Goal: Task Accomplishment & Management: Manage account settings

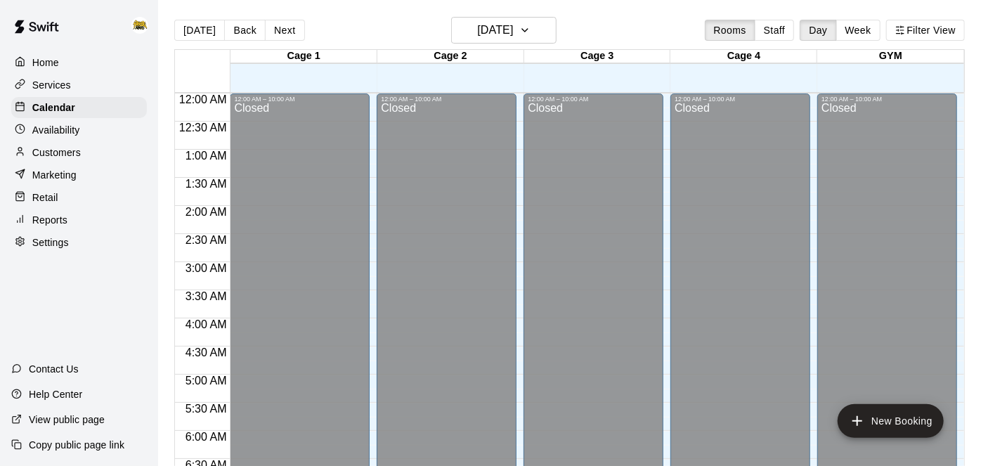
scroll to position [850, 0]
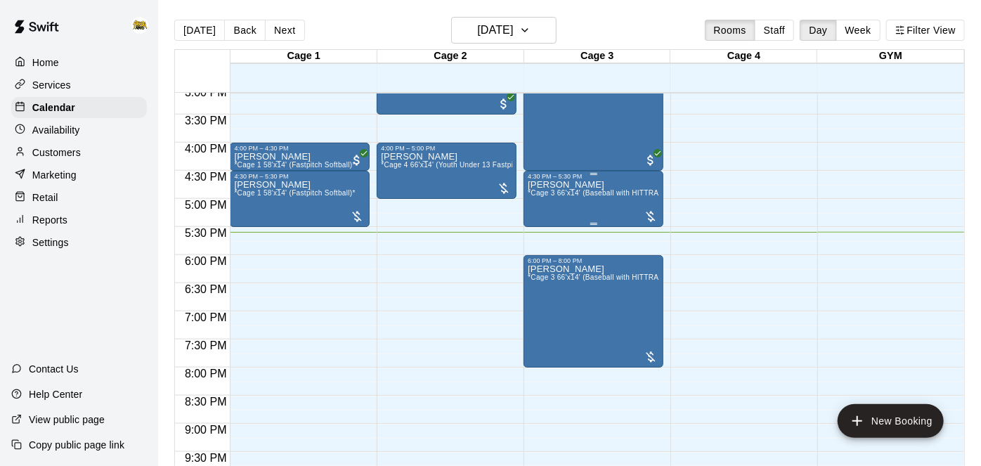
click at [584, 190] on span "*Cage 3 66'x14' (Baseball with HITTRAX)*" at bounding box center [598, 193] width 141 height 8
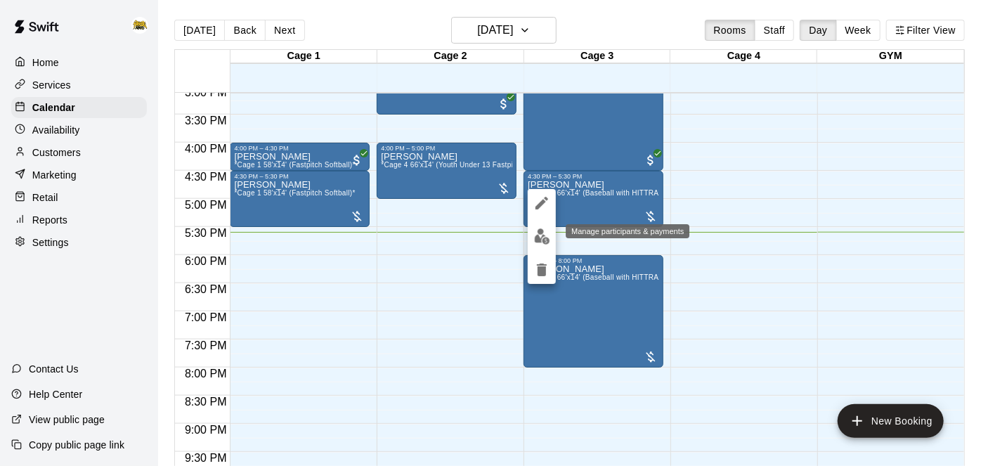
click at [543, 233] on img "edit" at bounding box center [542, 236] width 16 height 16
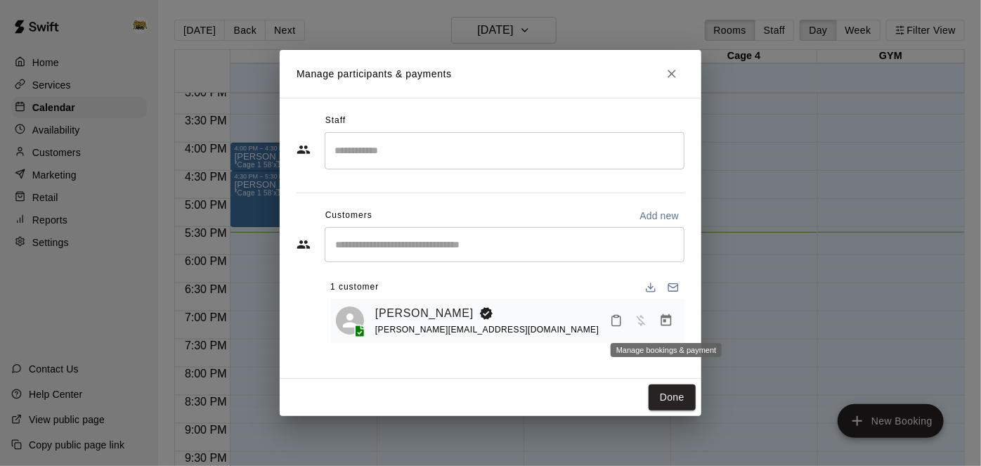
click at [664, 322] on icon "Manage bookings & payment" at bounding box center [666, 320] width 14 height 14
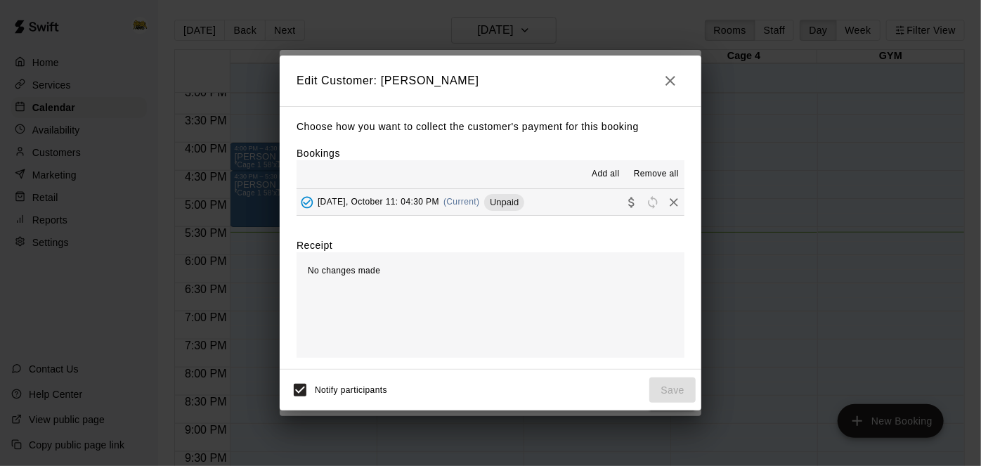
click at [542, 207] on button "[DATE], October 11: 04:30 PM (Current) Unpaid" at bounding box center [490, 202] width 388 height 26
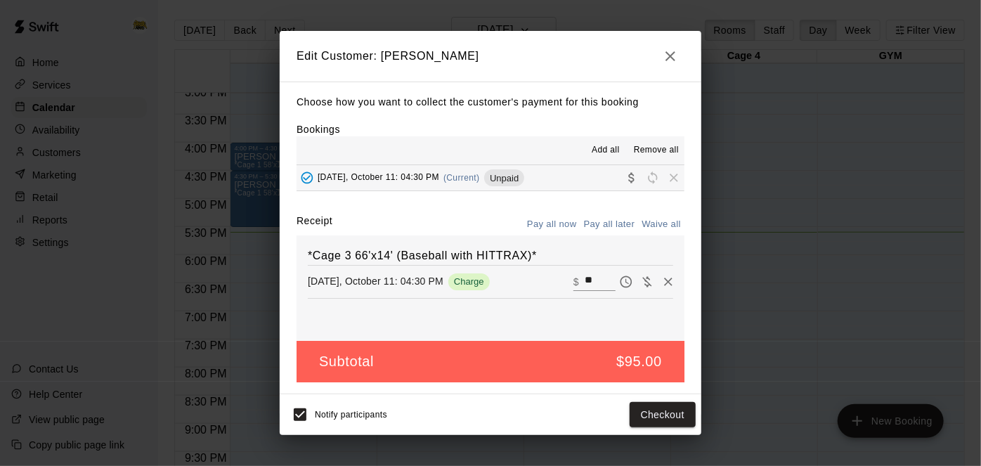
click at [608, 283] on input "**" at bounding box center [599, 282] width 31 height 18
type input "*"
type input "**"
click at [646, 421] on button "Checkout" at bounding box center [662, 415] width 66 height 26
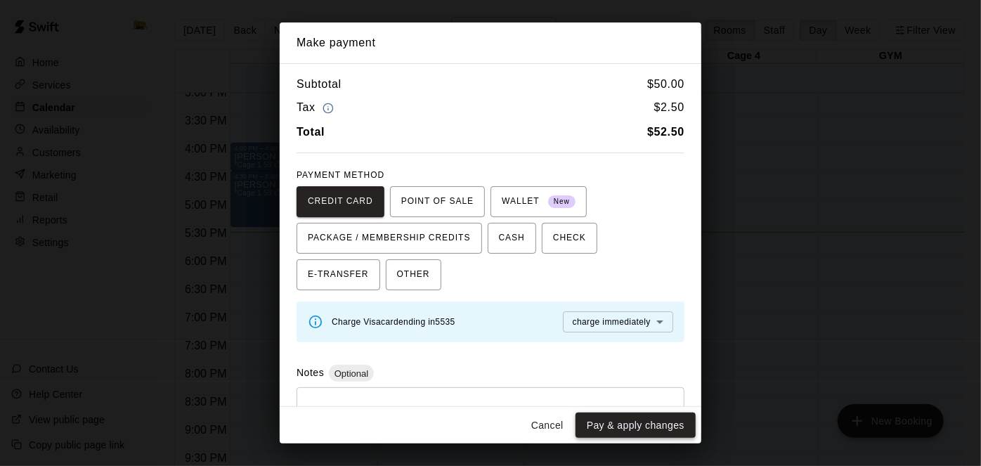
click at [628, 427] on button "Pay & apply changes" at bounding box center [635, 425] width 120 height 26
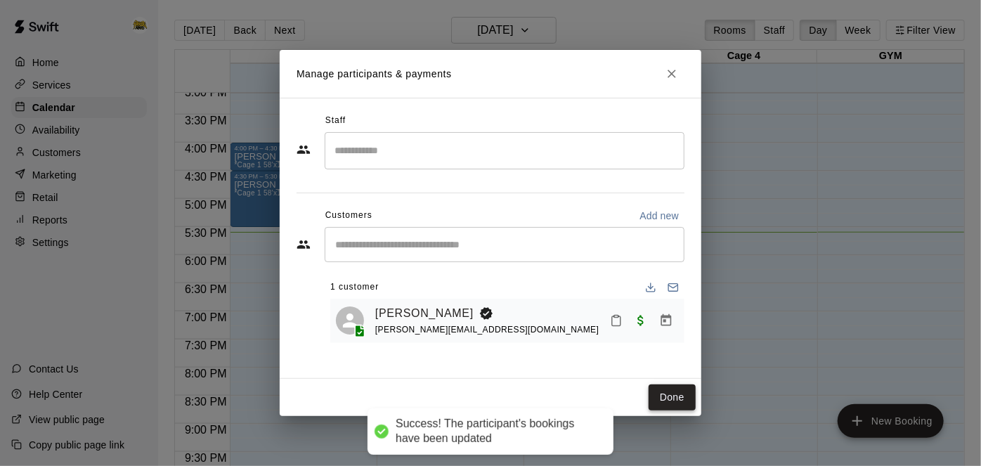
click at [688, 399] on button "Done" at bounding box center [671, 397] width 47 height 26
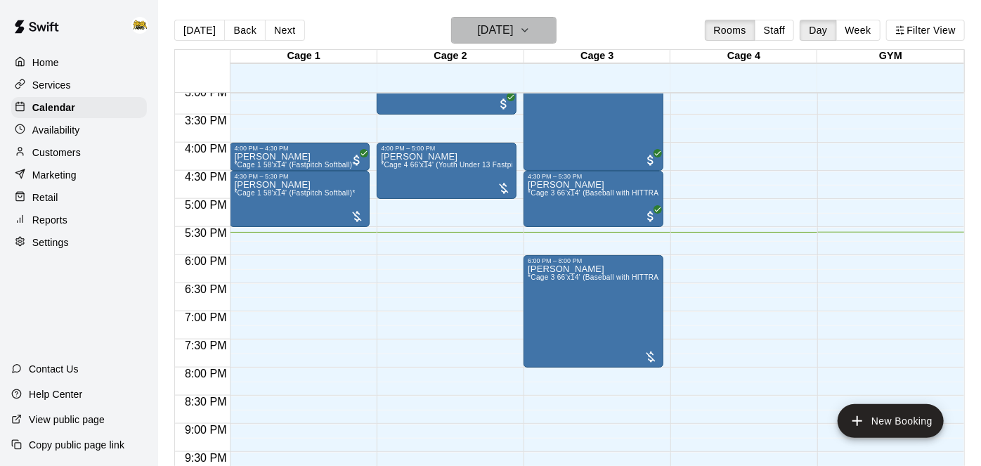
click at [513, 36] on h6 "[DATE]" at bounding box center [495, 30] width 36 height 20
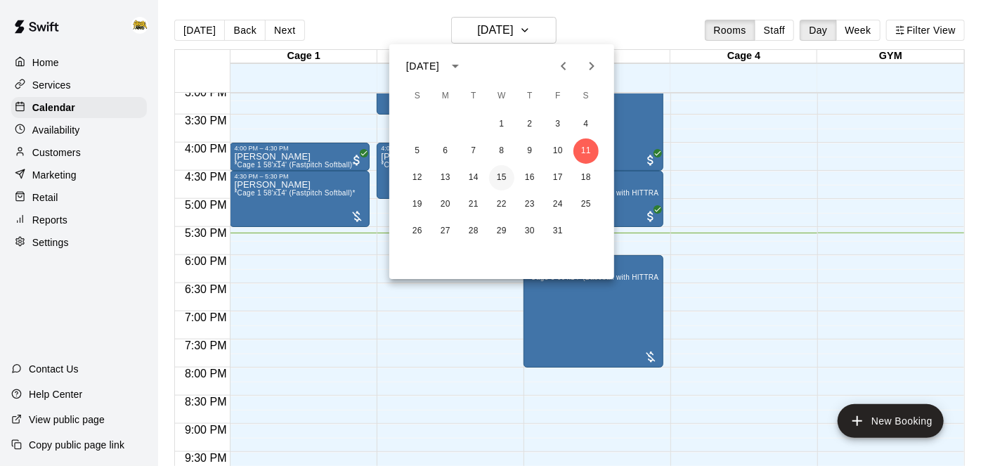
click at [501, 178] on button "15" at bounding box center [501, 177] width 25 height 25
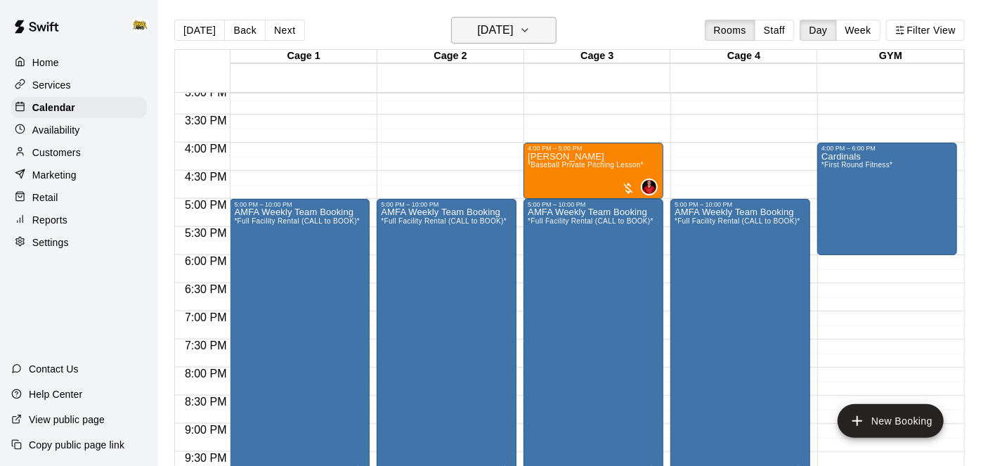
click at [478, 25] on h6 "[DATE]" at bounding box center [495, 30] width 36 height 20
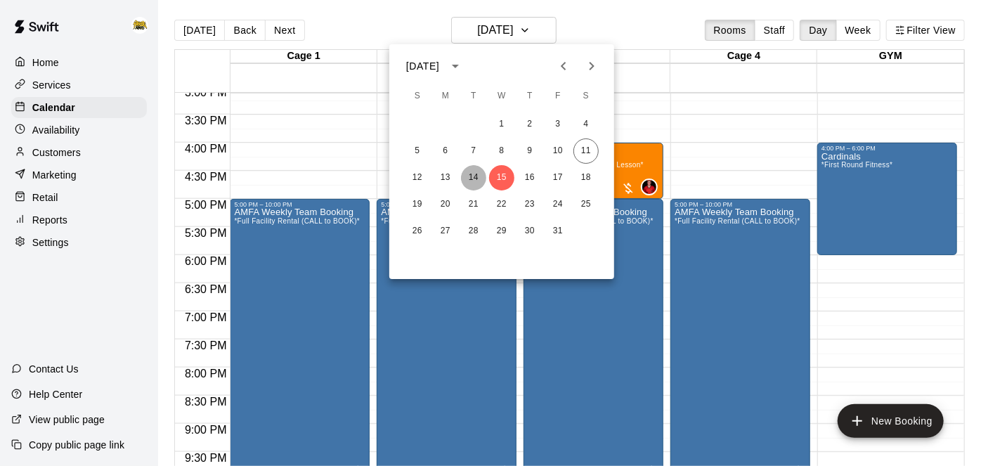
click at [479, 181] on button "14" at bounding box center [473, 177] width 25 height 25
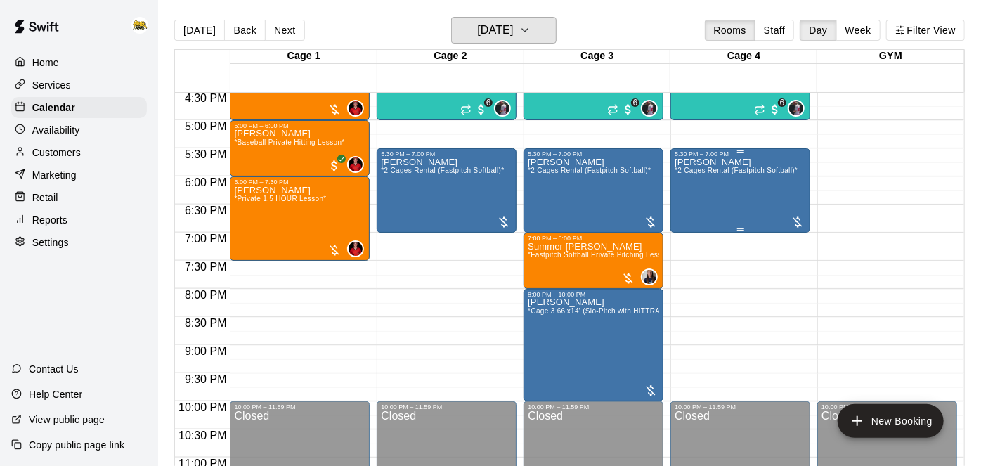
scroll to position [931, 0]
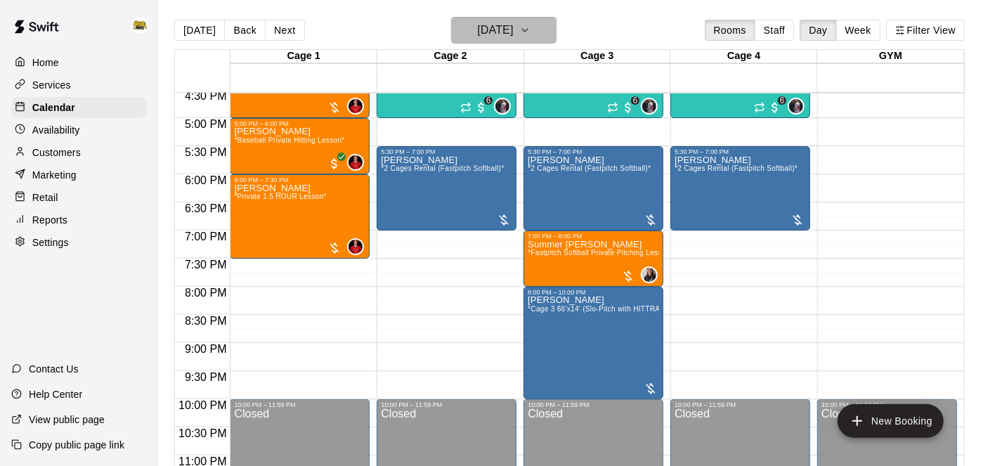
click at [513, 39] on h6 "[DATE]" at bounding box center [495, 30] width 36 height 20
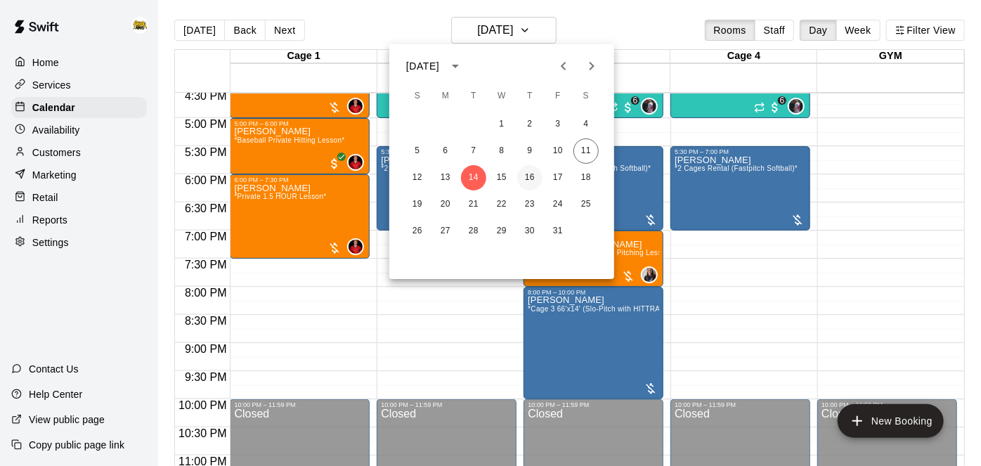
click at [531, 178] on button "16" at bounding box center [529, 177] width 25 height 25
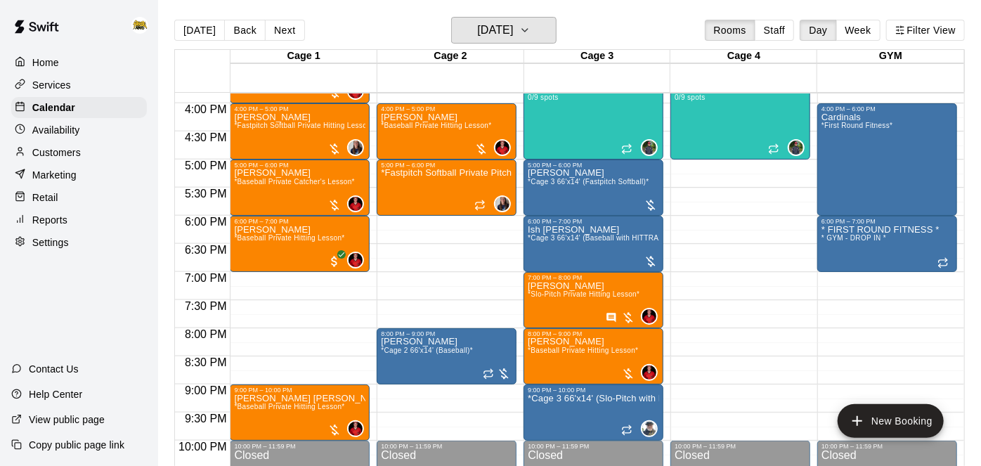
scroll to position [891, 0]
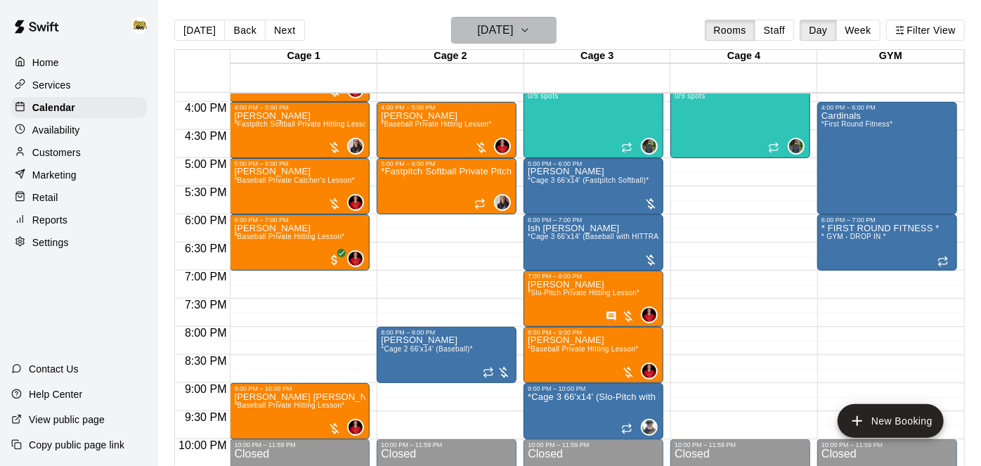
click at [513, 39] on h6 "Thursday Oct 16" at bounding box center [495, 30] width 36 height 20
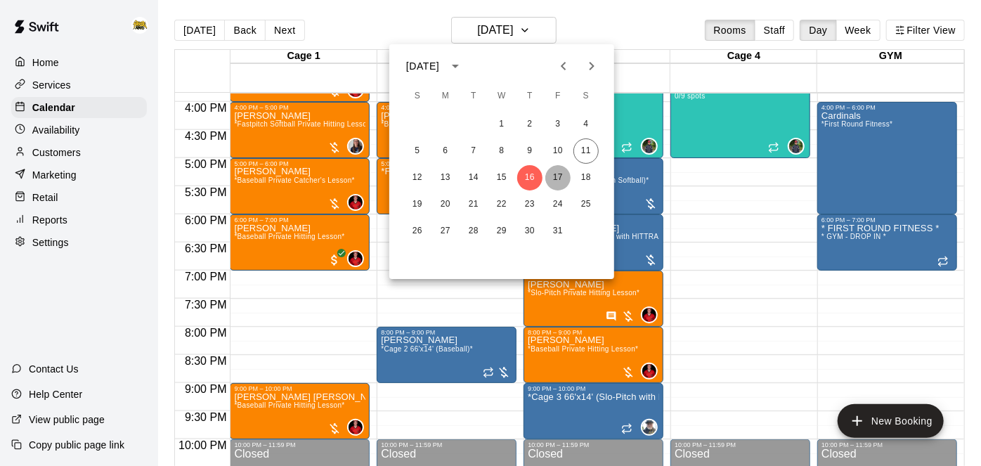
click at [560, 176] on button "17" at bounding box center [557, 177] width 25 height 25
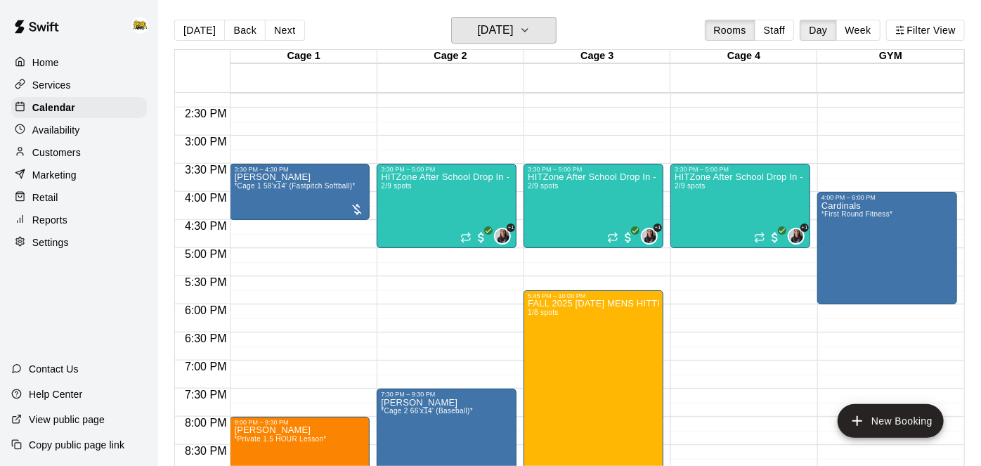
scroll to position [799, 0]
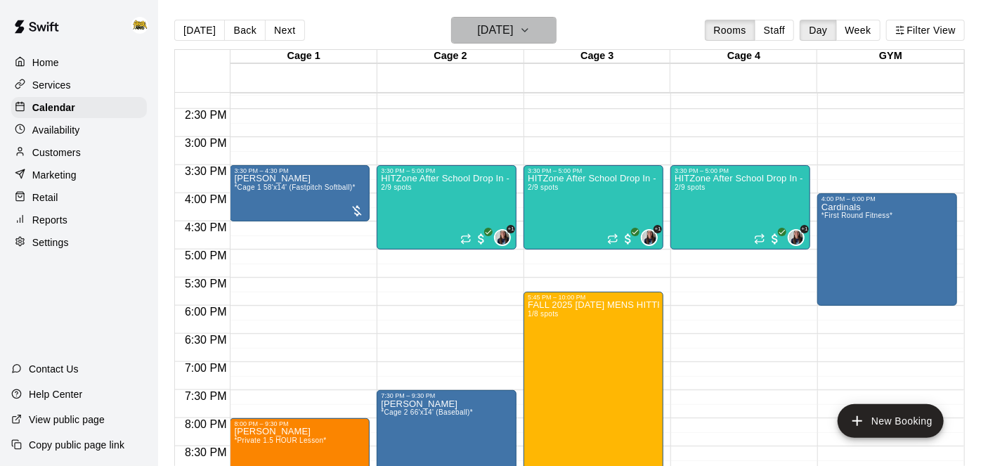
click at [530, 25] on icon "button" at bounding box center [524, 30] width 11 height 17
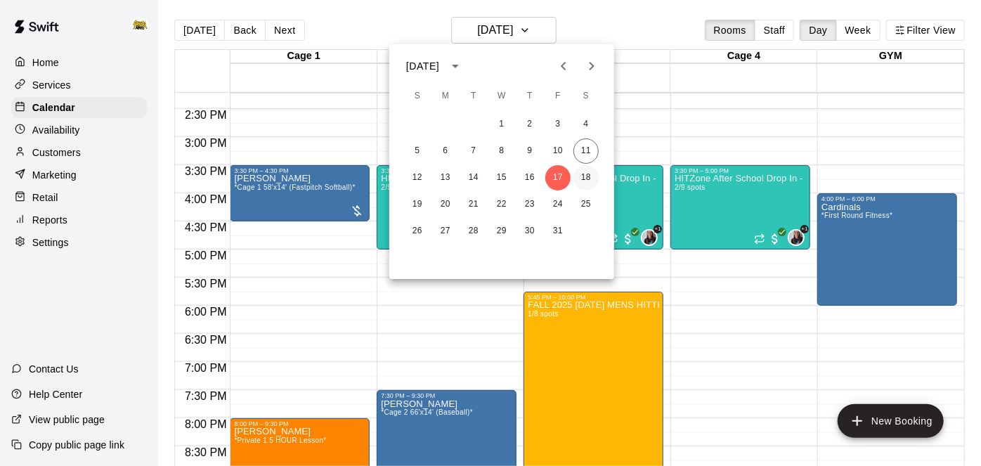
click at [587, 183] on button "18" at bounding box center [585, 177] width 25 height 25
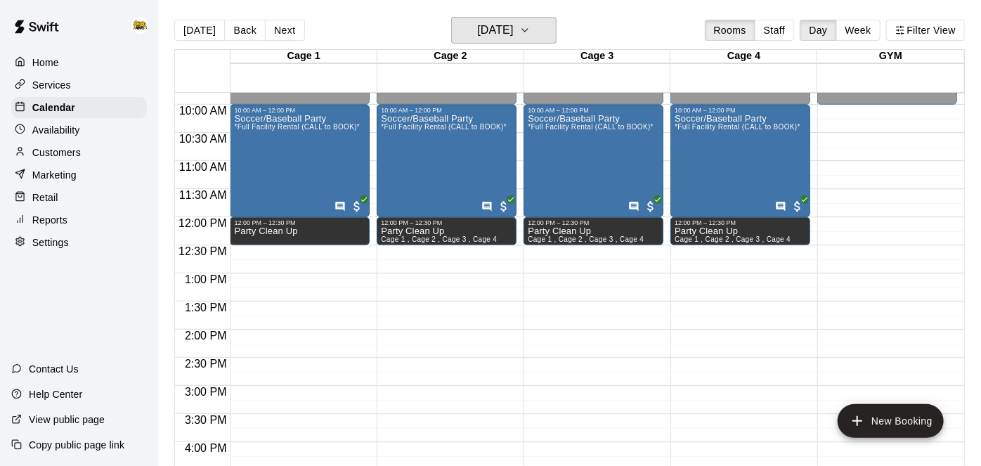
scroll to position [558, 0]
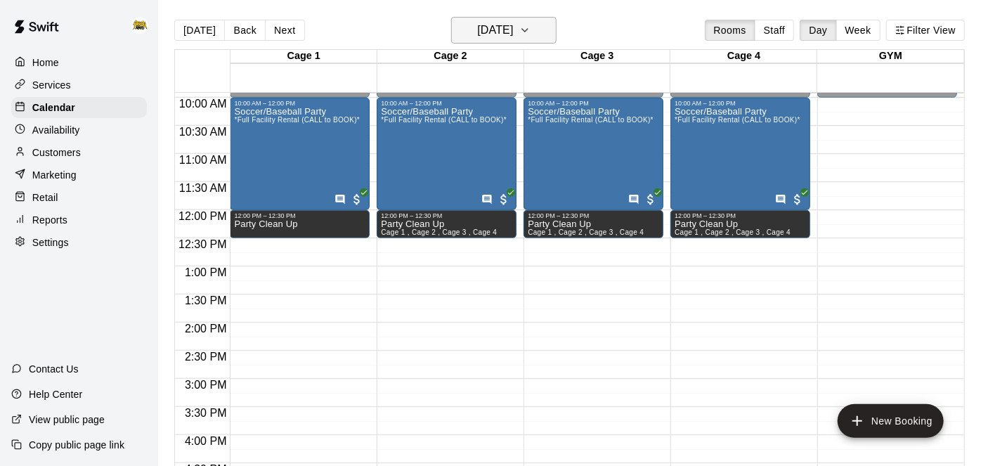
click at [499, 33] on h6 "Saturday Oct 18" at bounding box center [495, 30] width 36 height 20
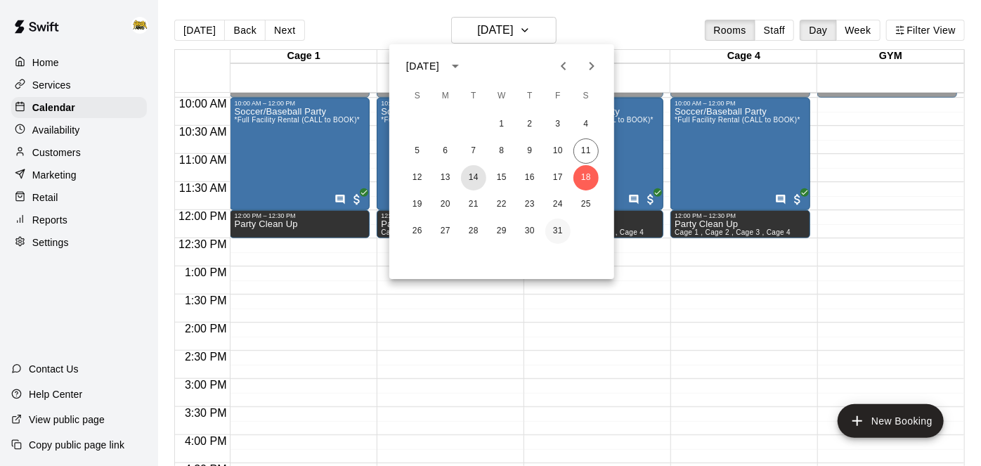
click at [468, 175] on button "14" at bounding box center [473, 177] width 25 height 25
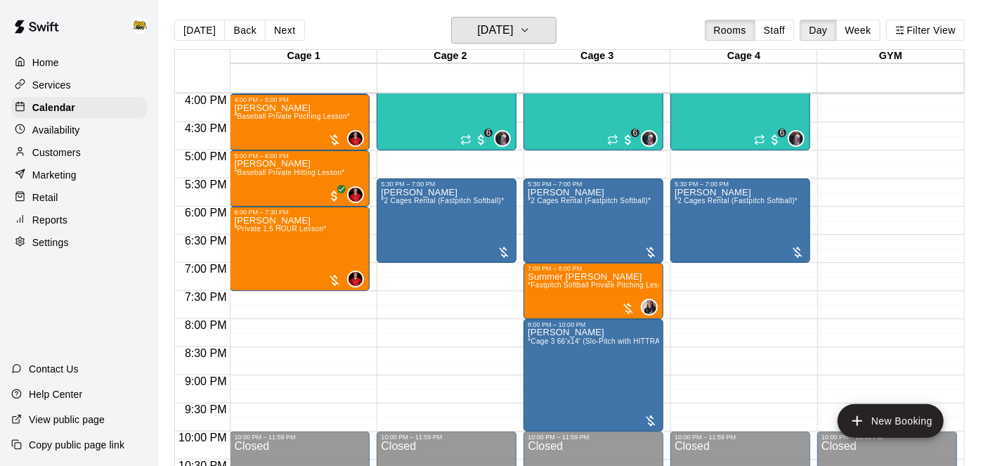
scroll to position [897, 0]
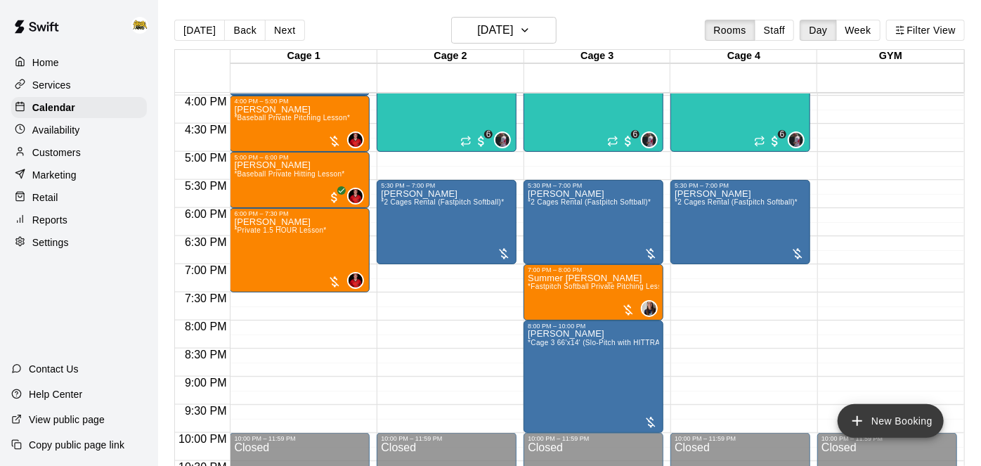
click at [856, 417] on icon "add" at bounding box center [857, 420] width 17 height 17
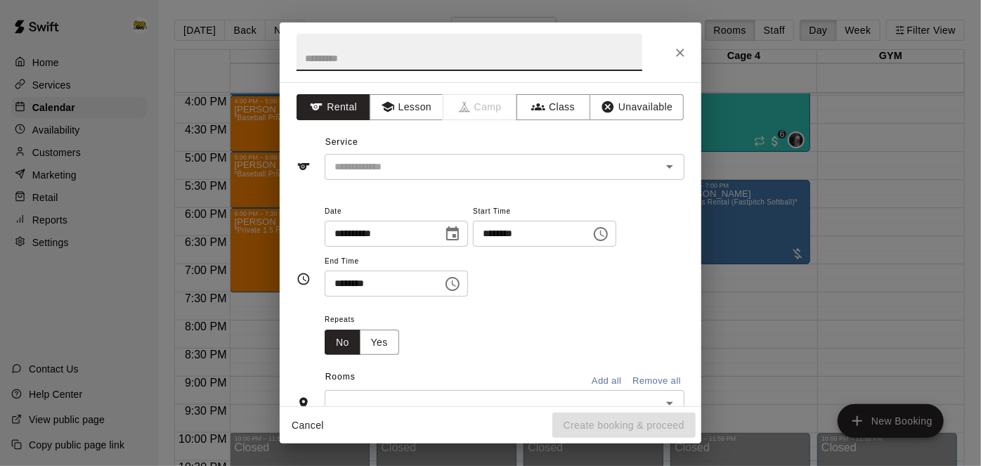
click at [473, 247] on input "********" at bounding box center [527, 234] width 108 height 26
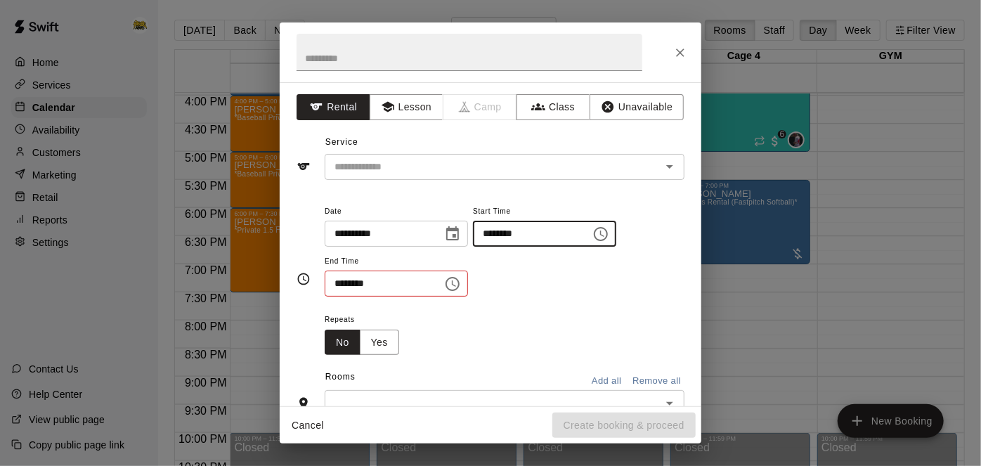
type input "********"
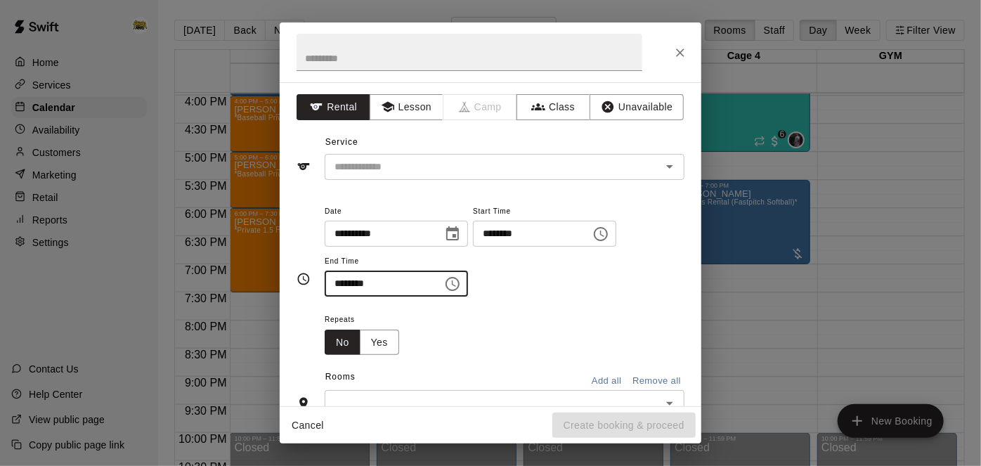
type input "********"
click at [675, 168] on icon "Open" at bounding box center [669, 166] width 17 height 17
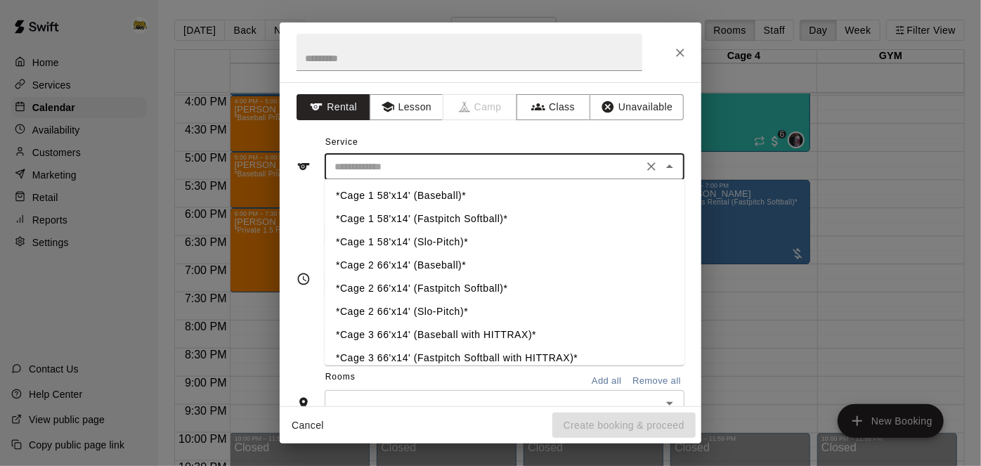
click at [461, 264] on li "*Cage 2 66'x14' (Baseball)*" at bounding box center [505, 265] width 360 height 23
type input "**********"
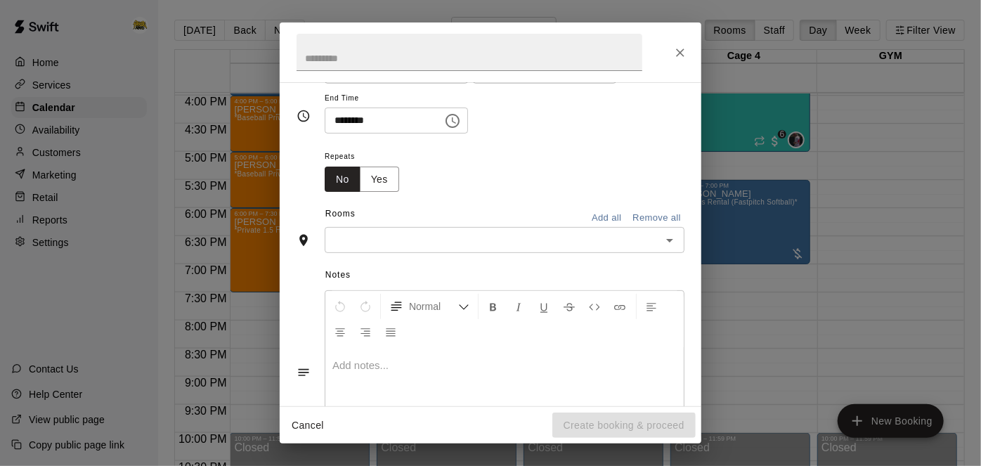
scroll to position [182, 0]
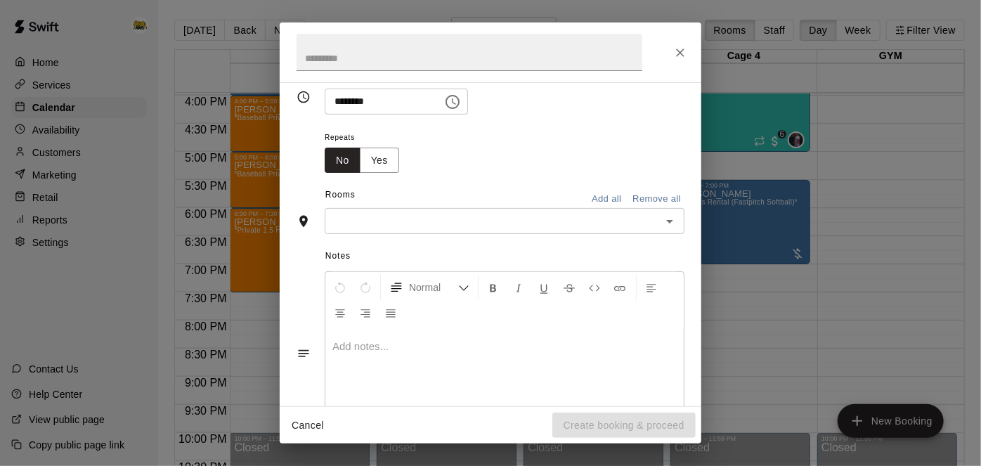
click at [666, 230] on icon "Open" at bounding box center [669, 221] width 17 height 17
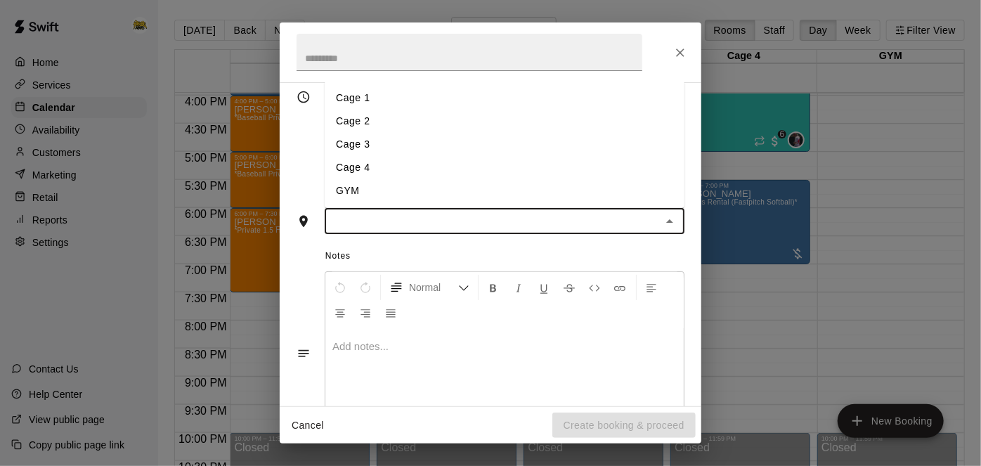
click at [527, 133] on li "Cage 2" at bounding box center [505, 121] width 360 height 23
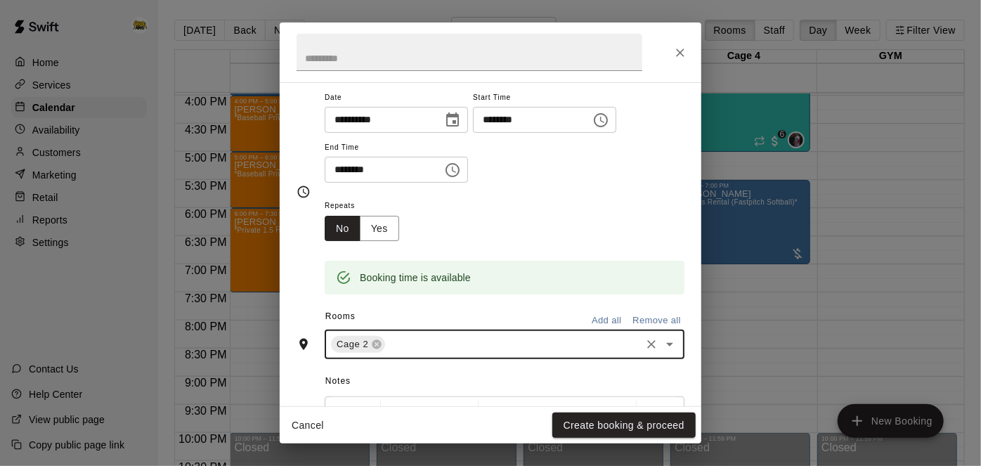
scroll to position [115, 0]
click at [573, 422] on button "Create booking & proceed" at bounding box center [623, 425] width 143 height 26
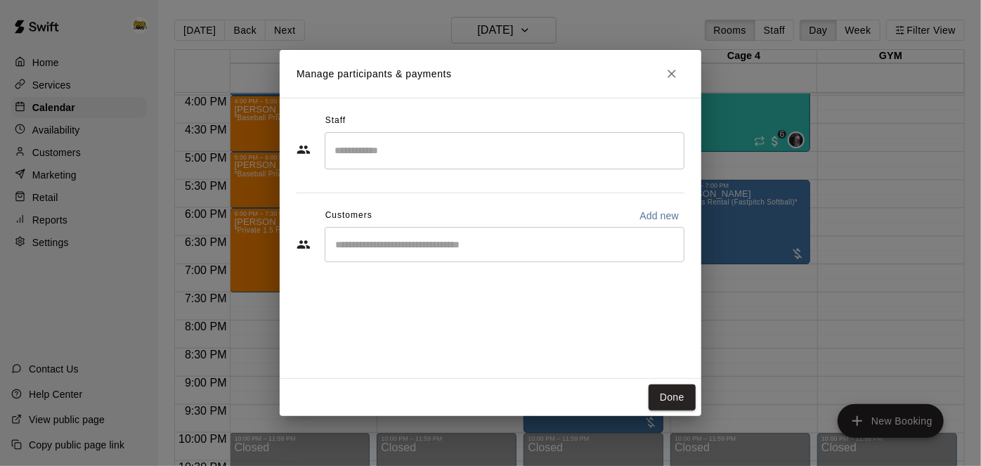
click at [500, 231] on div "​" at bounding box center [505, 244] width 360 height 35
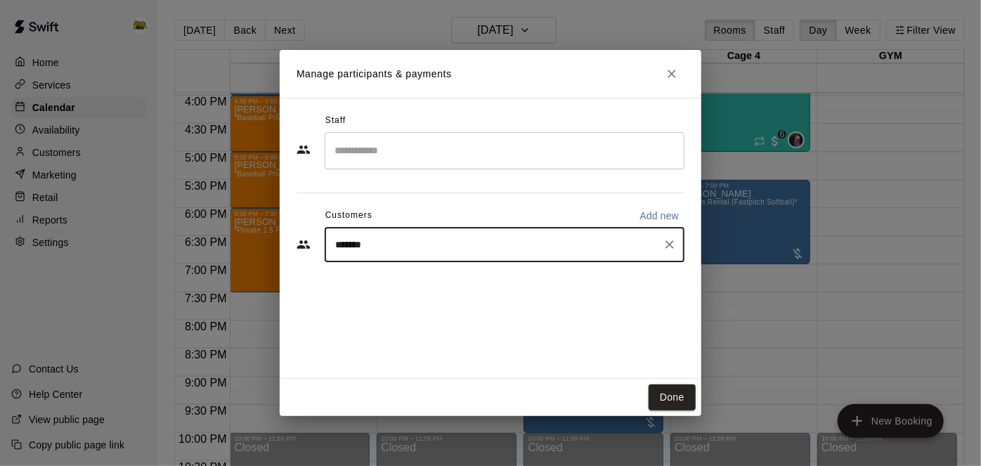
type input "*******"
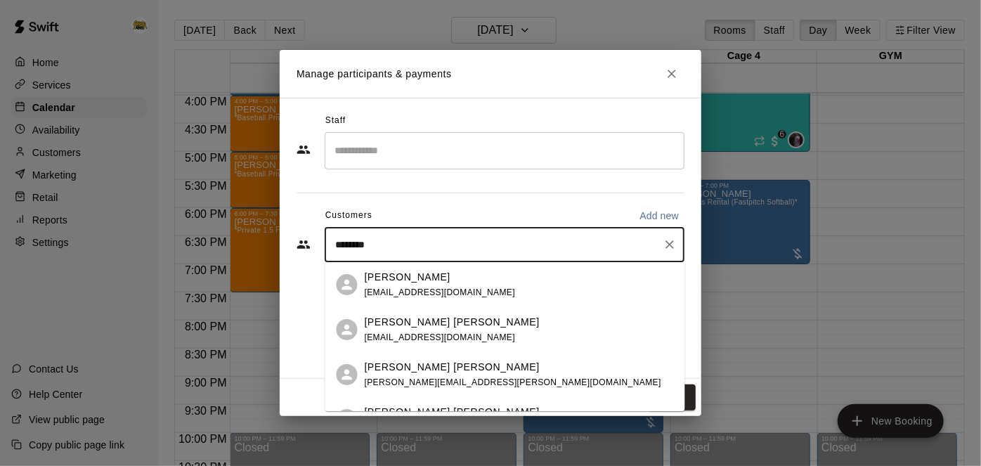
click at [454, 337] on span "jp_deschenes@outlook.com" at bounding box center [440, 337] width 151 height 10
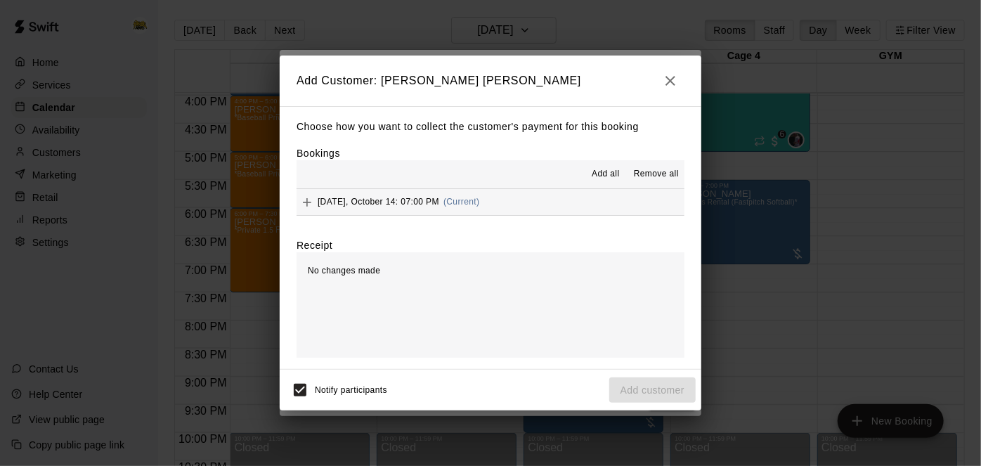
click at [558, 185] on div "Add all Remove all" at bounding box center [490, 174] width 388 height 28
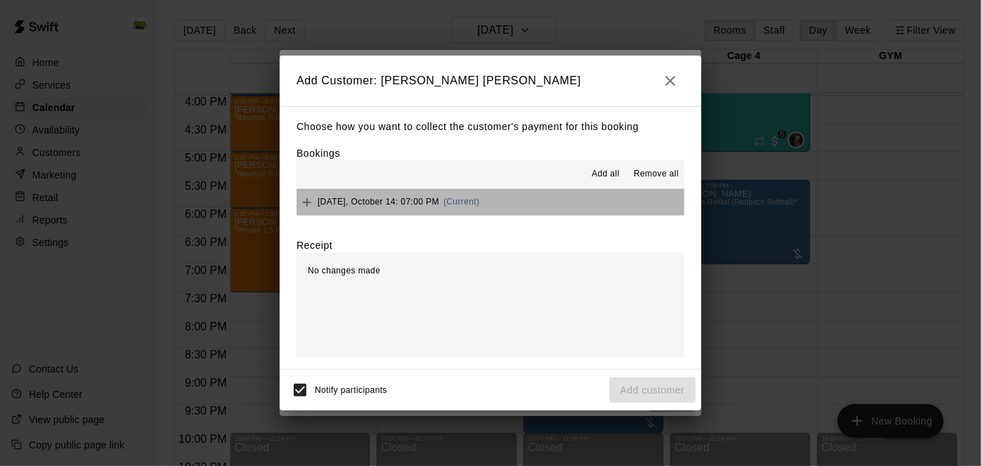
click at [558, 199] on button "Tuesday, October 14: 07:00 PM (Current)" at bounding box center [490, 202] width 388 height 26
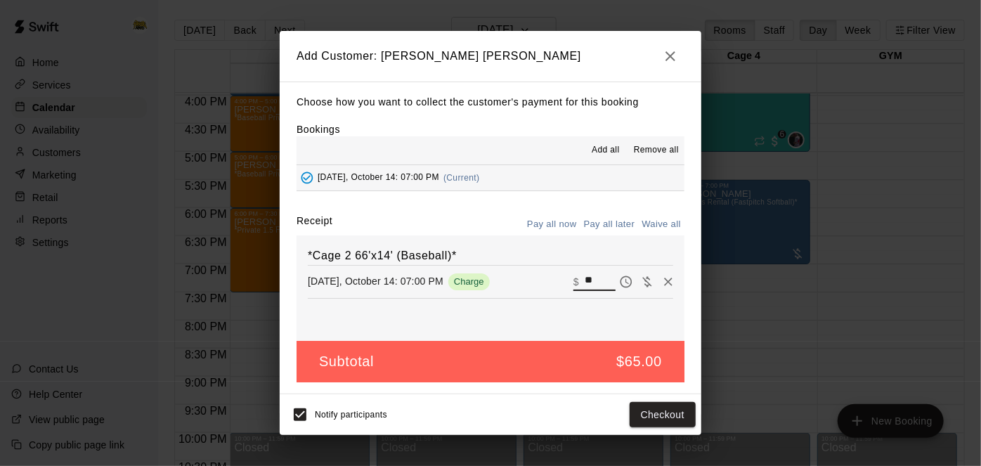
click at [599, 290] on input "**" at bounding box center [599, 282] width 31 height 18
type input "*"
type input "**"
click at [658, 421] on button "Checkout" at bounding box center [662, 415] width 66 height 26
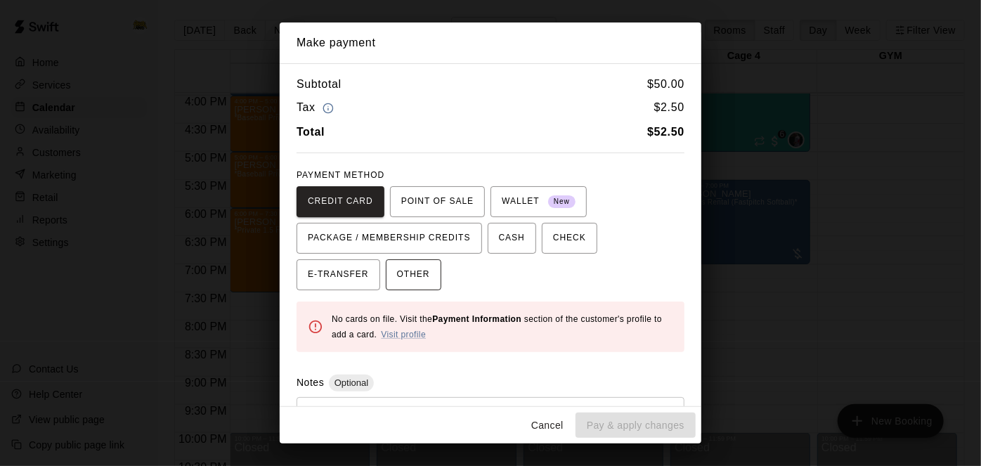
click at [397, 265] on span "OTHER" at bounding box center [413, 274] width 33 height 22
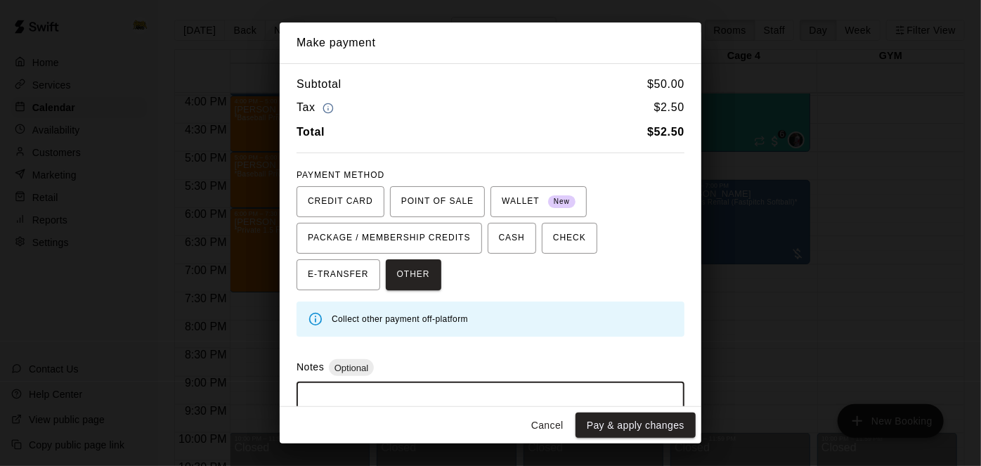
click at [385, 396] on textarea at bounding box center [490, 414] width 368 height 42
click at [362, 393] on textarea at bounding box center [490, 414] width 368 height 42
type textarea "**********"
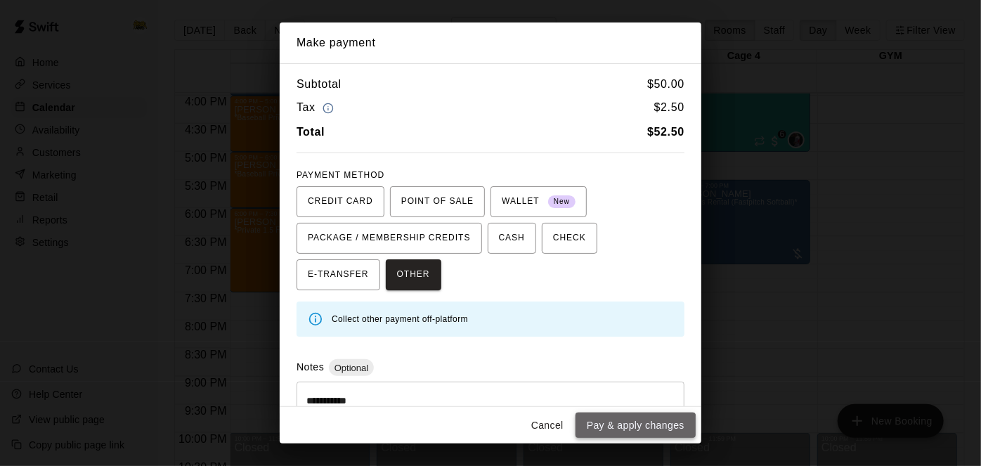
click at [627, 430] on button "Pay & apply changes" at bounding box center [635, 425] width 120 height 26
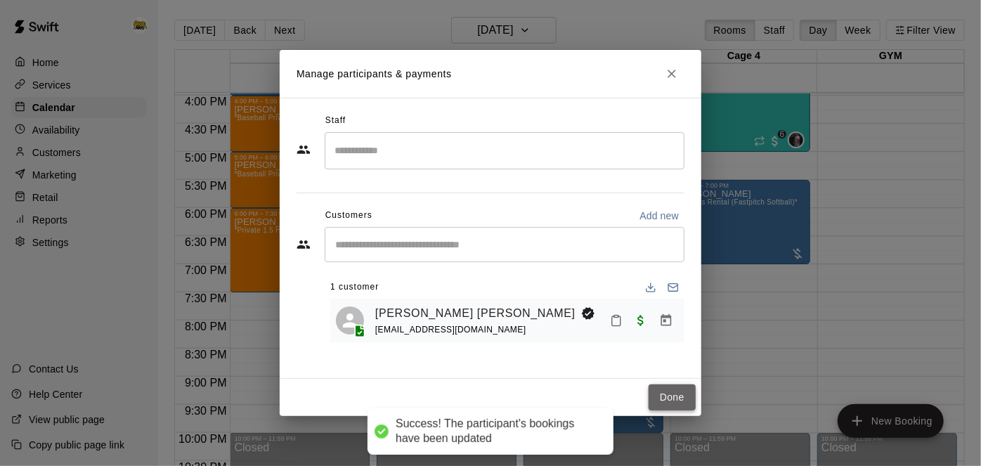
click at [681, 395] on button "Done" at bounding box center [671, 397] width 47 height 26
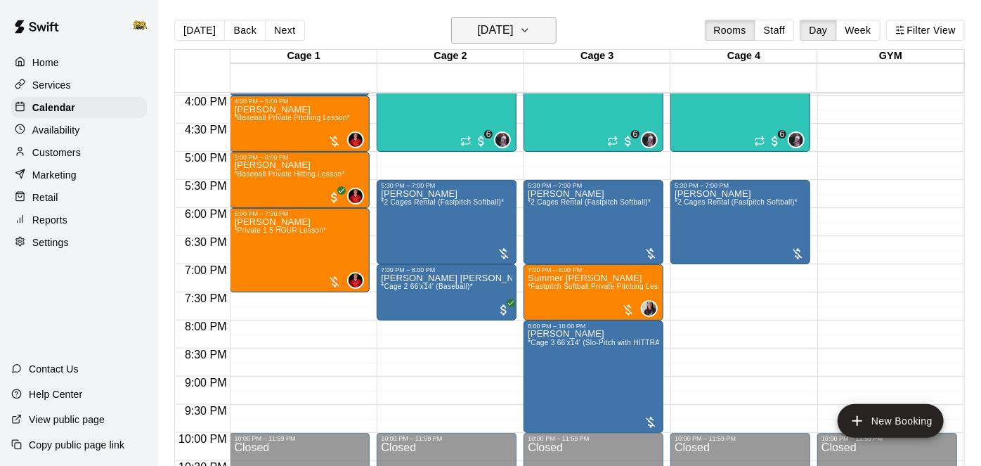
click at [516, 19] on button "[DATE]" at bounding box center [503, 30] width 105 height 27
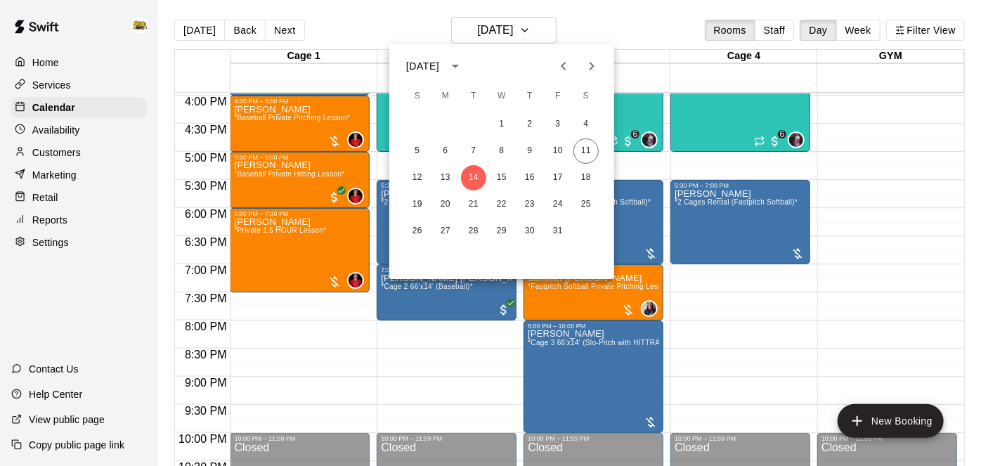
click at [594, 136] on div "1 2 3 4" at bounding box center [501, 124] width 225 height 25
click at [591, 143] on button "11" at bounding box center [585, 150] width 25 height 25
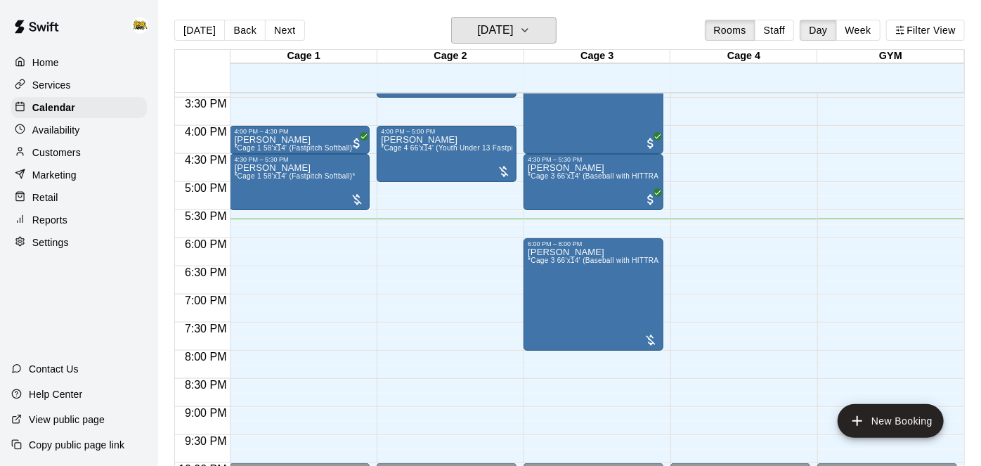
scroll to position [868, 0]
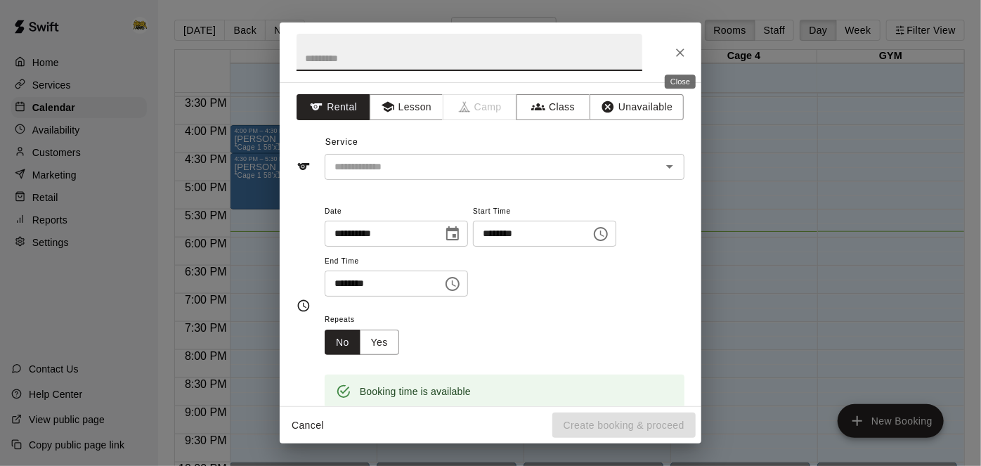
click at [681, 55] on icon "Close" at bounding box center [680, 53] width 14 height 14
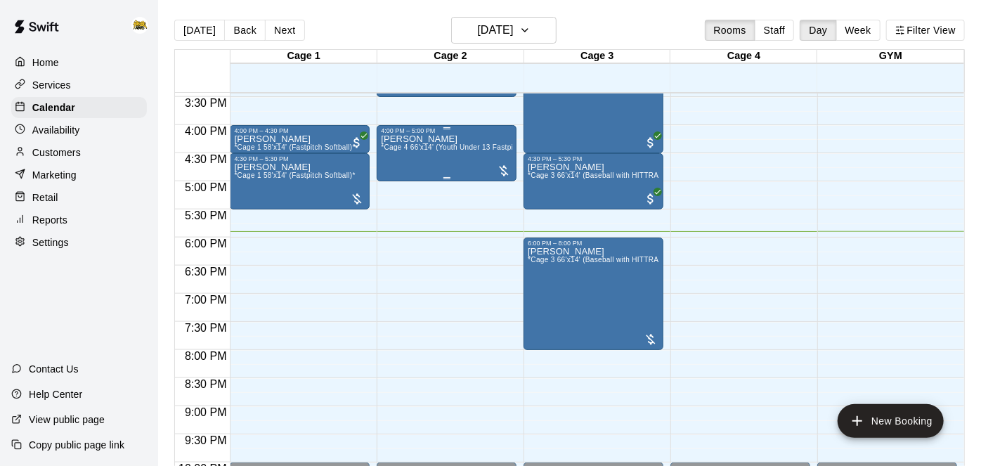
click at [444, 148] on span "*Cage 4 66'x14' (Youth Under 13 Fastpitch Softball)*" at bounding box center [468, 147] width 175 height 8
click at [400, 192] on img "edit" at bounding box center [395, 191] width 16 height 16
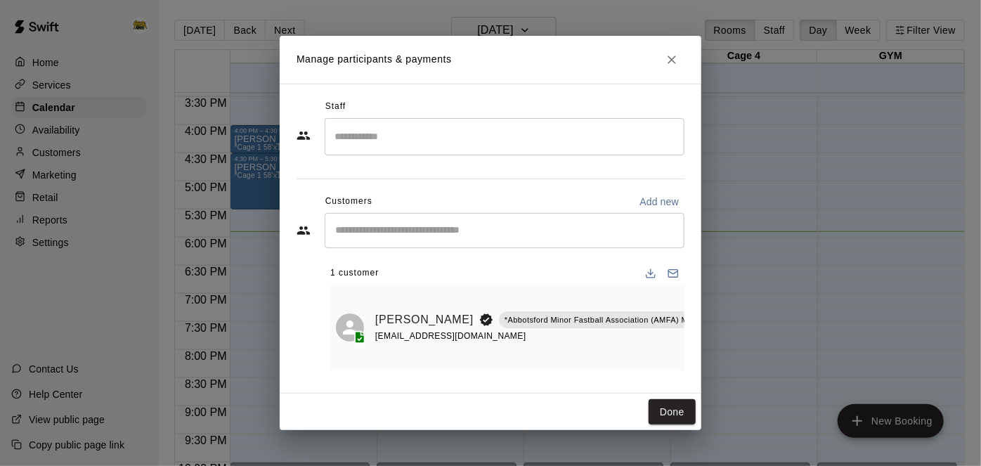
scroll to position [0, 31]
click at [705, 309] on button "Mark attendance" at bounding box center [717, 302] width 24 height 24
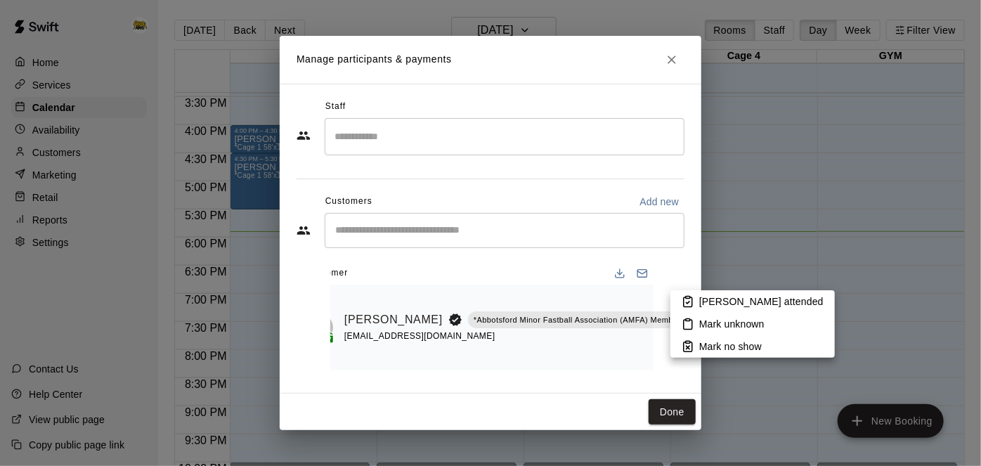
click at [688, 306] on icon at bounding box center [688, 302] width 8 height 10
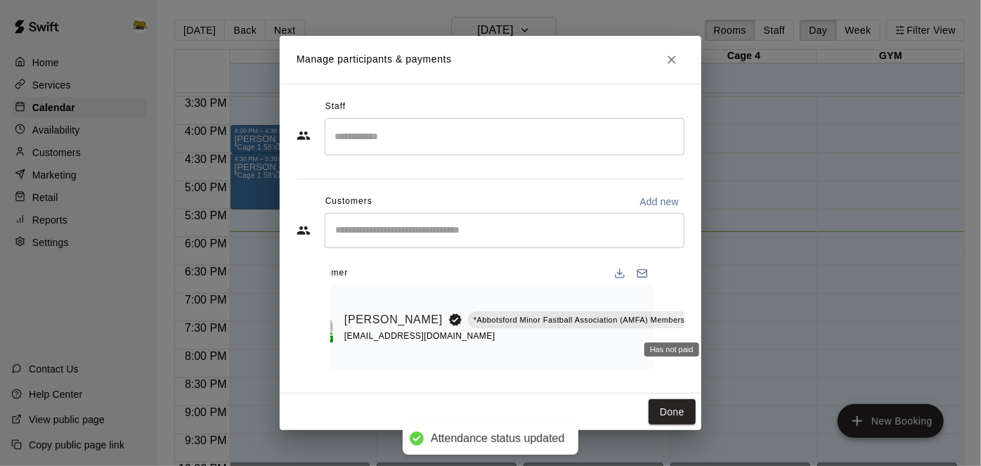
click at [666, 353] on div "Has not paid" at bounding box center [671, 349] width 55 height 14
click at [711, 349] on icon "Manage bookings & payment" at bounding box center [718, 352] width 14 height 14
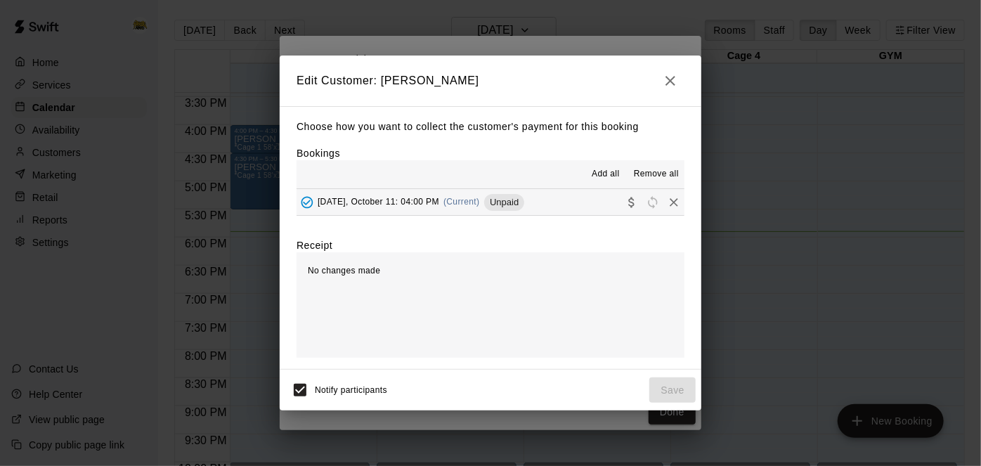
click at [565, 216] on div "Choose how you want to collect the customer's payment for this booking Bookings…" at bounding box center [490, 237] width 421 height 263
click at [568, 203] on button "Saturday, October 11: 04:00 PM (Current) Unpaid" at bounding box center [490, 202] width 388 height 26
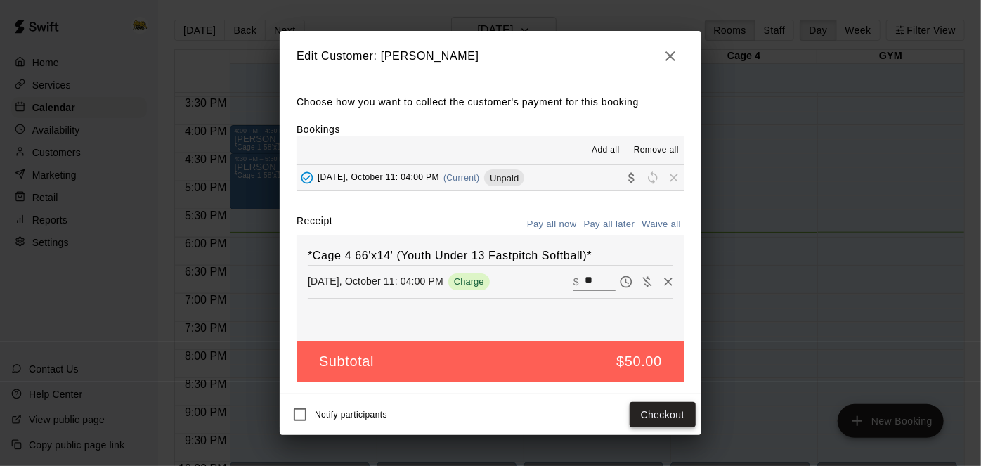
click at [643, 416] on button "Checkout" at bounding box center [662, 415] width 66 height 26
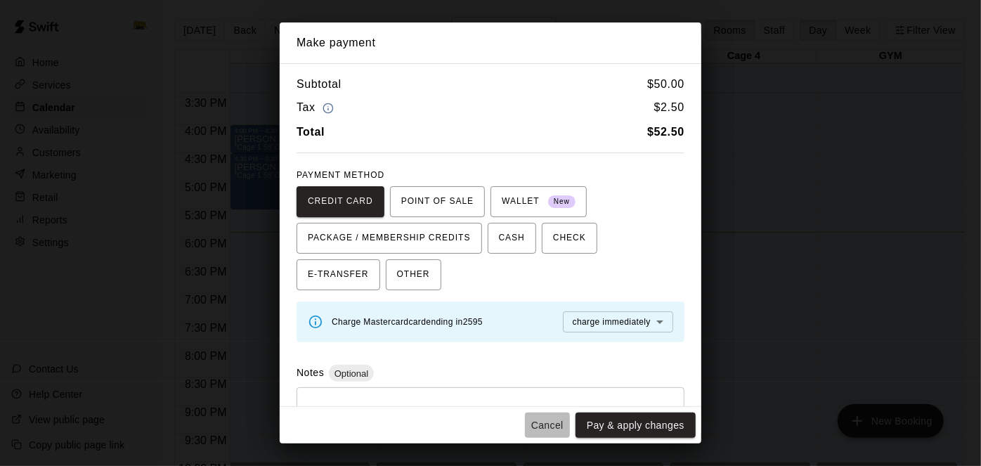
click at [555, 424] on button "Cancel" at bounding box center [547, 425] width 45 height 26
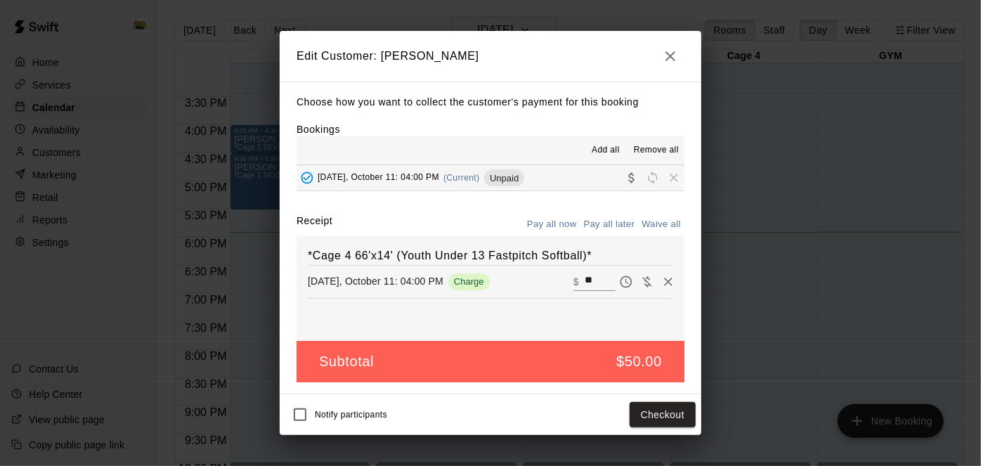
click at [670, 66] on button "button" at bounding box center [670, 56] width 28 height 28
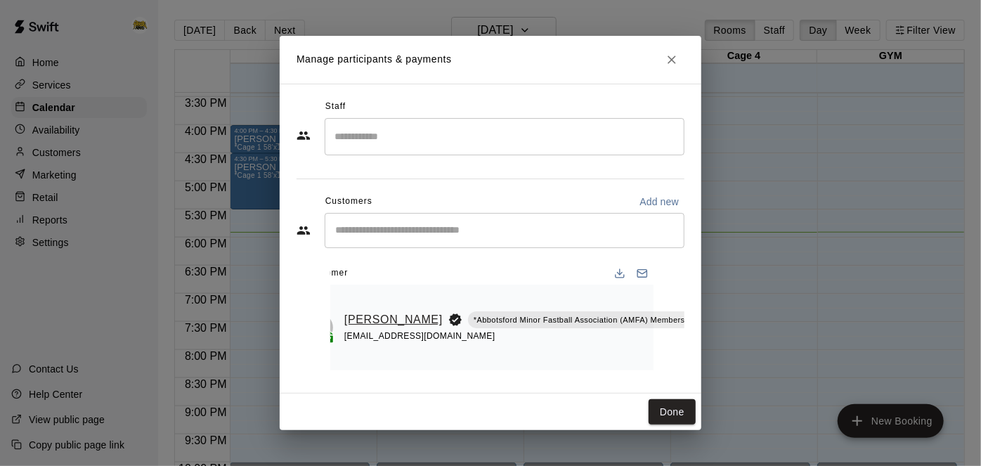
click at [367, 310] on link "Josphine Masson" at bounding box center [393, 319] width 98 height 18
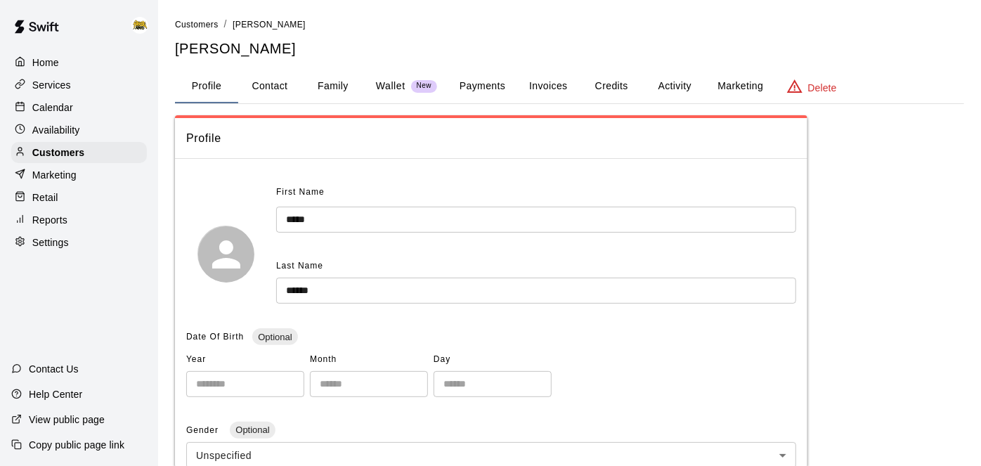
click at [490, 93] on button "Payments" at bounding box center [482, 87] width 68 height 34
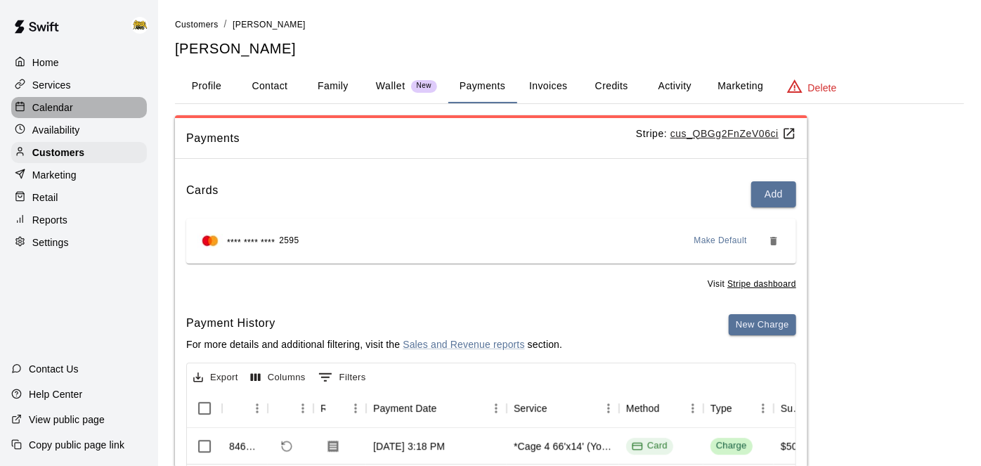
click at [60, 107] on p "Calendar" at bounding box center [52, 107] width 41 height 14
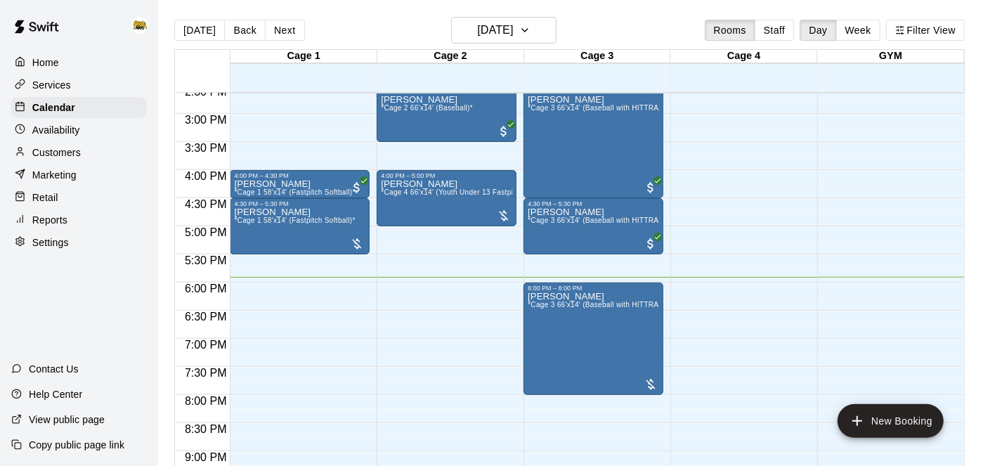
scroll to position [822, 0]
click at [457, 189] on span "*Cage 4 66'x14' (Youth Under 13 Fastpitch Softball)*" at bounding box center [468, 193] width 175 height 8
click at [400, 235] on img "edit" at bounding box center [395, 236] width 16 height 16
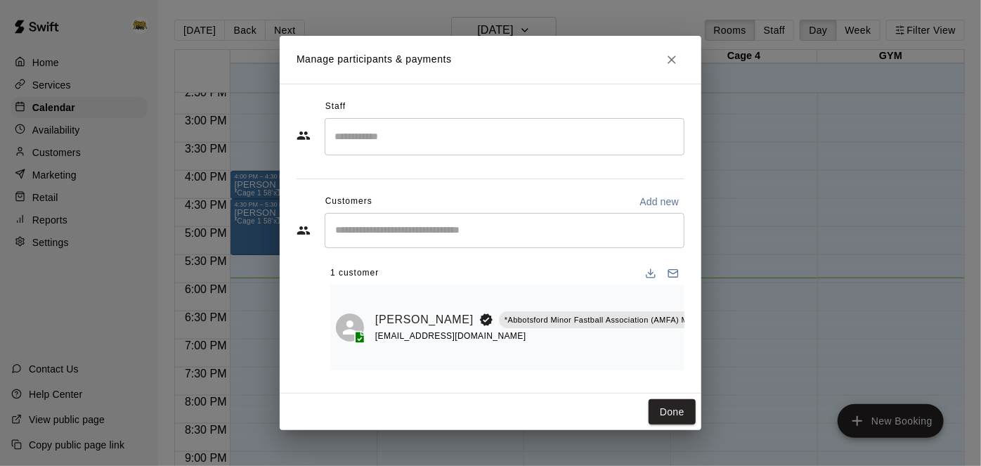
scroll to position [0, 31]
click at [672, 350] on div "Has not paid" at bounding box center [671, 349] width 55 height 14
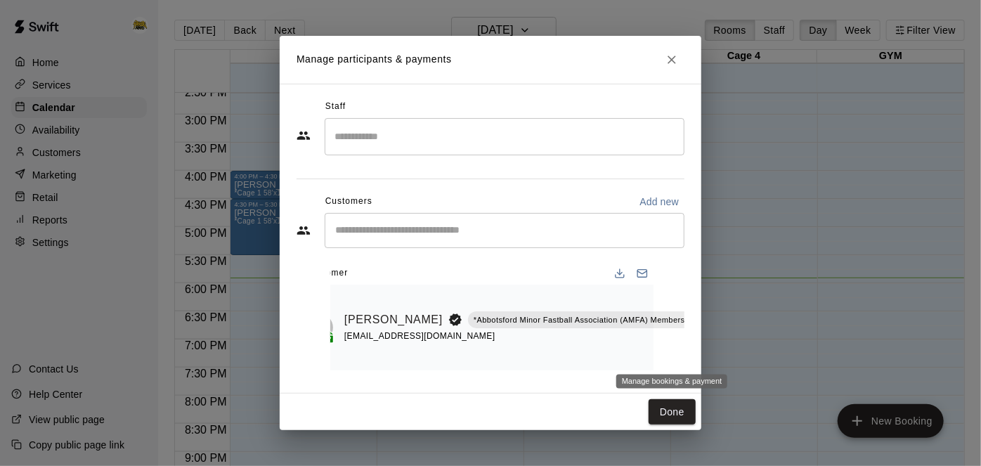
click at [711, 353] on icon "Manage bookings & payment" at bounding box center [718, 352] width 14 height 14
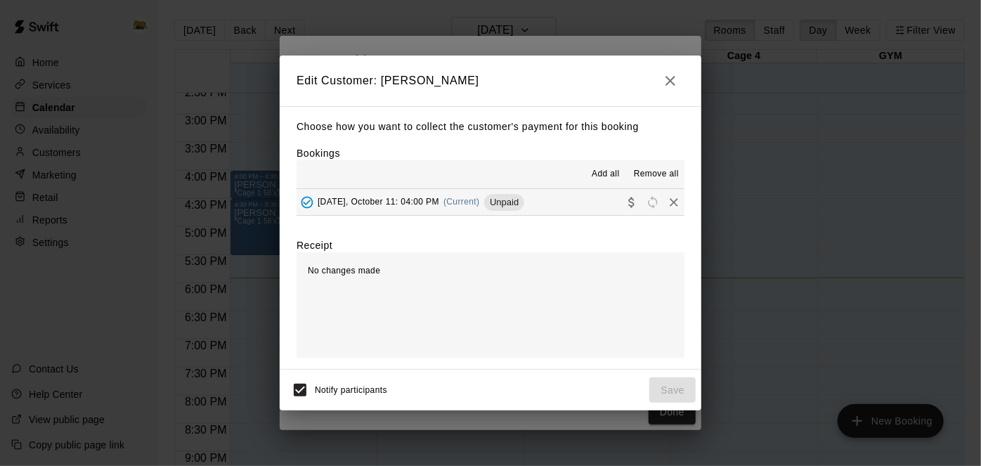
click at [570, 207] on button "Saturday, October 11: 04:00 PM (Current) Unpaid" at bounding box center [490, 202] width 388 height 26
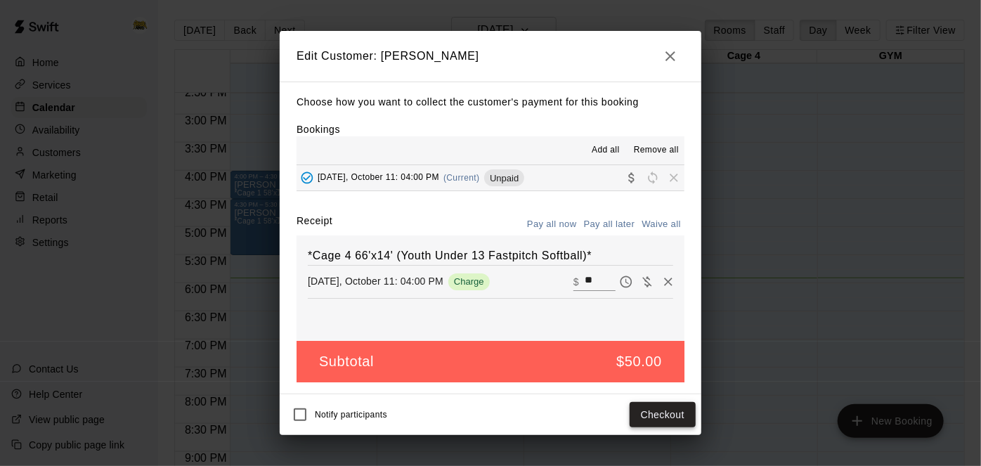
click at [684, 417] on button "Checkout" at bounding box center [662, 415] width 66 height 26
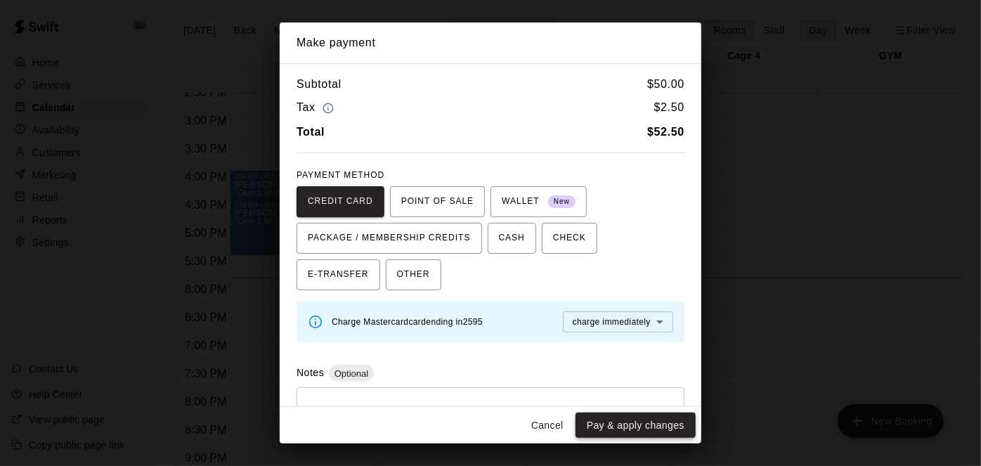
click at [622, 428] on button "Pay & apply changes" at bounding box center [635, 425] width 120 height 26
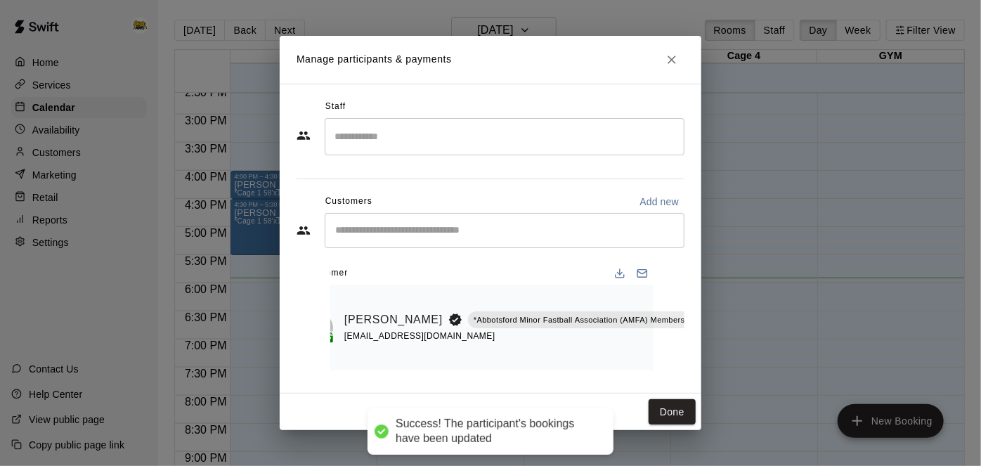
click at [666, 424] on button "Done" at bounding box center [671, 412] width 47 height 26
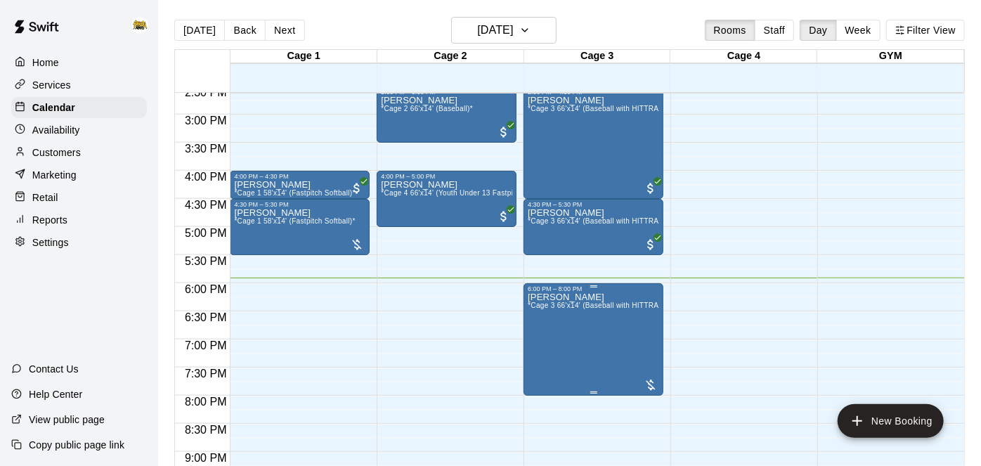
click at [607, 336] on div at bounding box center [490, 233] width 981 height 466
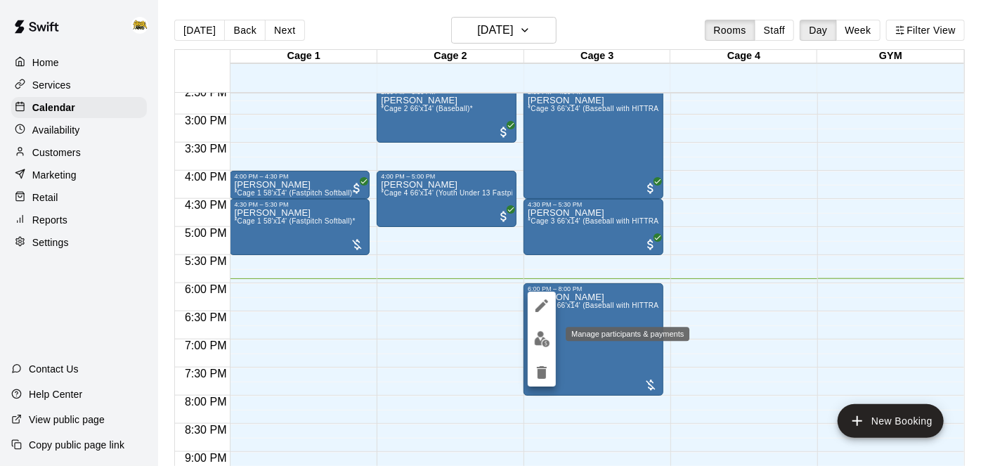
click at [540, 341] on img "edit" at bounding box center [542, 339] width 16 height 16
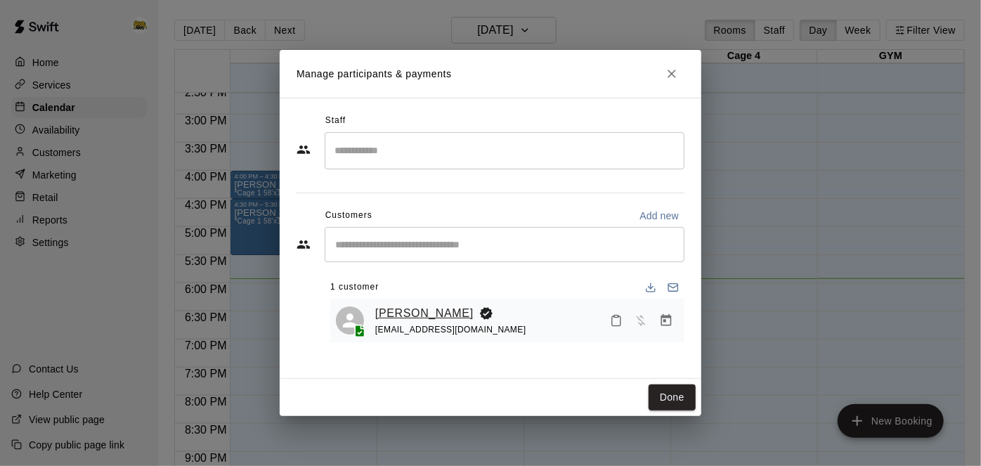
click at [412, 309] on link "[PERSON_NAME]" at bounding box center [424, 313] width 98 height 18
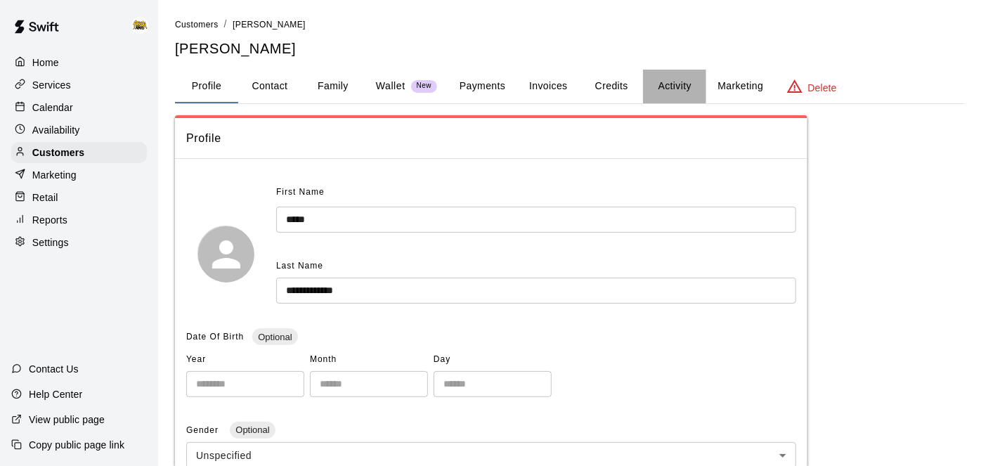
click at [682, 85] on button "Activity" at bounding box center [674, 87] width 63 height 34
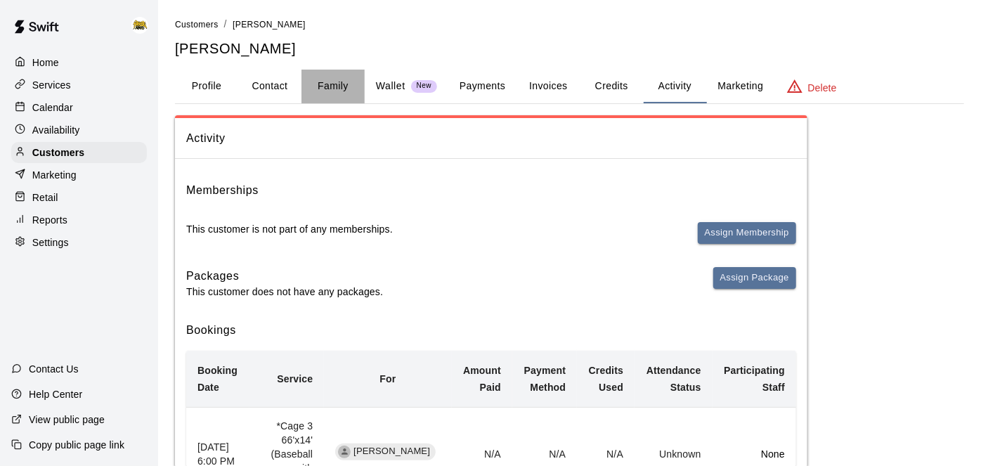
click at [327, 91] on button "Family" at bounding box center [332, 87] width 63 height 34
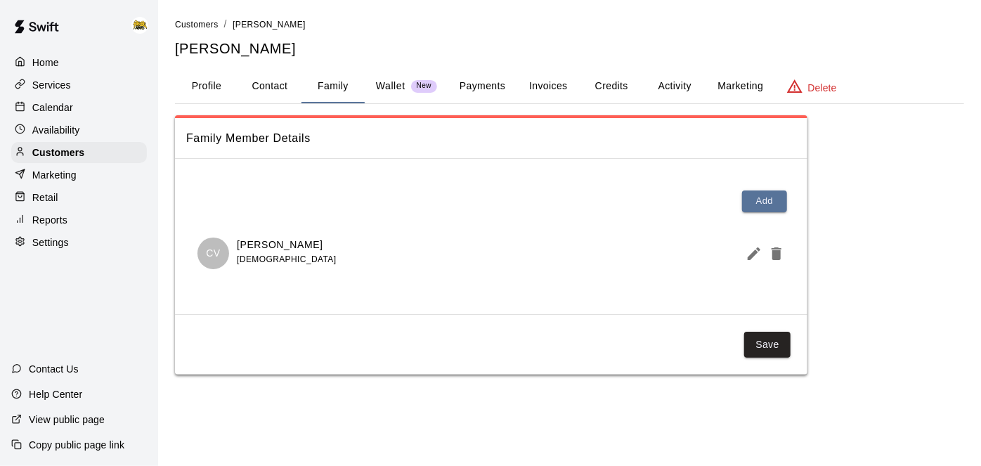
click at [686, 89] on button "Activity" at bounding box center [674, 87] width 63 height 34
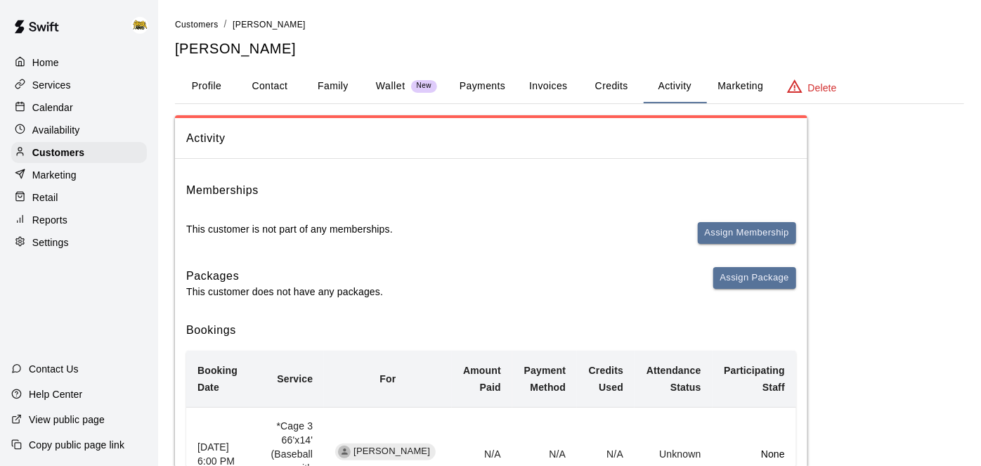
click at [206, 83] on button "Profile" at bounding box center [206, 87] width 63 height 34
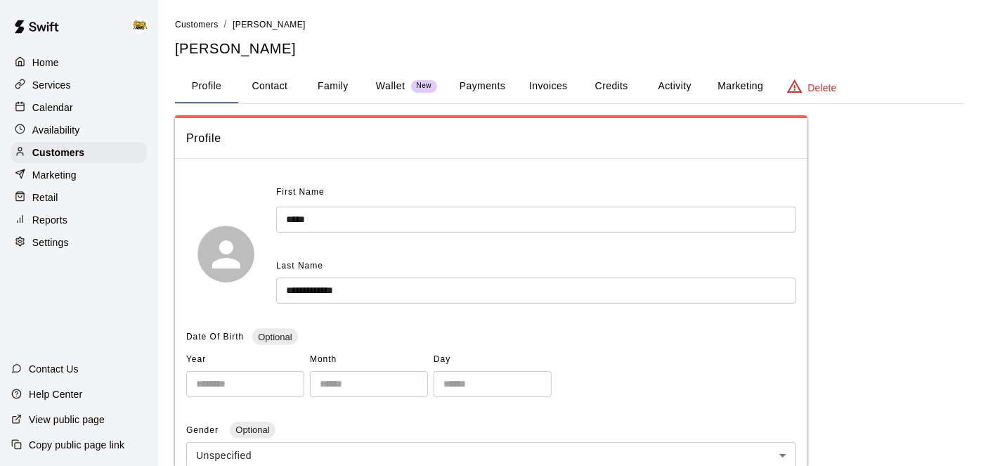
click at [670, 89] on button "Activity" at bounding box center [674, 87] width 63 height 34
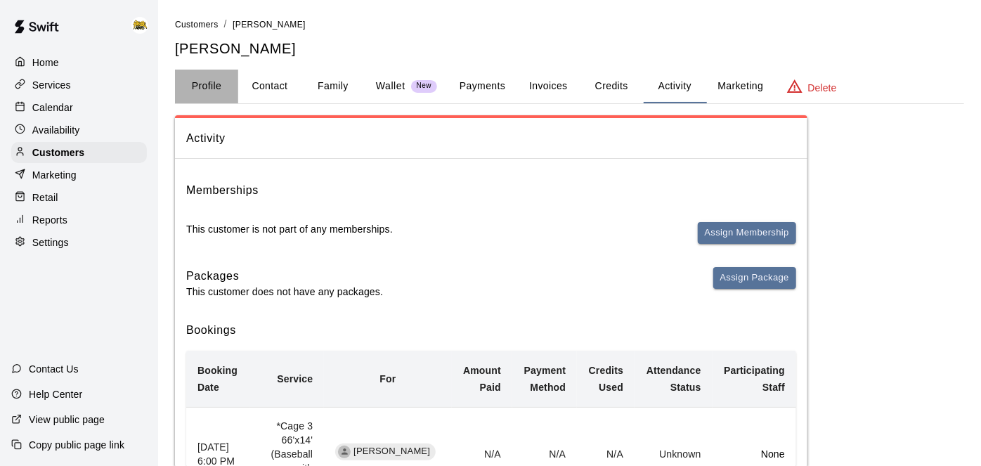
click at [205, 84] on button "Profile" at bounding box center [206, 87] width 63 height 34
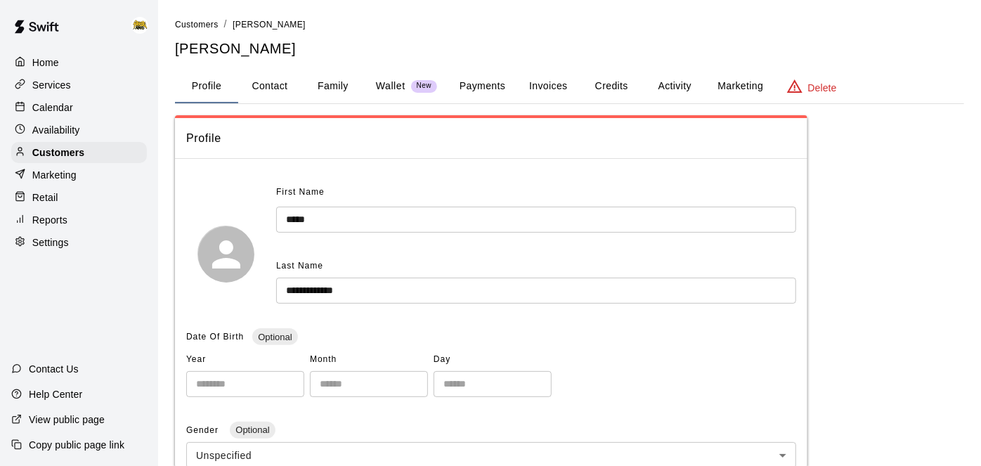
click at [673, 89] on button "Activity" at bounding box center [674, 87] width 63 height 34
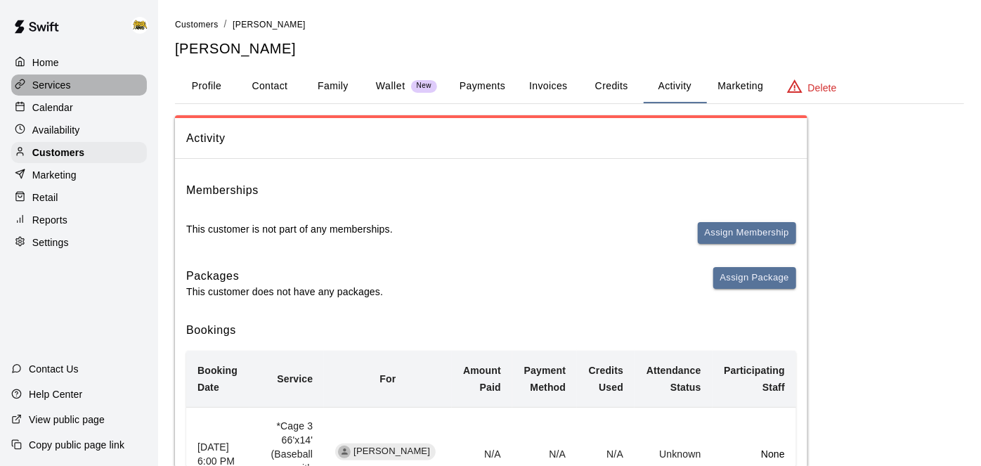
click at [74, 89] on div "Services" at bounding box center [79, 84] width 136 height 21
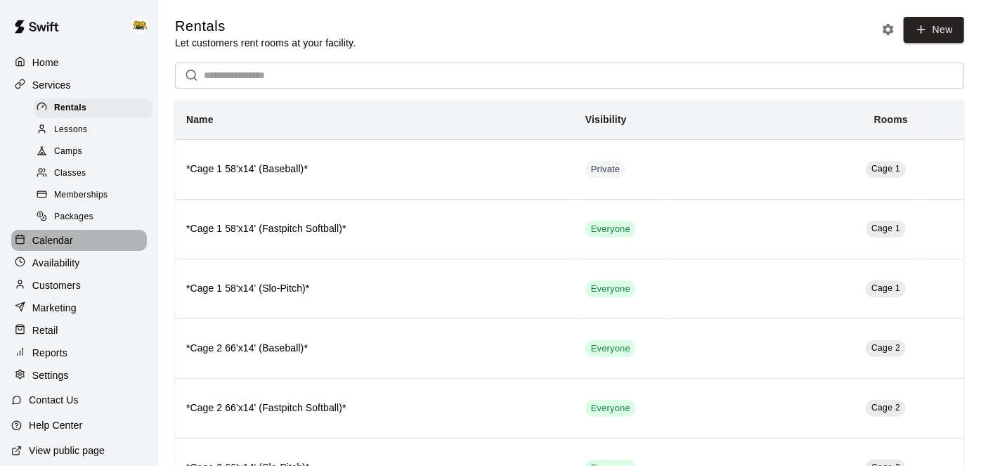
click at [50, 249] on div "Calendar" at bounding box center [79, 240] width 136 height 21
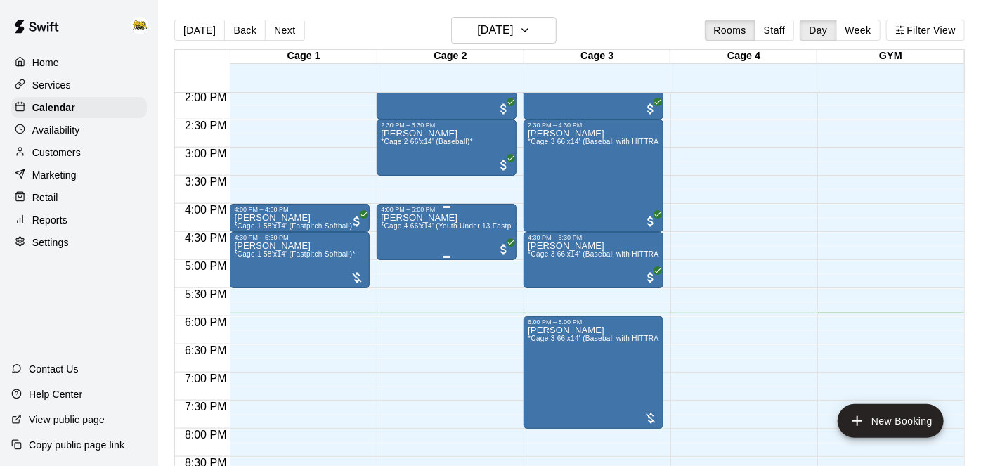
scroll to position [790, 0]
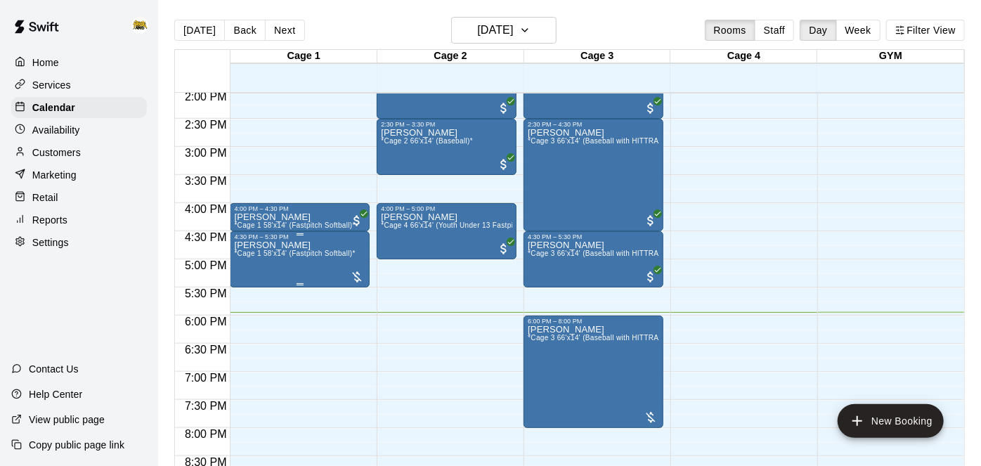
click at [304, 259] on div "Philip Mills *Cage 1 58'x14' (Fastpitch Softball)*" at bounding box center [294, 473] width 121 height 466
click at [250, 287] on img "edit" at bounding box center [248, 288] width 16 height 16
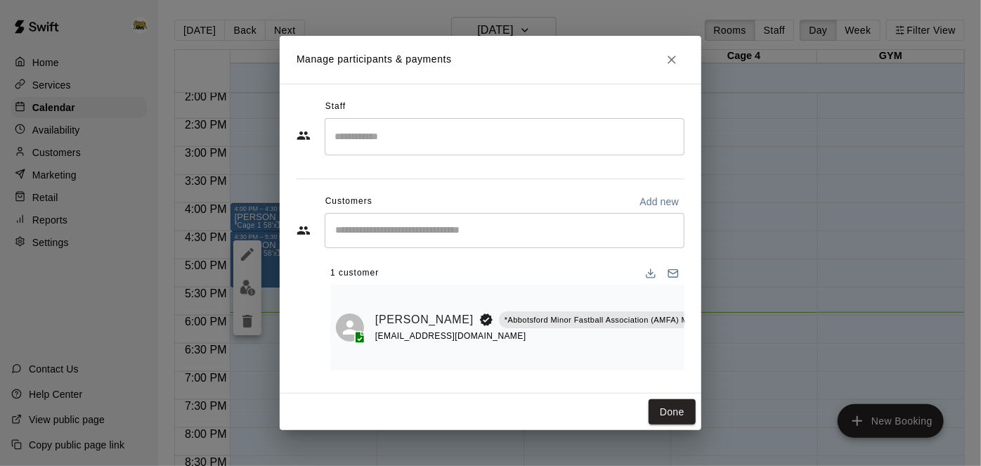
scroll to position [0, 12]
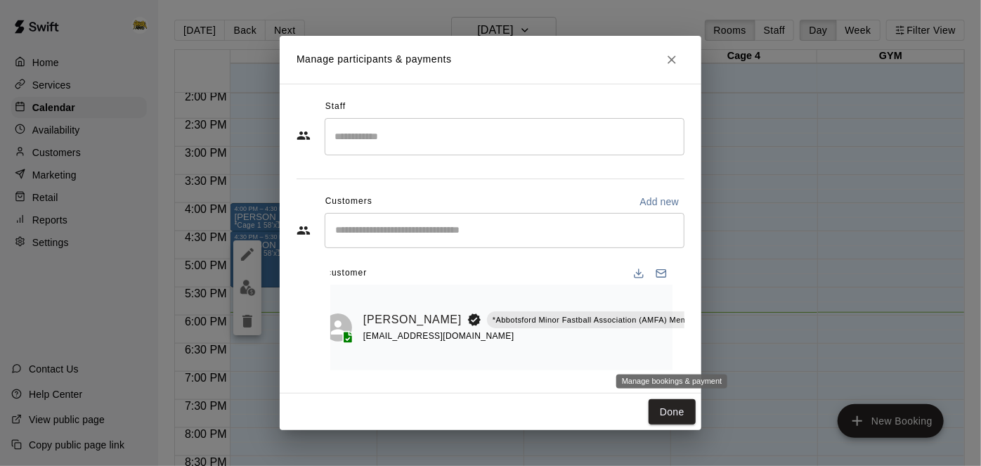
click at [730, 350] on icon "Manage bookings & payment" at bounding box center [737, 352] width 14 height 14
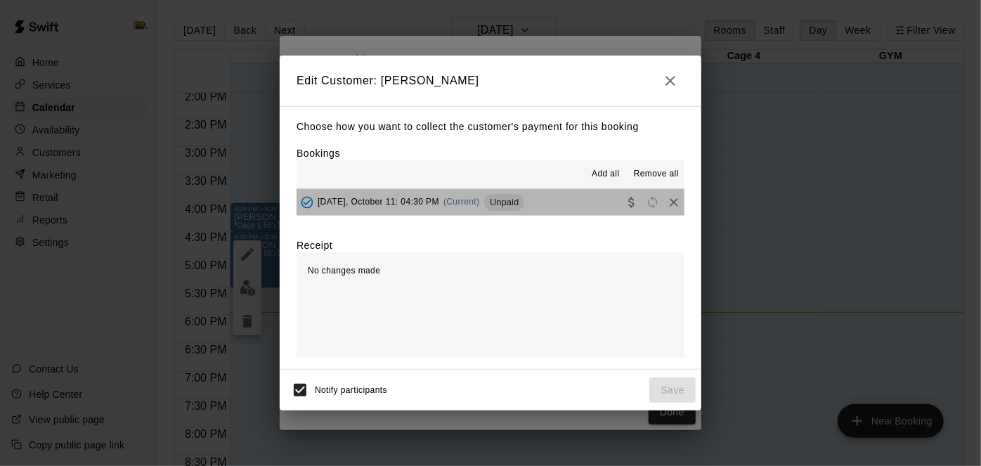
click at [566, 206] on button "[DATE], October 11: 04:30 PM (Current) Unpaid" at bounding box center [490, 202] width 388 height 26
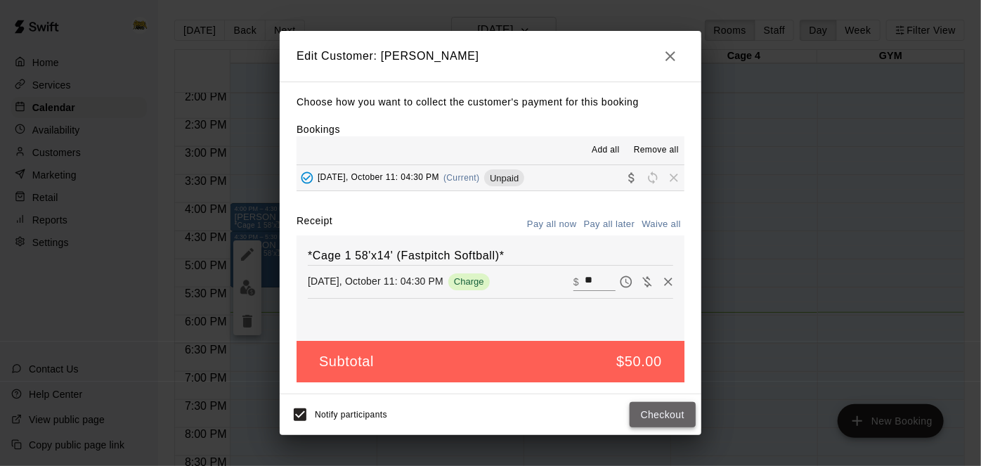
click at [647, 407] on button "Checkout" at bounding box center [662, 415] width 66 height 26
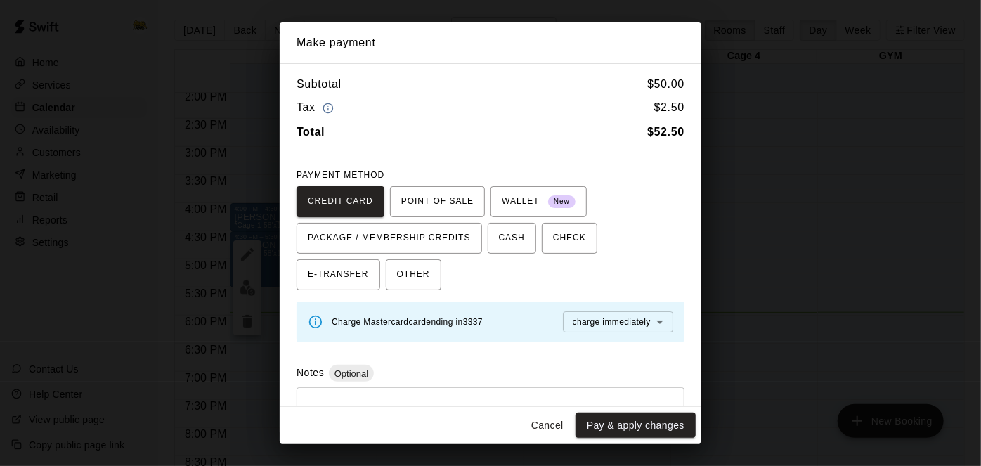
click at [542, 421] on button "Cancel" at bounding box center [547, 425] width 45 height 26
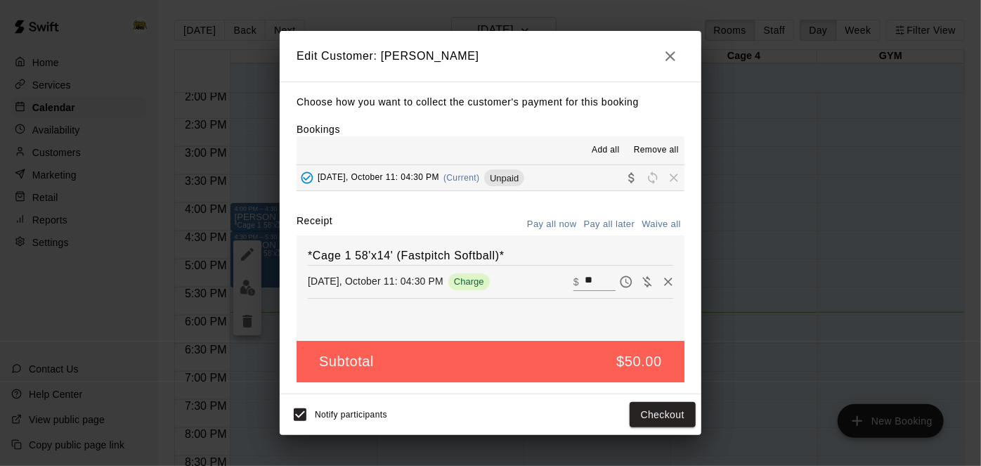
click at [674, 56] on icon "button" at bounding box center [670, 56] width 17 height 17
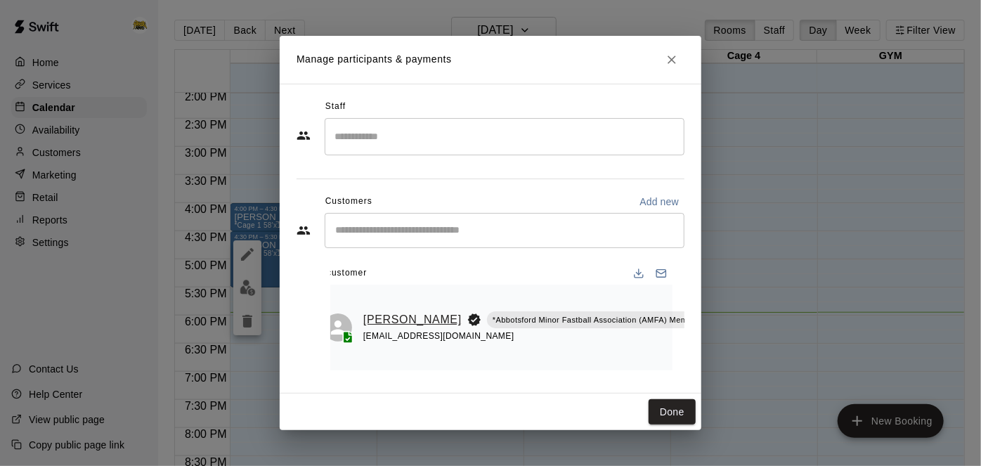
click at [384, 312] on link "[PERSON_NAME]" at bounding box center [412, 319] width 98 height 18
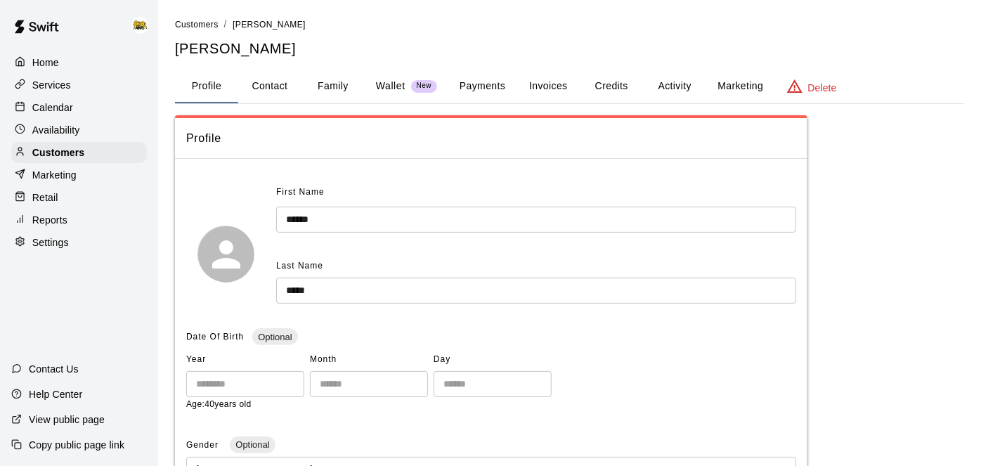
click at [274, 83] on button "Contact" at bounding box center [269, 87] width 63 height 34
select select "**"
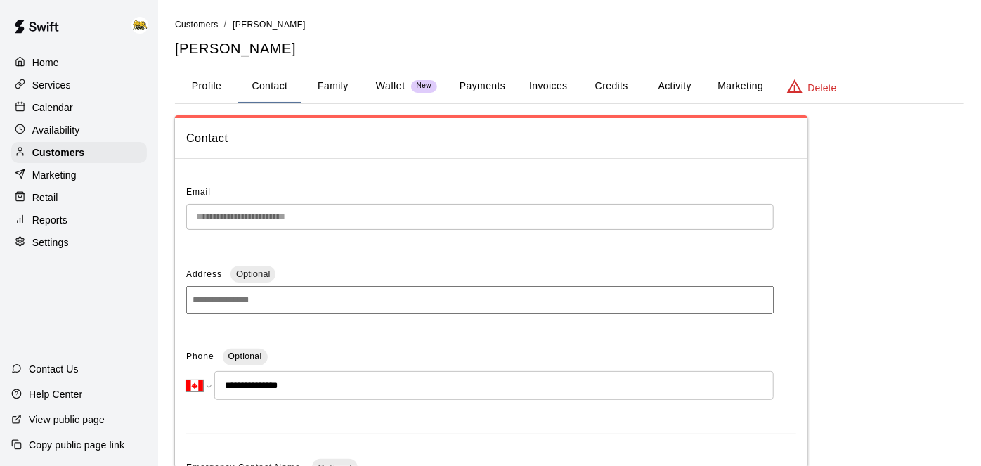
click at [60, 87] on p "Services" at bounding box center [51, 85] width 39 height 14
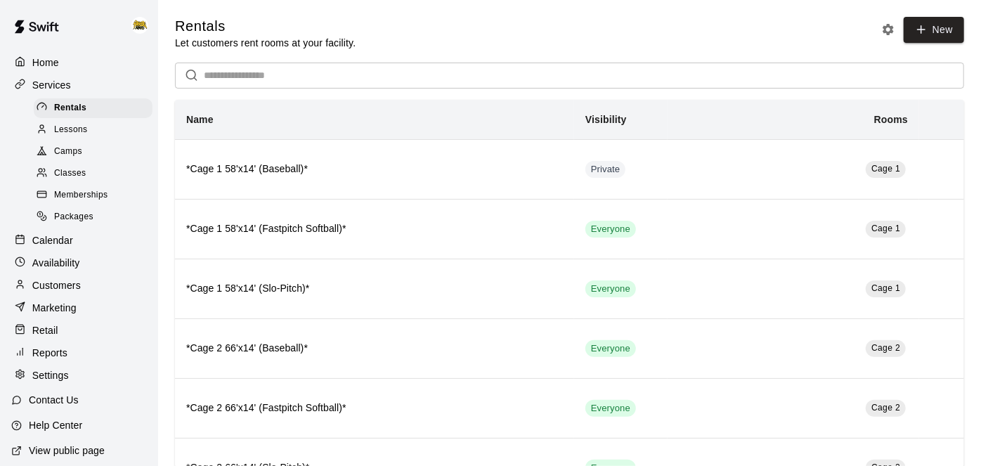
click at [65, 245] on p "Calendar" at bounding box center [52, 240] width 41 height 14
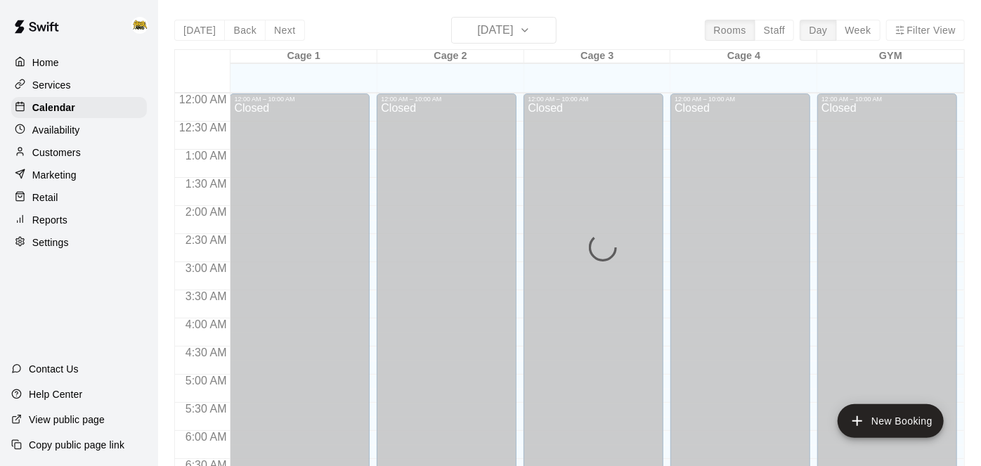
scroll to position [917, 0]
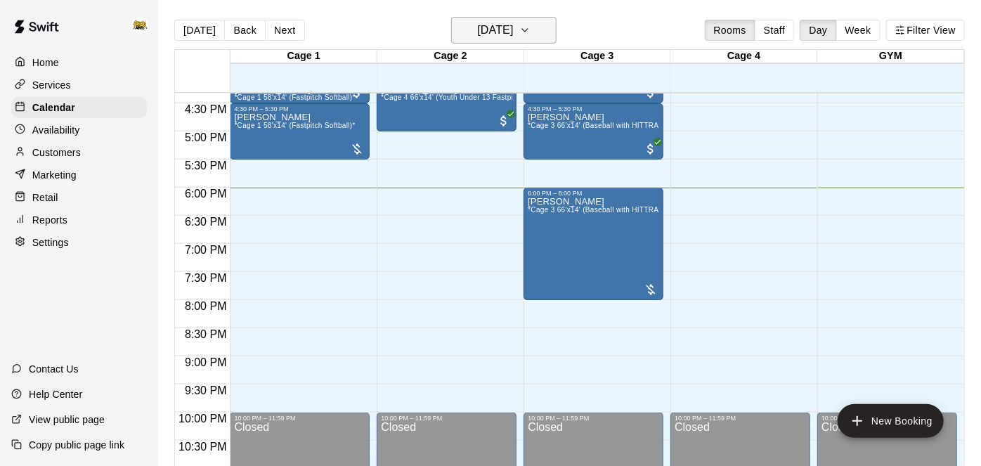
click at [513, 26] on h6 "[DATE]" at bounding box center [495, 30] width 36 height 20
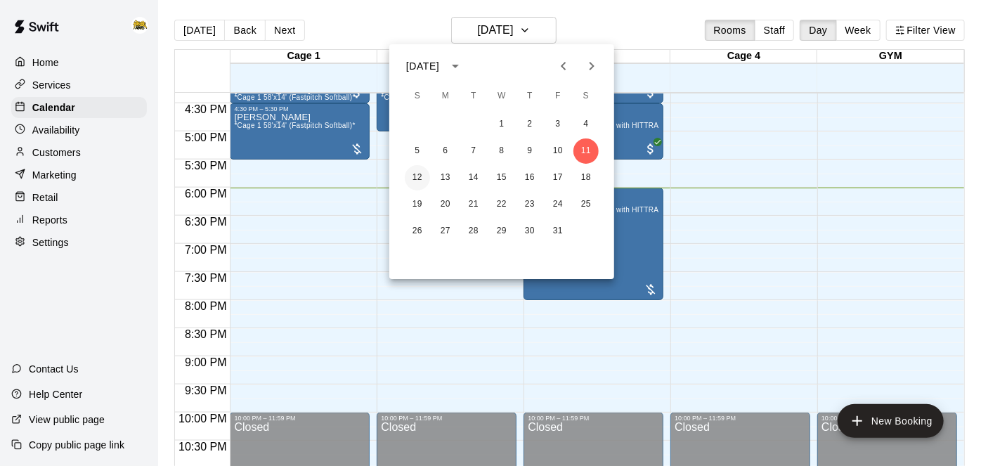
click at [417, 181] on button "12" at bounding box center [417, 177] width 25 height 25
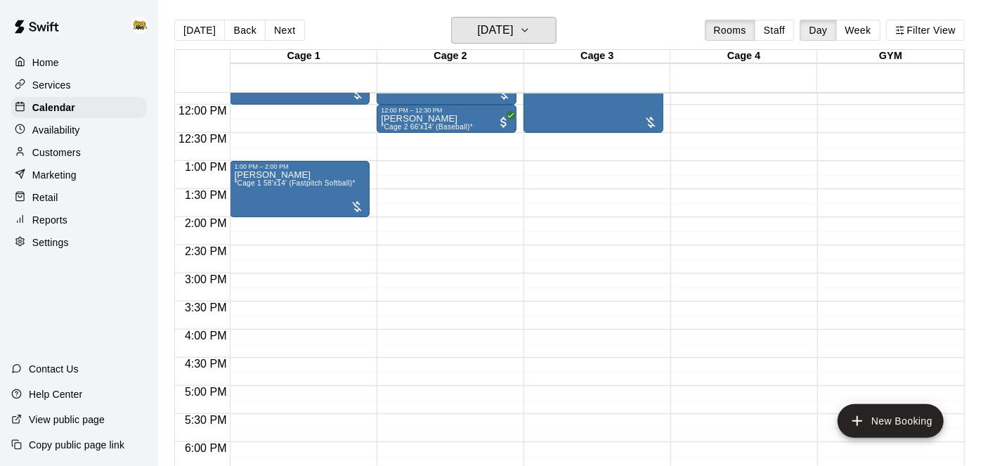
scroll to position [448, 0]
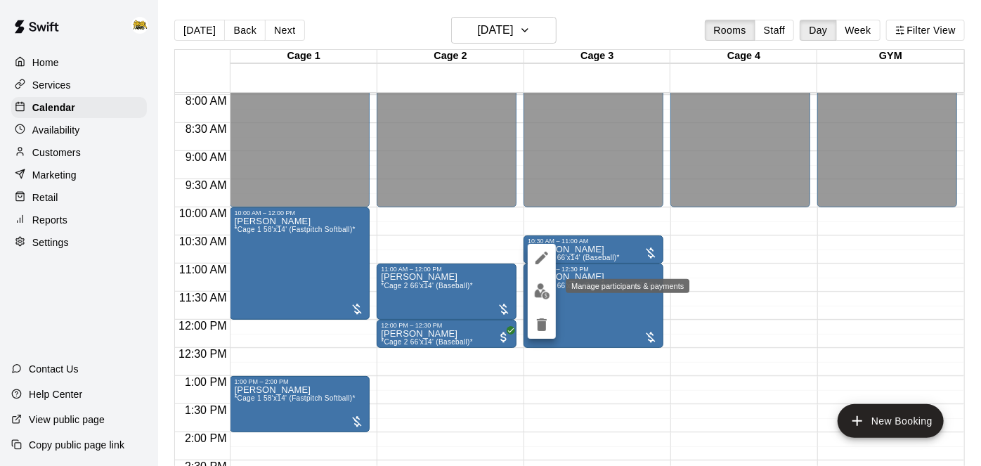
click at [546, 292] on img "edit" at bounding box center [542, 291] width 16 height 16
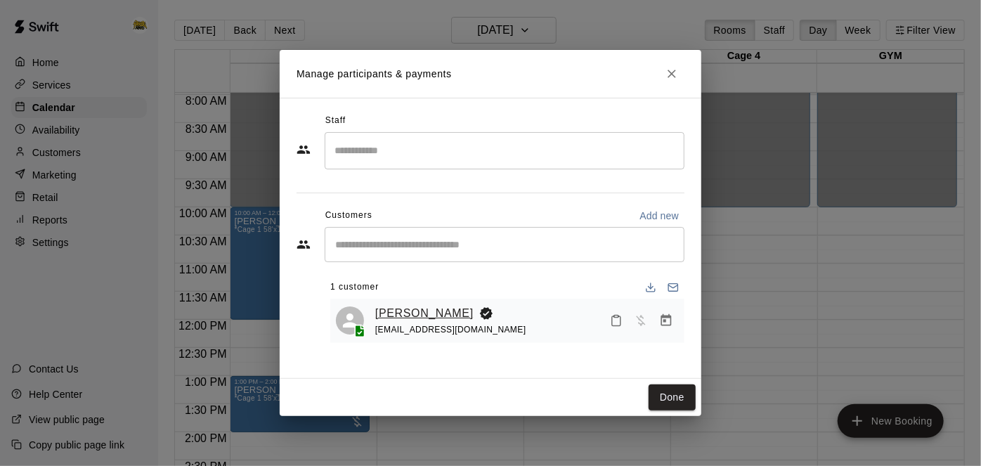
click at [412, 312] on link "Ryan Kwon" at bounding box center [424, 313] width 98 height 18
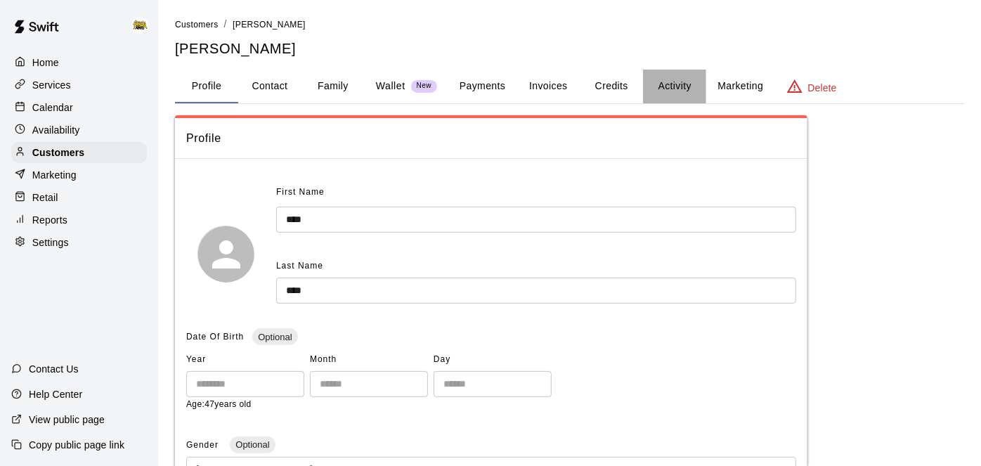
click at [679, 88] on button "Activity" at bounding box center [674, 87] width 63 height 34
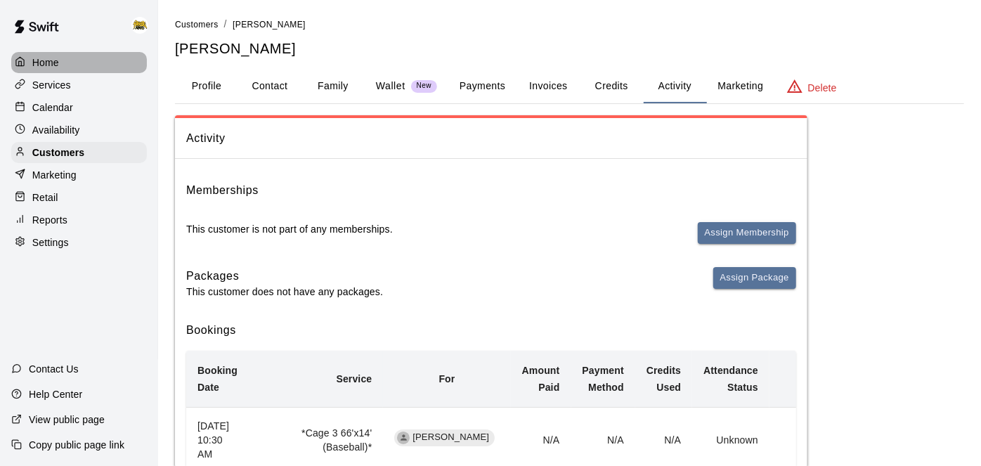
click at [33, 68] on p "Home" at bounding box center [45, 62] width 27 height 14
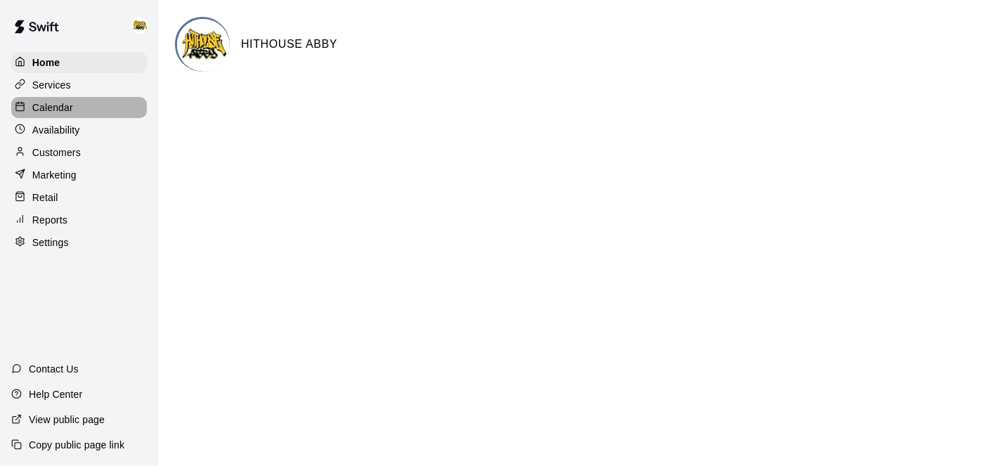
click at [73, 110] on div "Calendar" at bounding box center [79, 107] width 136 height 21
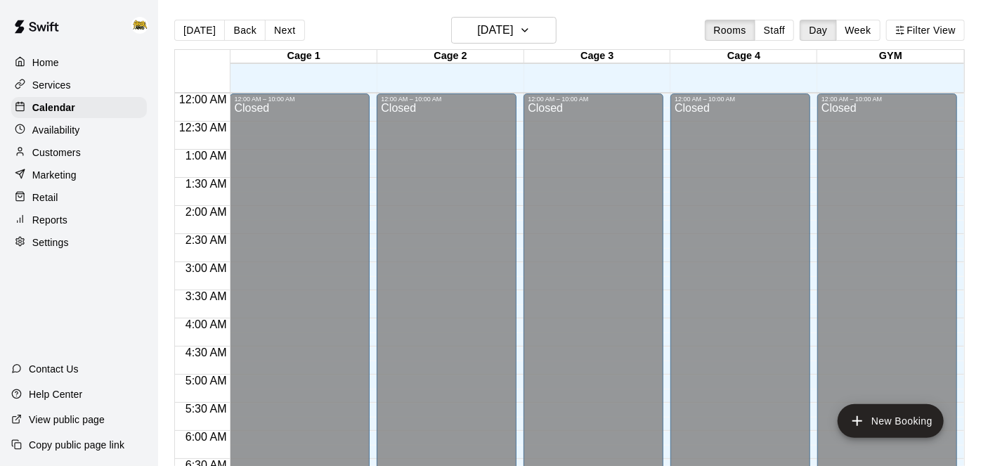
scroll to position [917, 0]
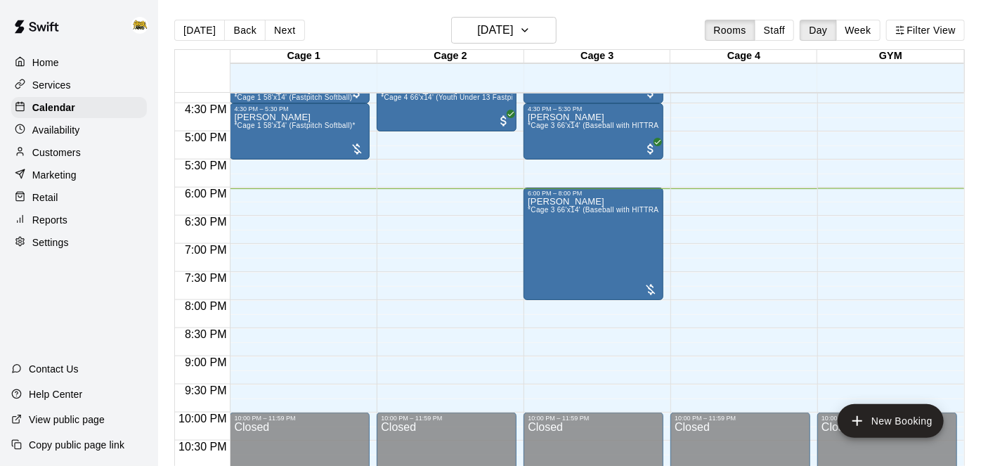
click at [60, 64] on div "Home" at bounding box center [79, 62] width 136 height 21
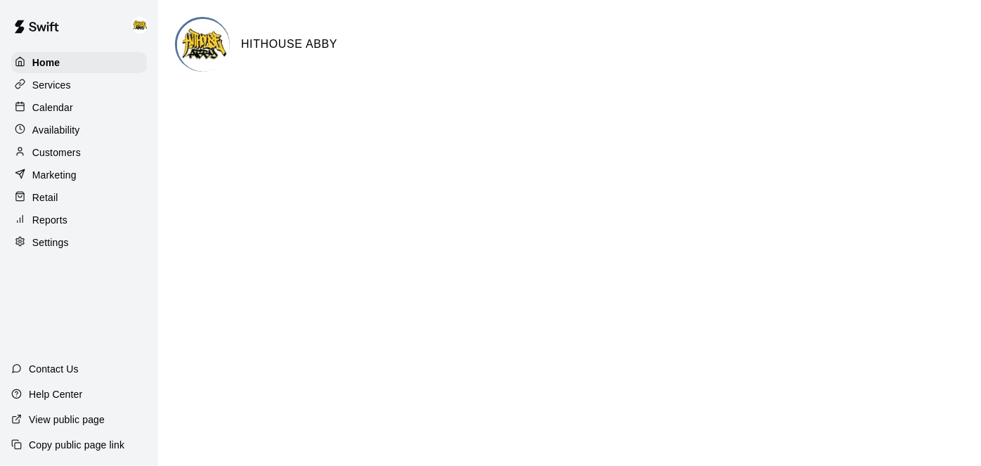
click at [62, 103] on p "Calendar" at bounding box center [52, 107] width 41 height 14
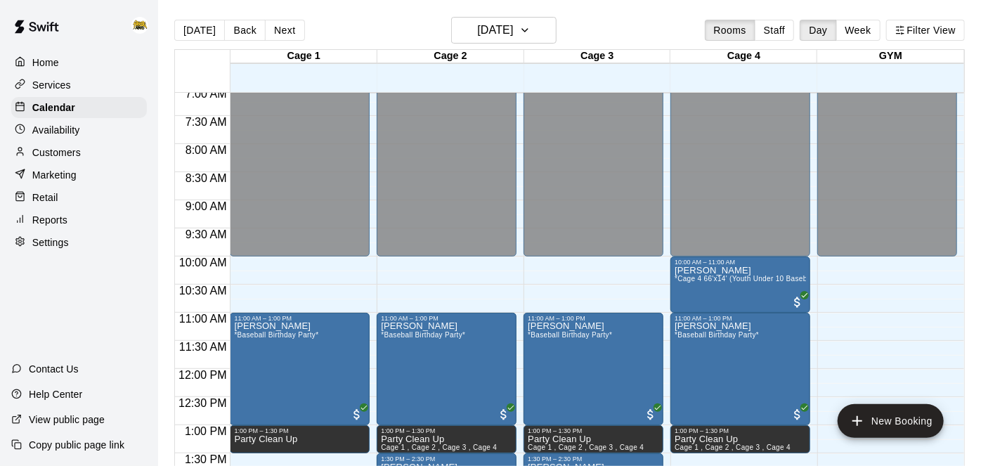
scroll to position [399, 0]
click at [64, 64] on div "Home" at bounding box center [79, 62] width 136 height 21
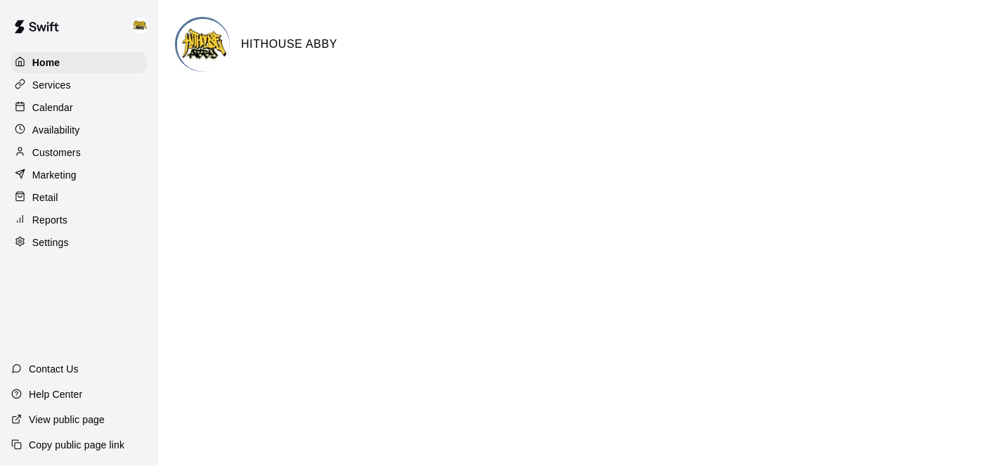
click at [58, 105] on p "Calendar" at bounding box center [52, 107] width 41 height 14
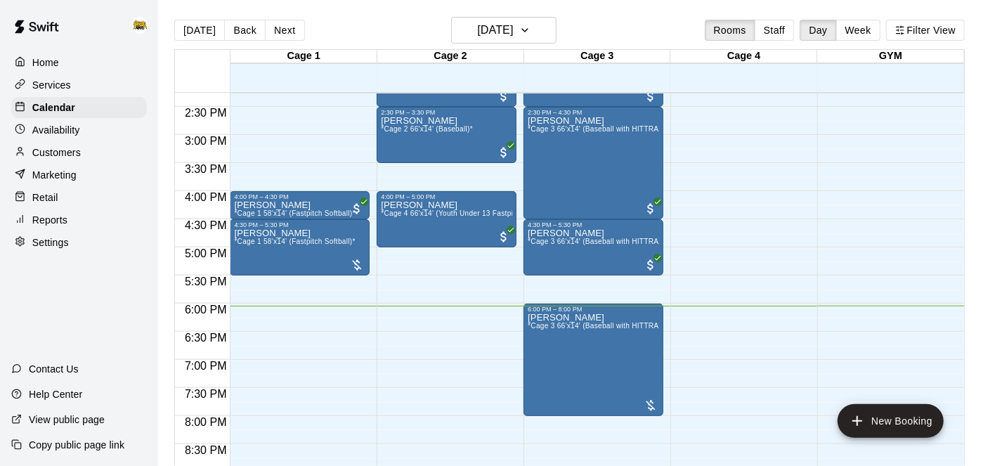
scroll to position [804, 0]
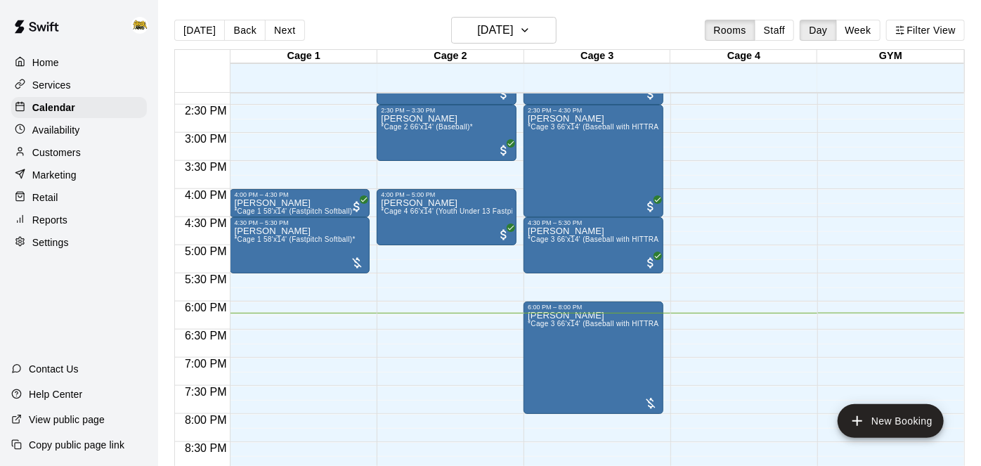
click at [55, 60] on p "Home" at bounding box center [45, 62] width 27 height 14
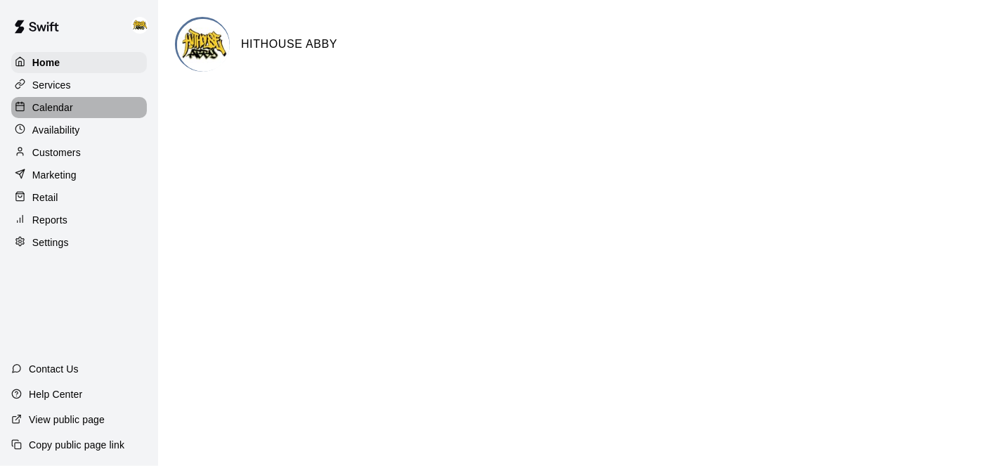
click at [73, 112] on div "Calendar" at bounding box center [79, 107] width 136 height 21
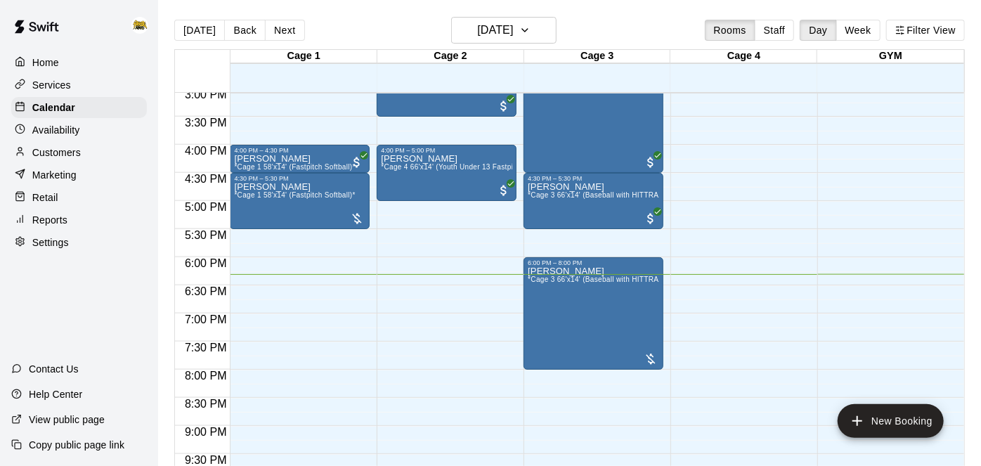
scroll to position [856, 0]
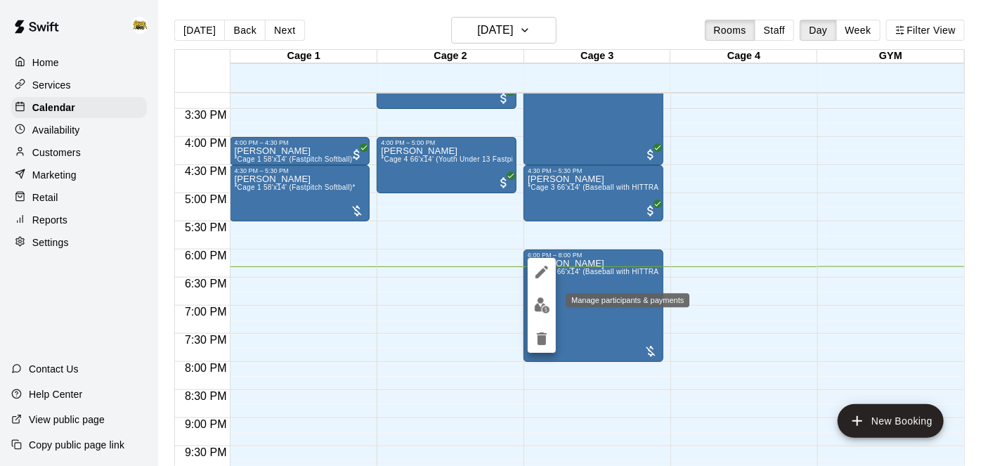
click at [544, 306] on img "edit" at bounding box center [542, 305] width 16 height 16
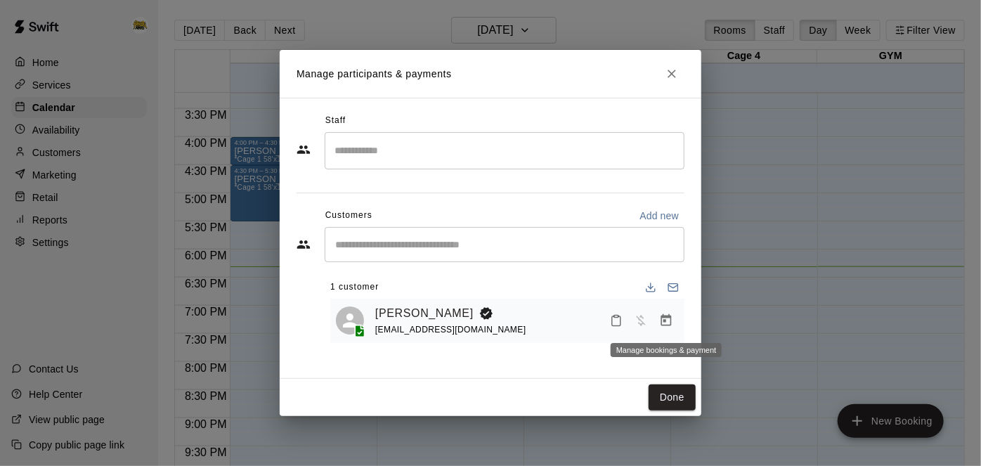
click at [675, 320] on button "Manage bookings & payment" at bounding box center [665, 320] width 25 height 25
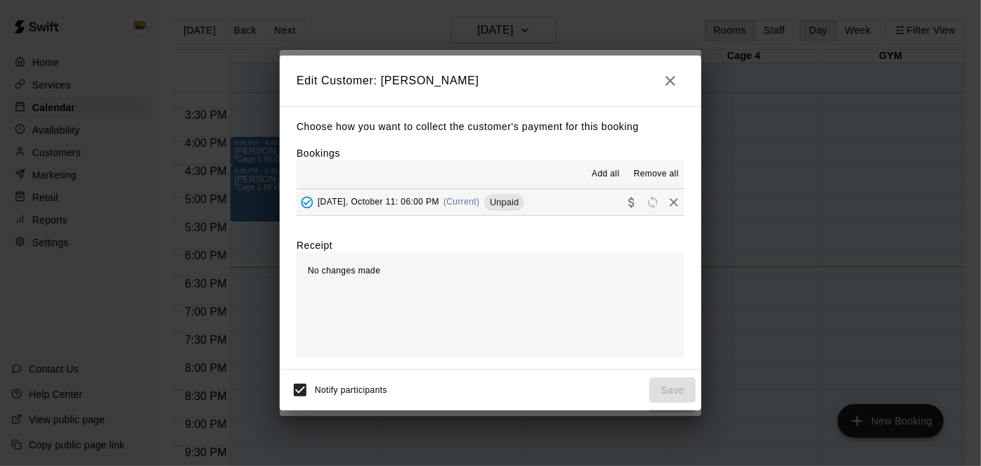
click at [544, 211] on button "Saturday, October 11: 06:00 PM (Current) Unpaid" at bounding box center [490, 202] width 388 height 26
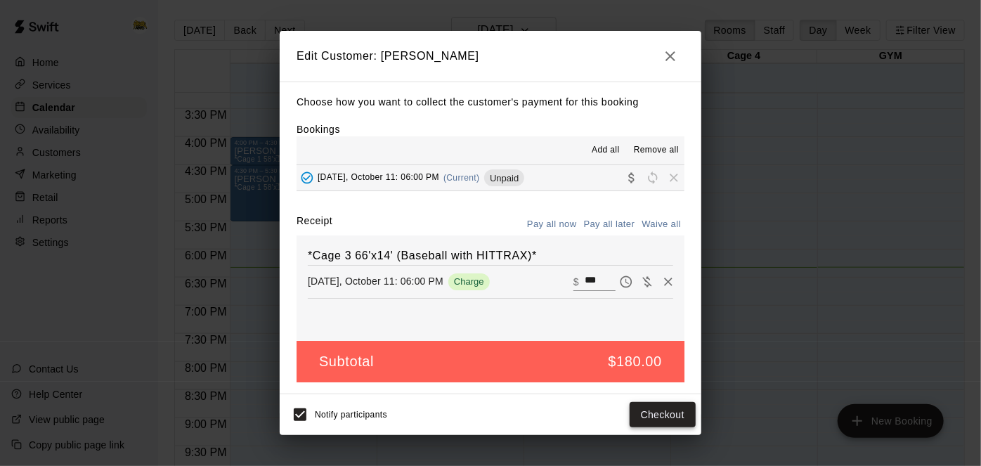
click at [653, 423] on button "Checkout" at bounding box center [662, 415] width 66 height 26
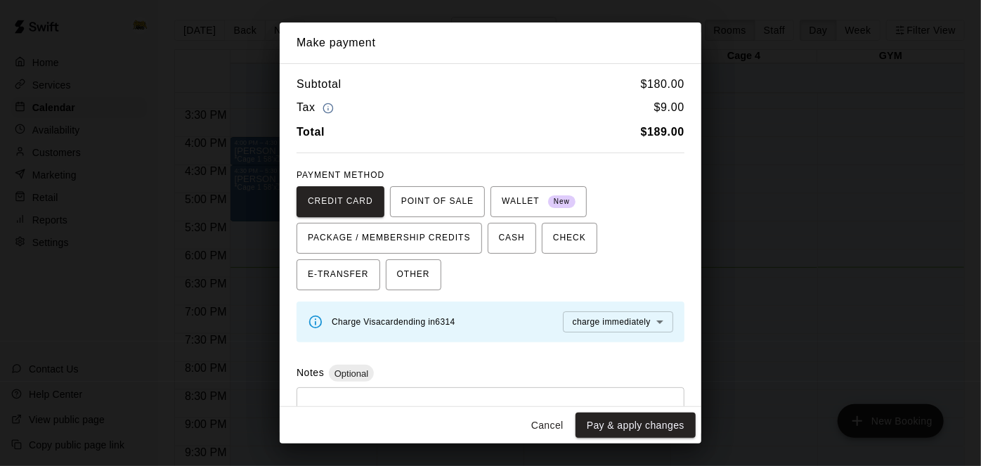
click at [544, 426] on button "Cancel" at bounding box center [547, 425] width 45 height 26
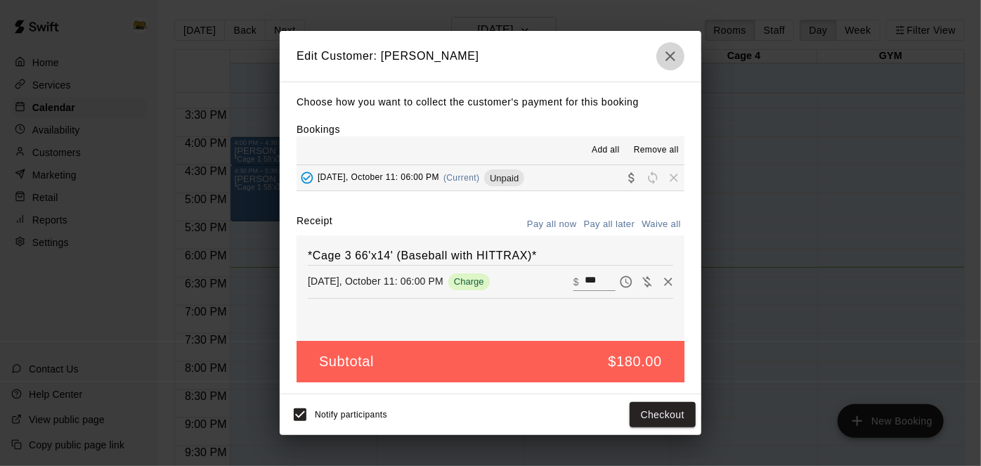
click at [674, 55] on icon "button" at bounding box center [670, 56] width 17 height 17
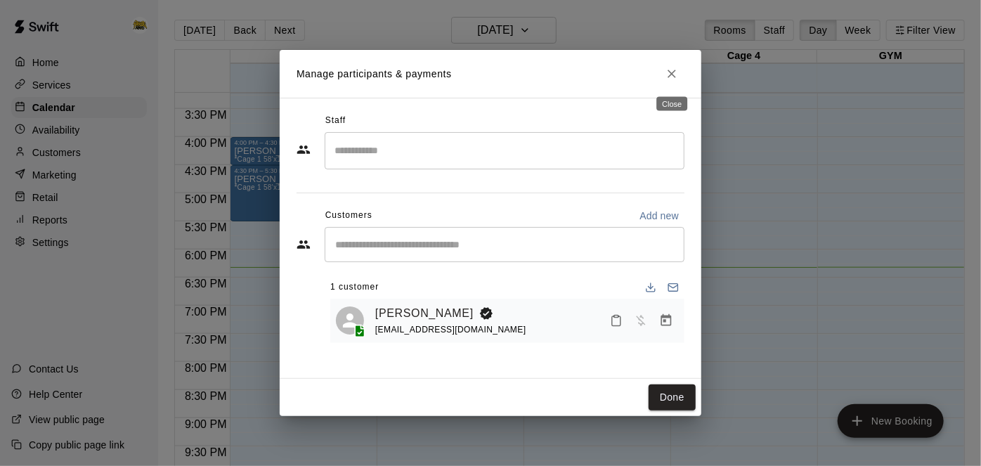
click at [668, 80] on icon "Close" at bounding box center [672, 74] width 14 height 14
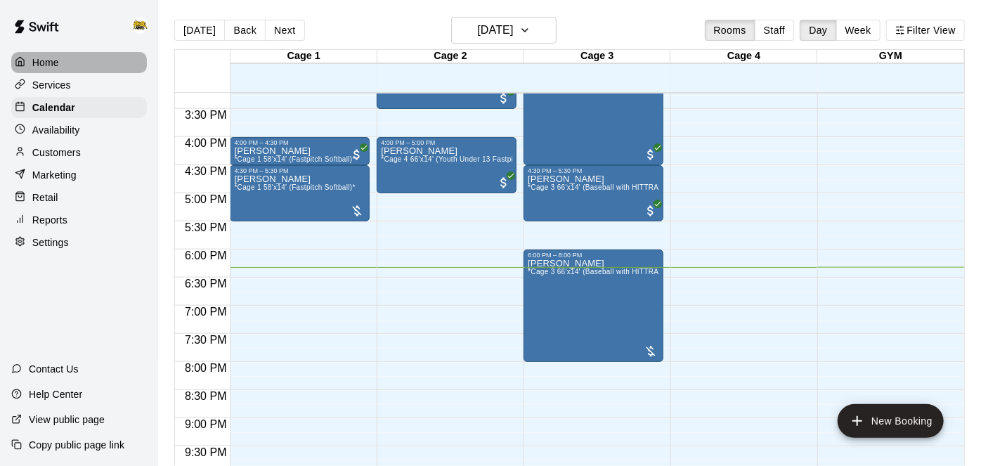
click at [52, 56] on p "Home" at bounding box center [45, 62] width 27 height 14
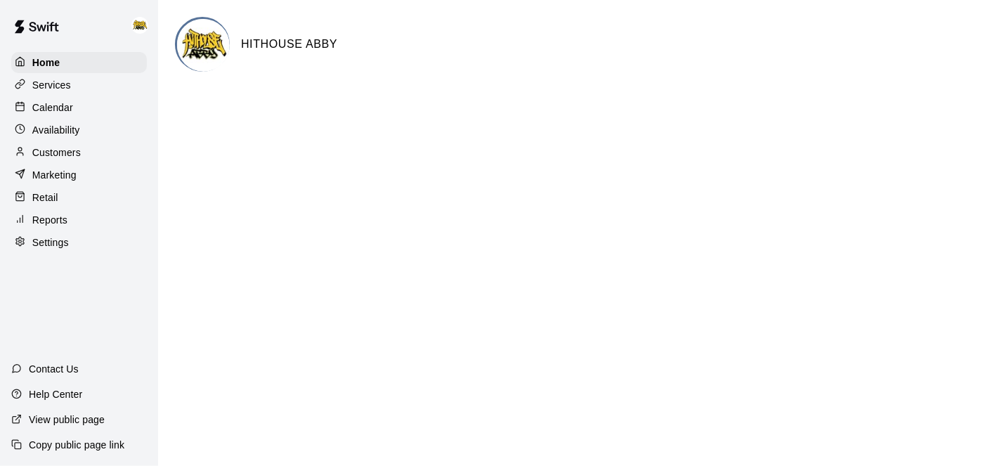
click at [47, 108] on p "Calendar" at bounding box center [52, 107] width 41 height 14
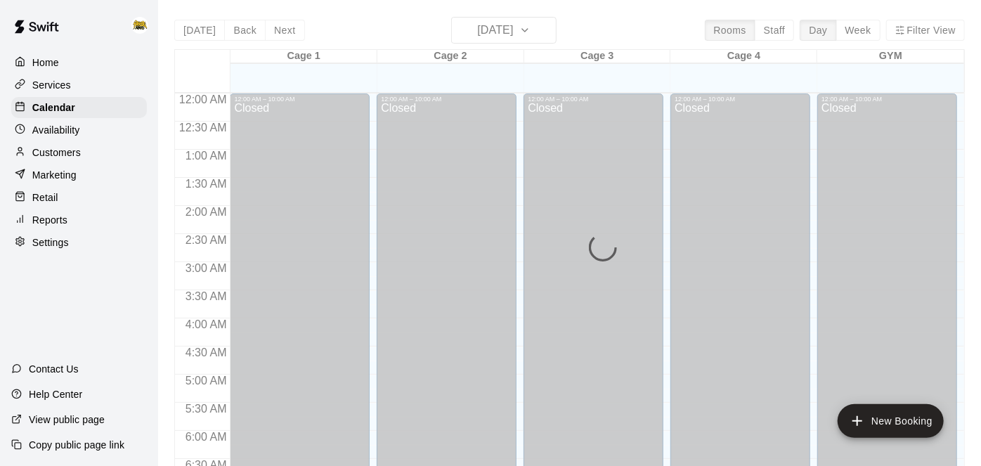
scroll to position [917, 0]
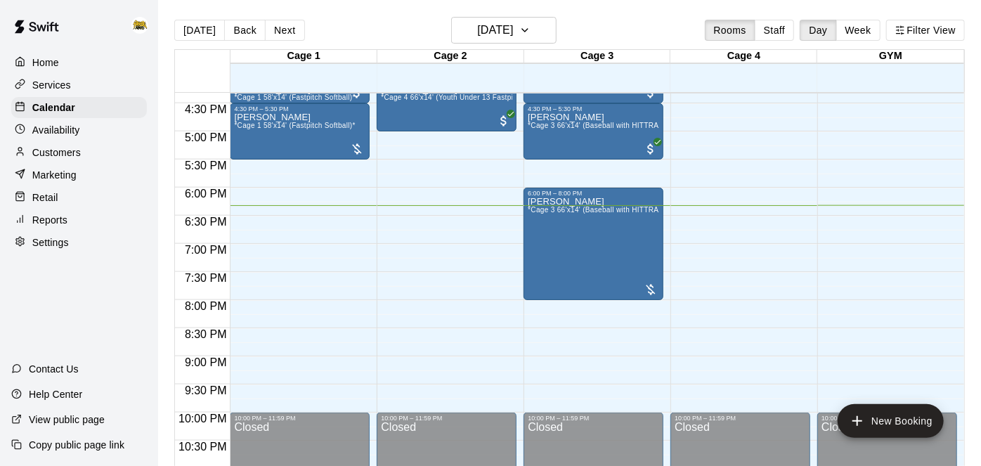
click at [60, 67] on div "Home" at bounding box center [79, 62] width 136 height 21
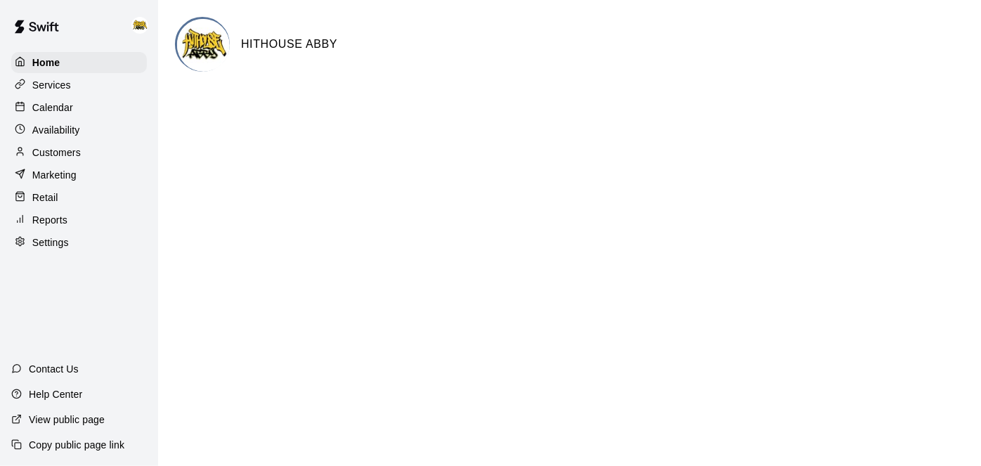
click at [46, 107] on p "Calendar" at bounding box center [52, 107] width 41 height 14
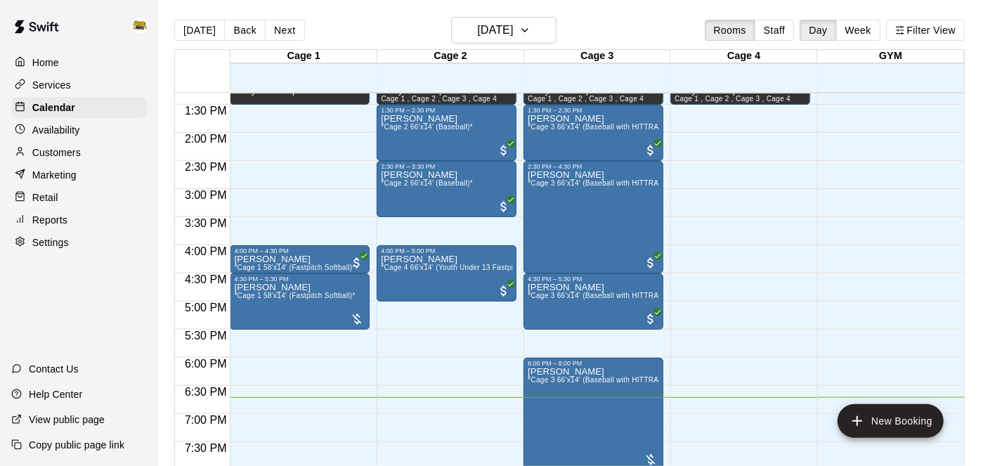
scroll to position [761, 0]
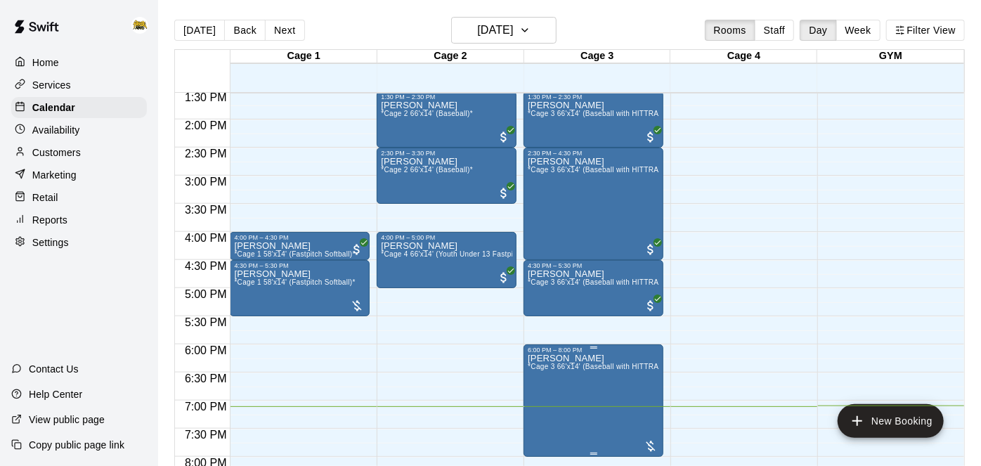
click at [702, 281] on div at bounding box center [490, 233] width 981 height 466
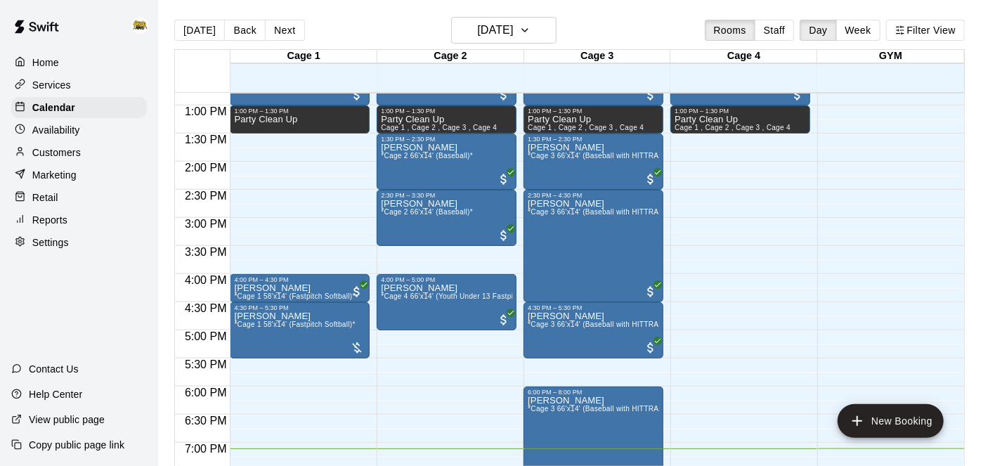
scroll to position [717, 0]
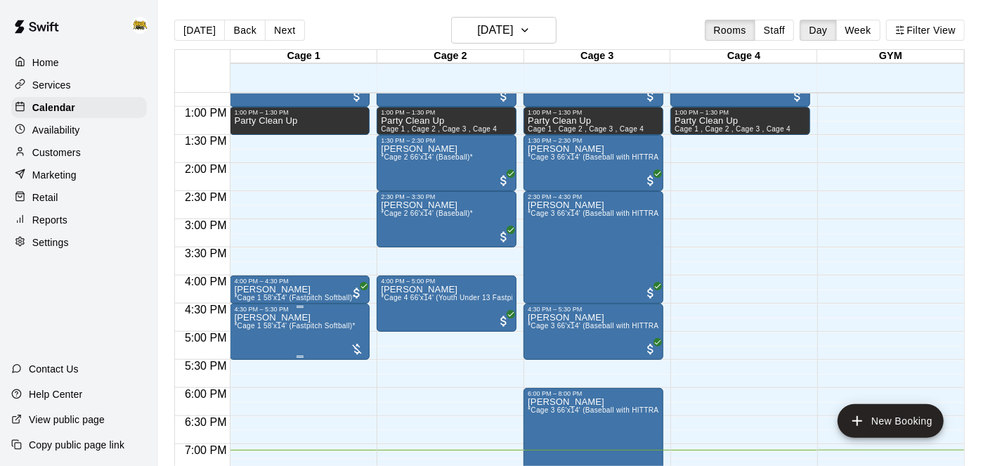
click at [301, 325] on span "*Cage 1 58'x14' (Fastpitch Softball)*" at bounding box center [294, 326] width 121 height 8
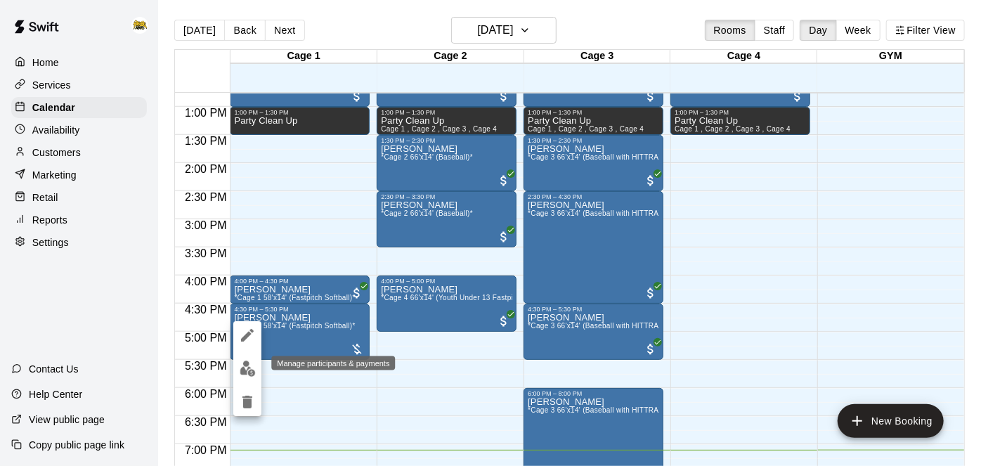
click at [251, 368] on img "edit" at bounding box center [248, 368] width 16 height 16
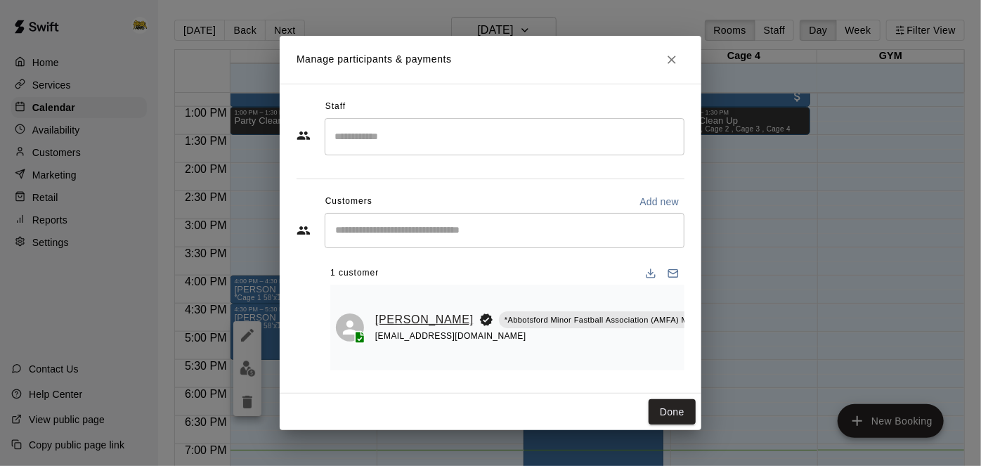
click at [395, 312] on link "[PERSON_NAME]" at bounding box center [424, 319] width 98 height 18
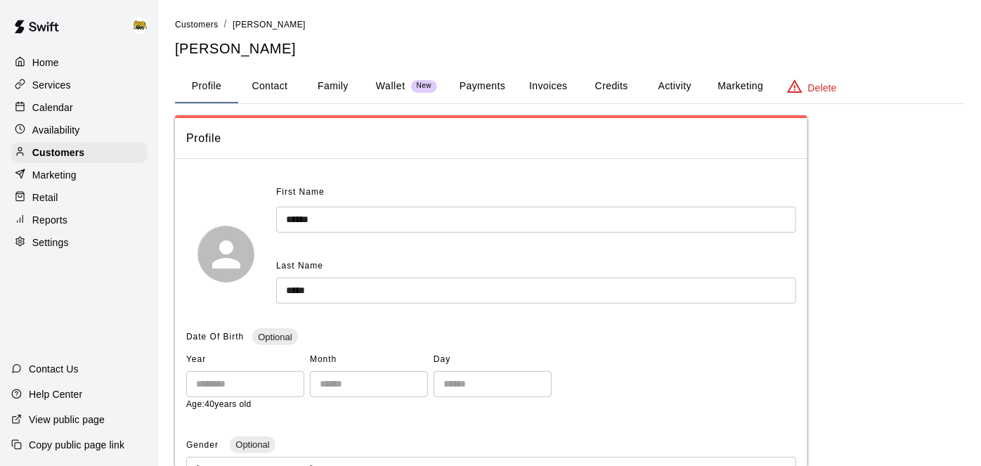
click at [282, 88] on button "Contact" at bounding box center [269, 87] width 63 height 34
select select "**"
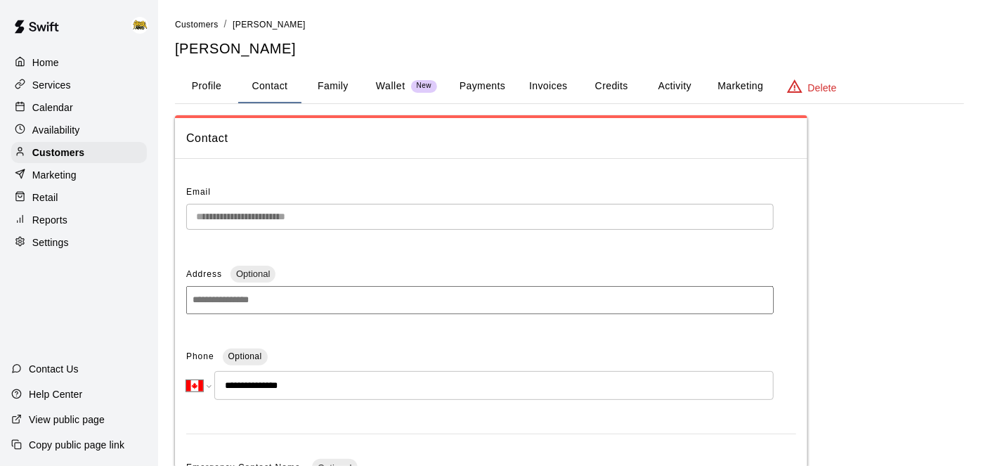
click at [58, 65] on p "Home" at bounding box center [45, 62] width 27 height 14
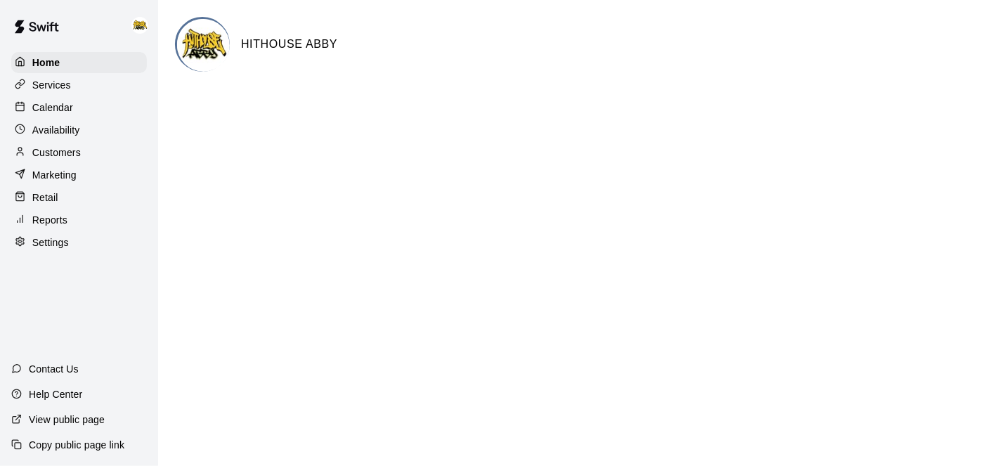
click at [60, 111] on p "Calendar" at bounding box center [52, 107] width 41 height 14
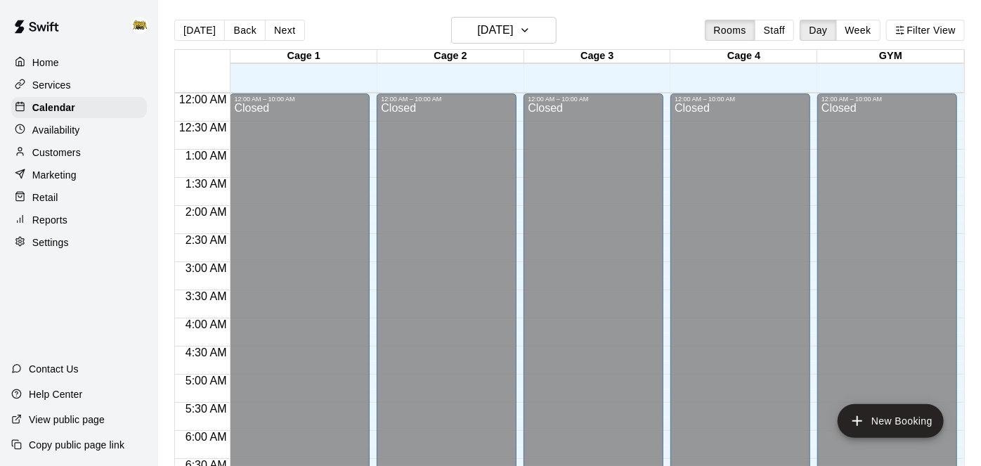
scroll to position [917, 0]
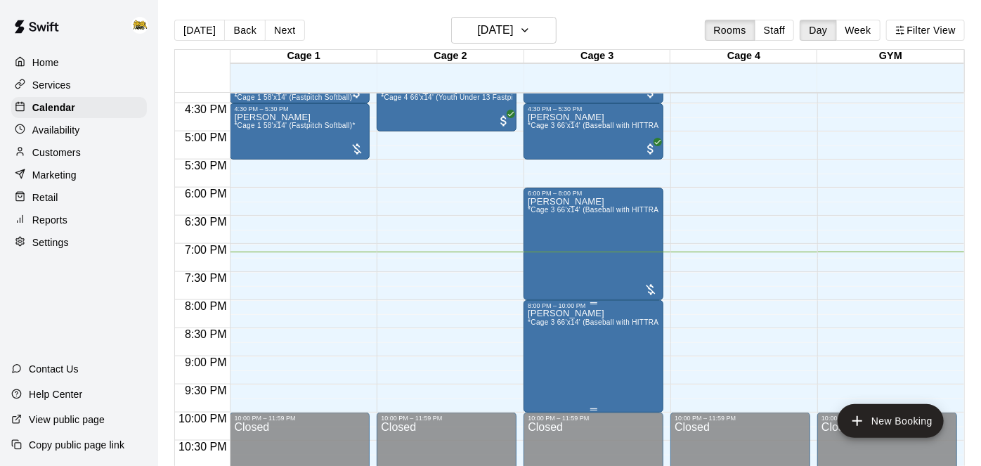
click at [540, 362] on img "edit" at bounding box center [542, 356] width 16 height 16
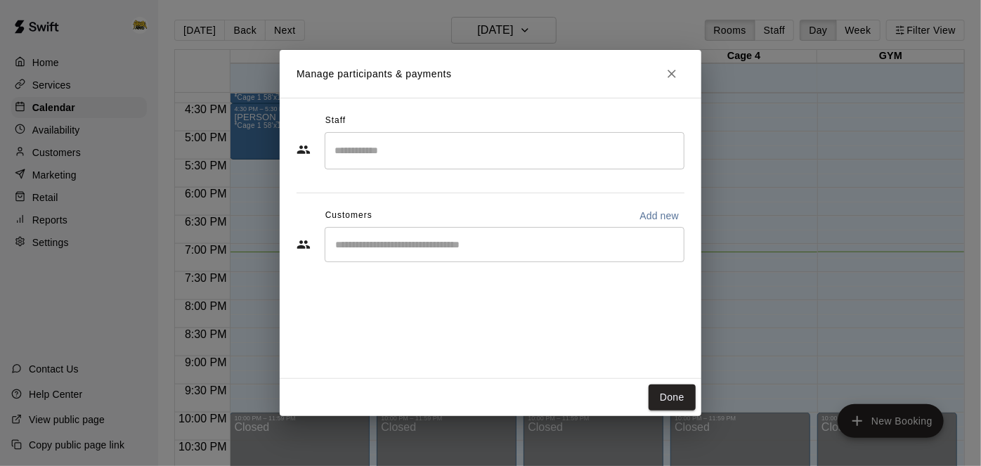
click at [674, 77] on icon "Close" at bounding box center [671, 74] width 8 height 8
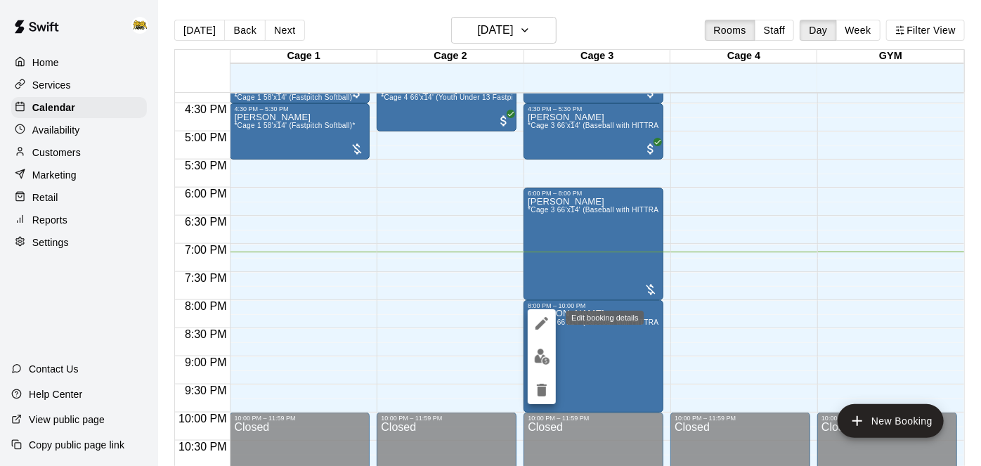
click at [540, 324] on icon "edit" at bounding box center [541, 323] width 13 height 13
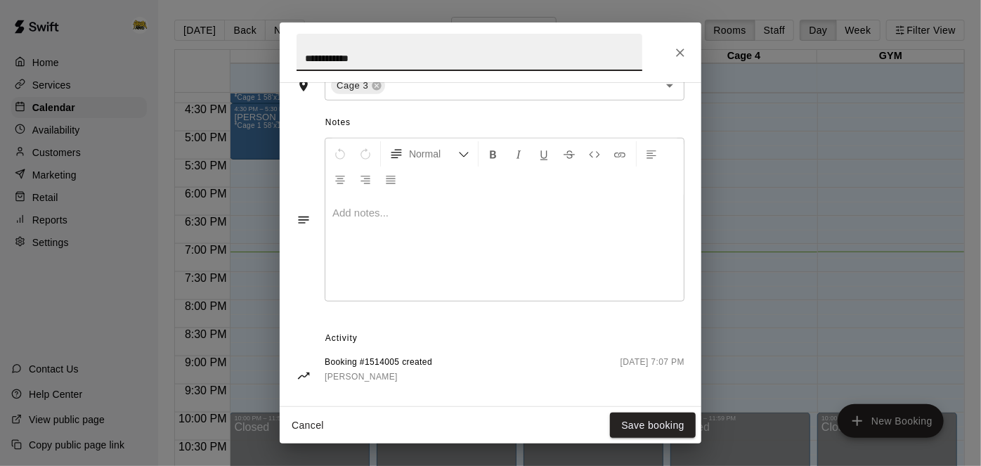
scroll to position [432, 0]
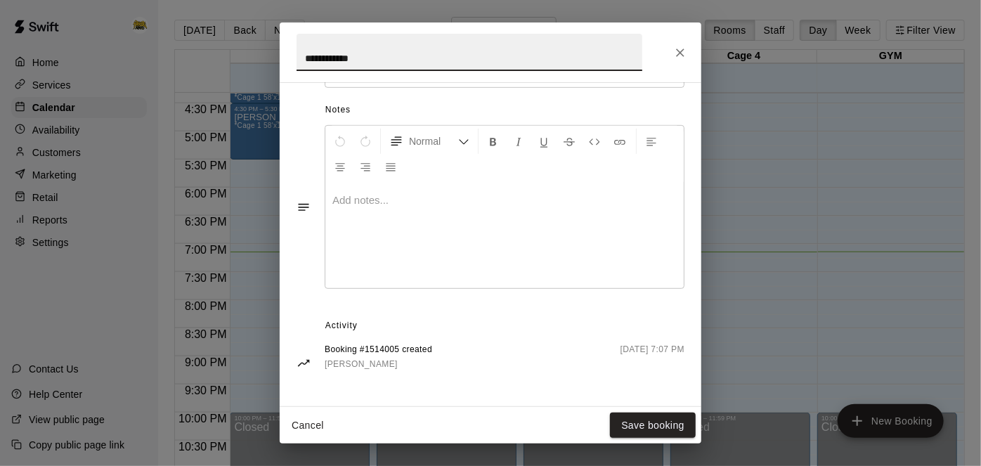
click at [302, 426] on button "Cancel" at bounding box center [307, 425] width 45 height 26
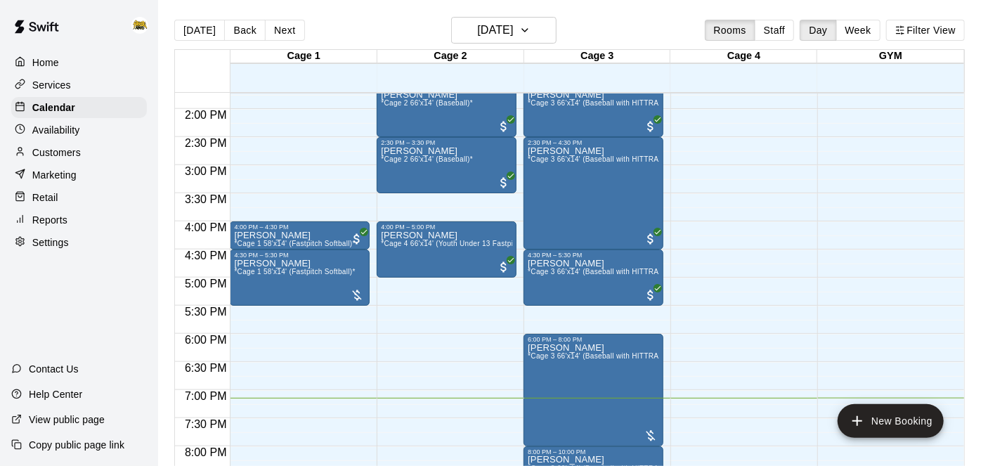
scroll to position [784, 0]
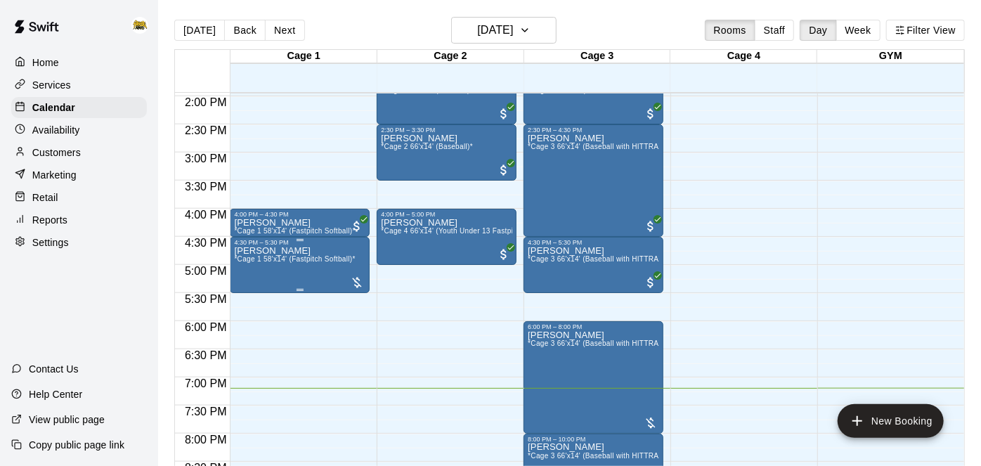
click at [296, 255] on span "*Cage 1 58'x14' (Fastpitch Softball)*" at bounding box center [294, 259] width 121 height 8
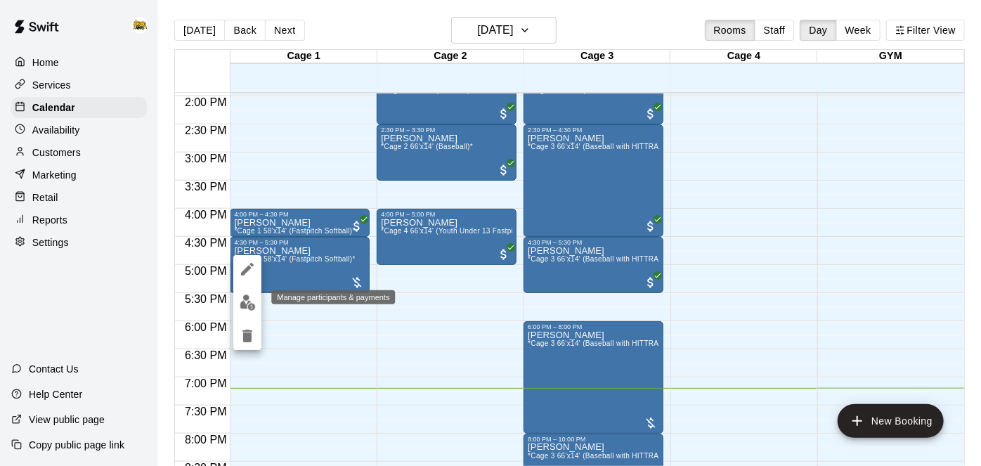
click at [255, 301] on button "edit" at bounding box center [247, 302] width 28 height 27
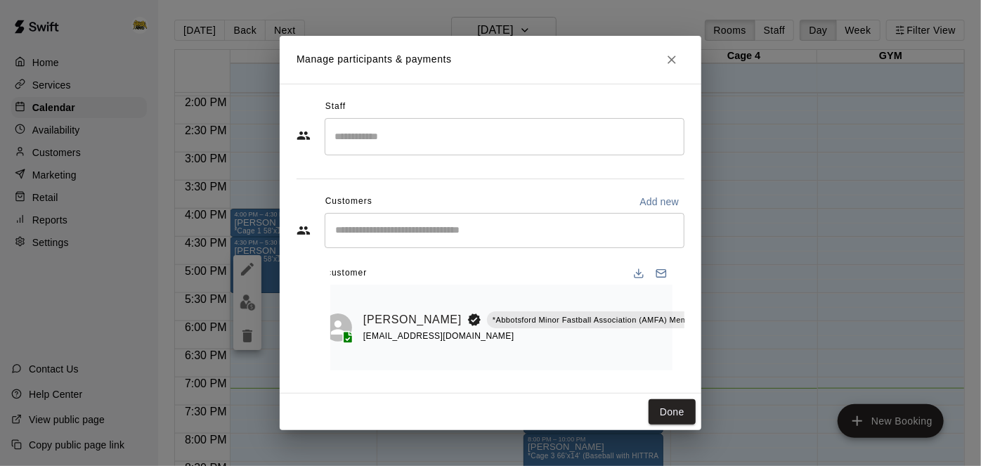
scroll to position [0, 7]
click at [736, 351] on icon "Manage bookings & payment" at bounding box center [741, 352] width 11 height 12
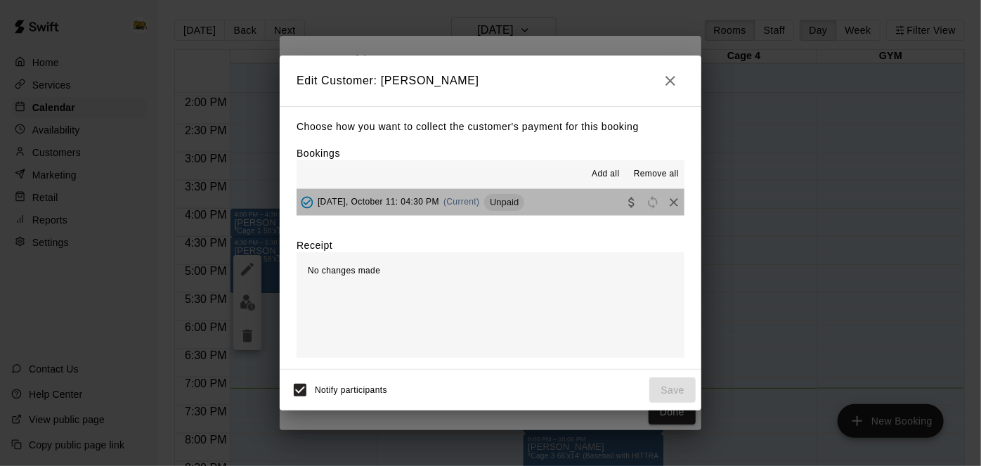
click at [550, 214] on button "[DATE], October 11: 04:30 PM (Current) Unpaid" at bounding box center [490, 202] width 388 height 26
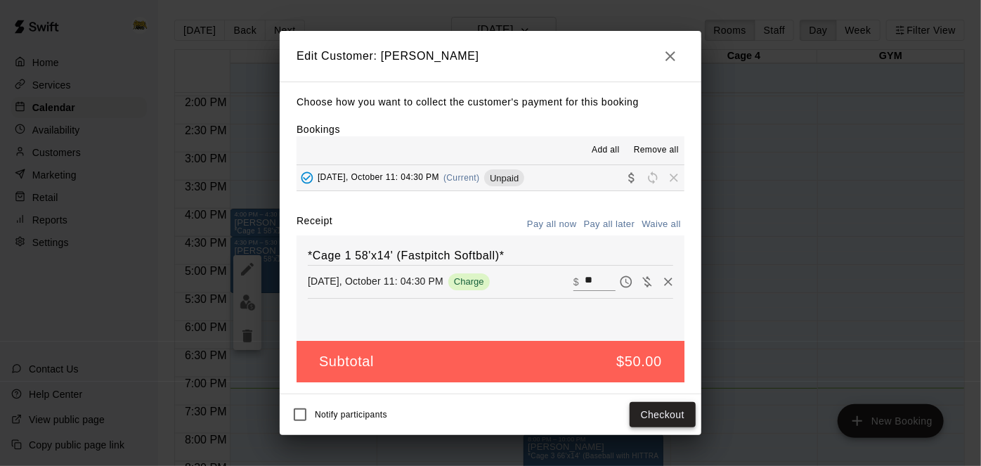
click at [684, 405] on button "Checkout" at bounding box center [662, 415] width 66 height 26
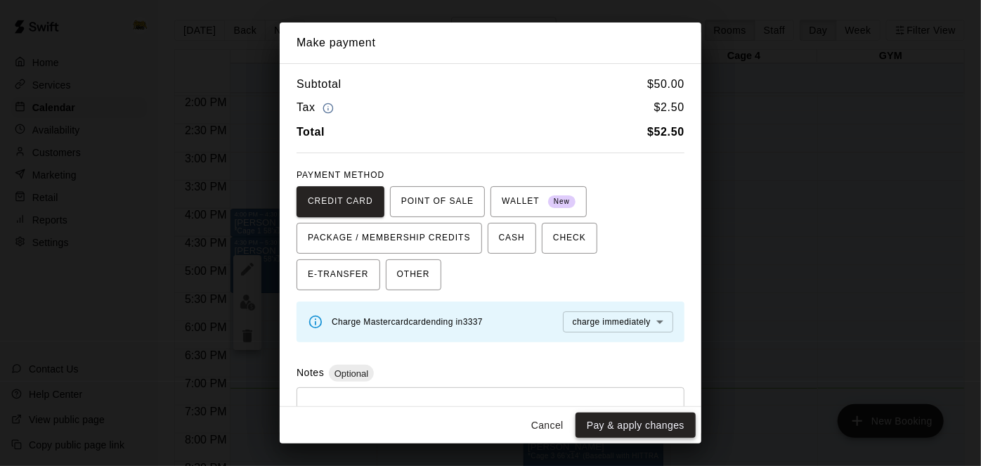
click at [637, 429] on button "Pay & apply changes" at bounding box center [635, 425] width 120 height 26
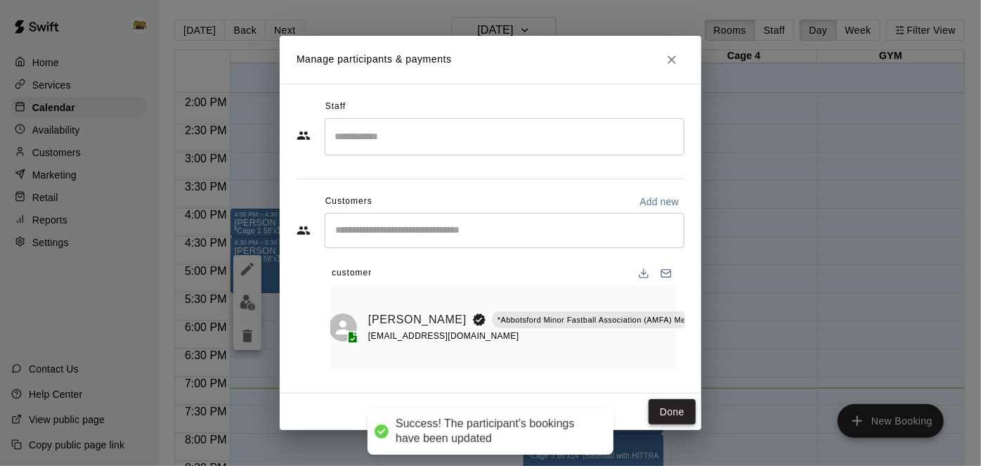
click at [683, 416] on button "Done" at bounding box center [671, 412] width 47 height 26
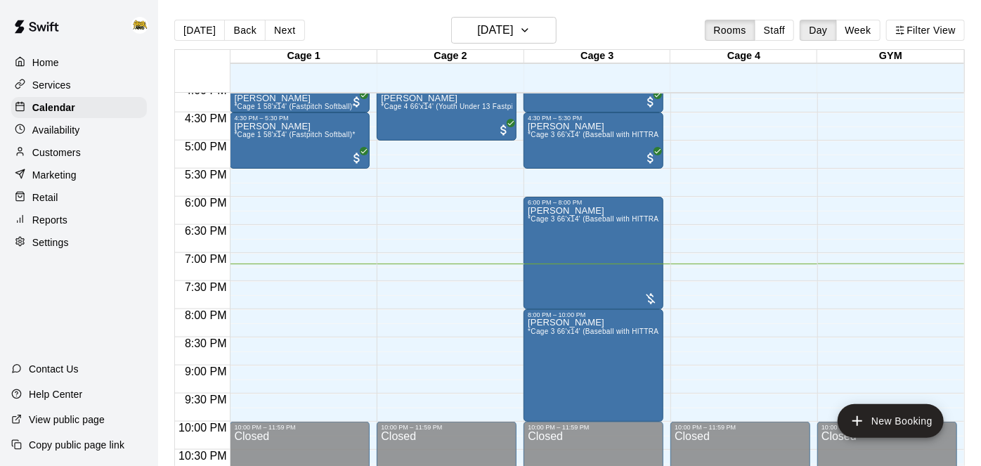
scroll to position [908, 0]
click at [530, 32] on icon "button" at bounding box center [524, 30] width 11 height 17
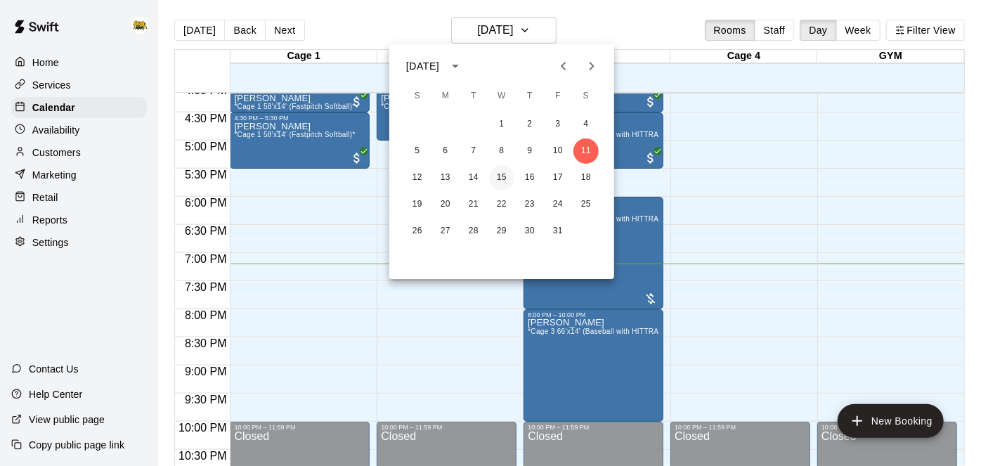
click at [504, 178] on button "15" at bounding box center [501, 177] width 25 height 25
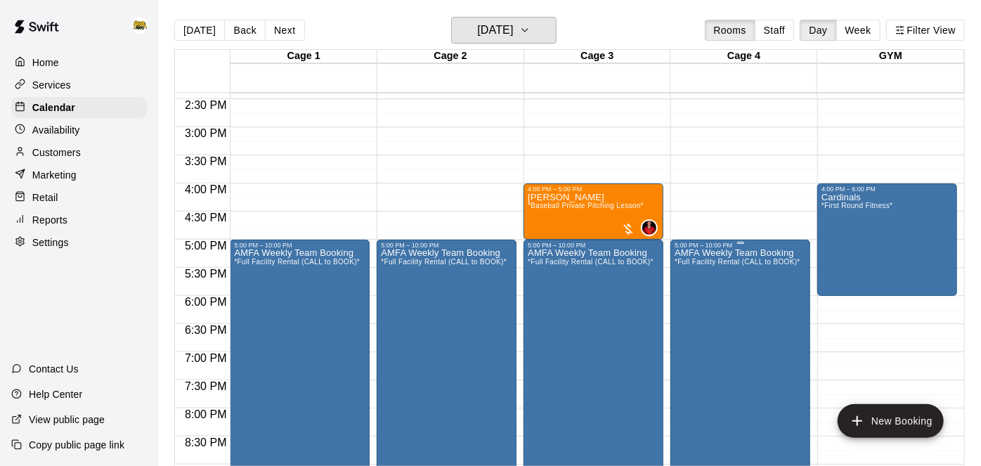
scroll to position [808, 0]
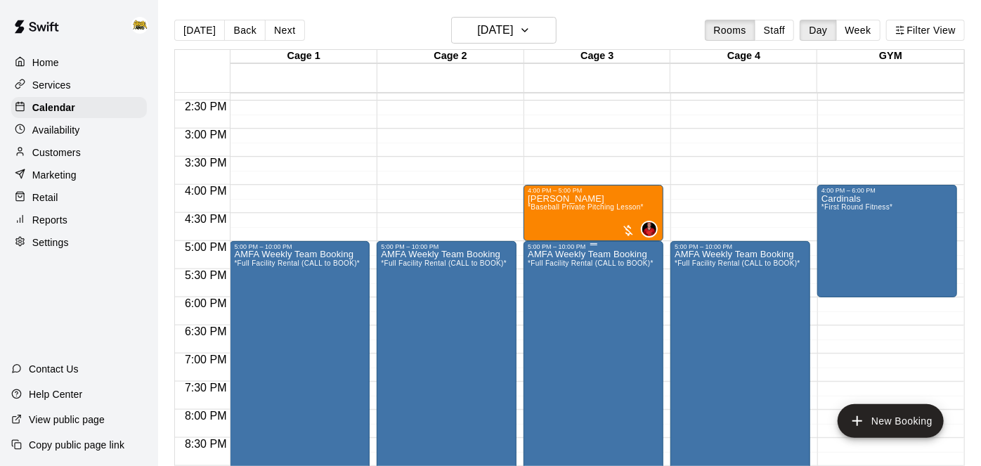
click at [540, 263] on icon "edit" at bounding box center [541, 263] width 13 height 13
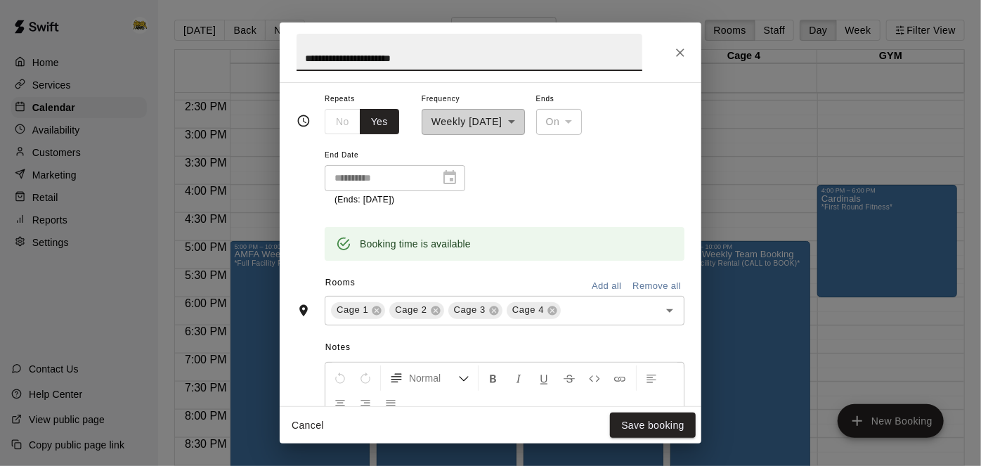
scroll to position [221, 0]
click at [313, 428] on button "Cancel" at bounding box center [307, 425] width 45 height 26
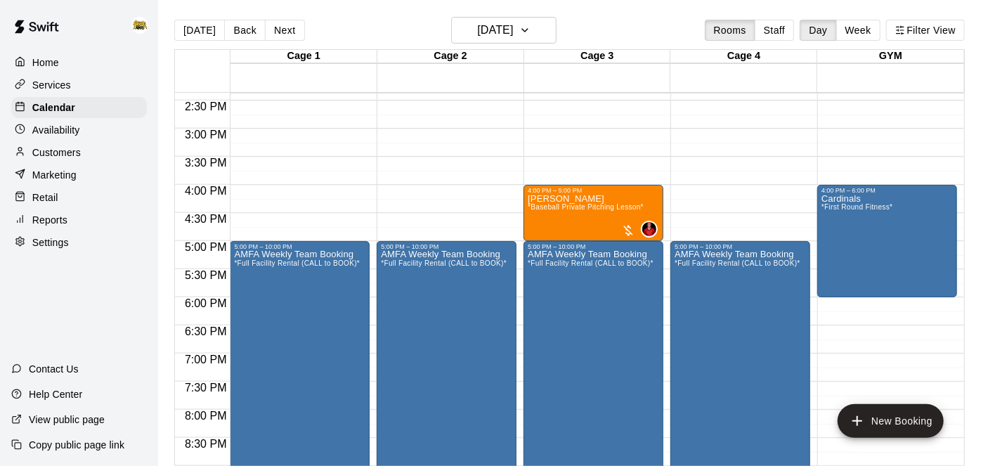
click at [55, 62] on p "Home" at bounding box center [45, 62] width 27 height 14
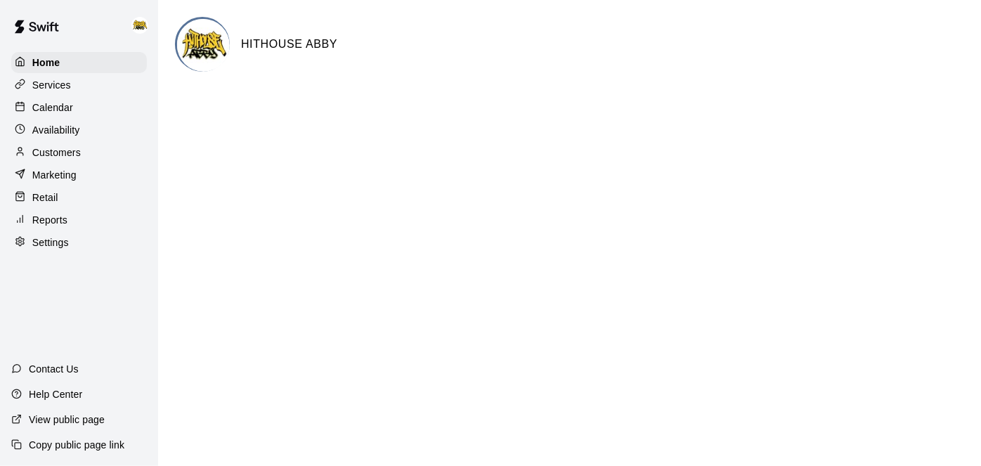
click at [69, 110] on p "Calendar" at bounding box center [52, 107] width 41 height 14
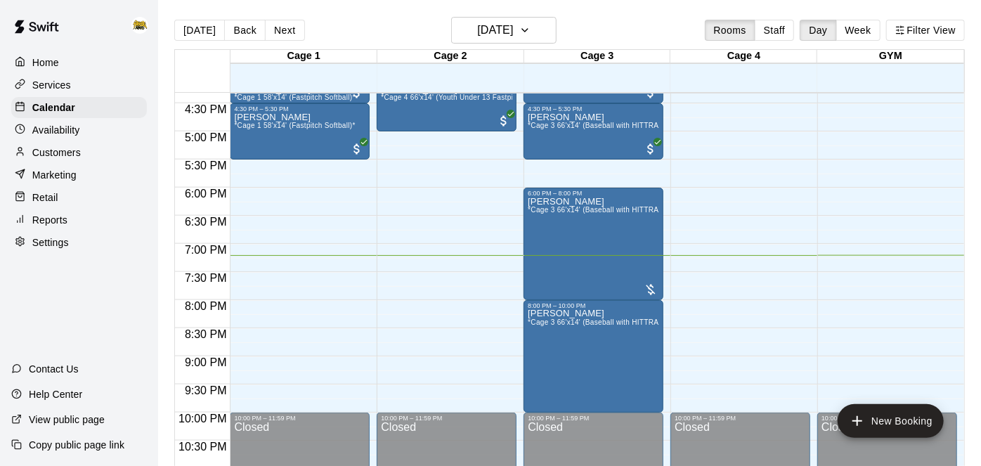
scroll to position [845, 0]
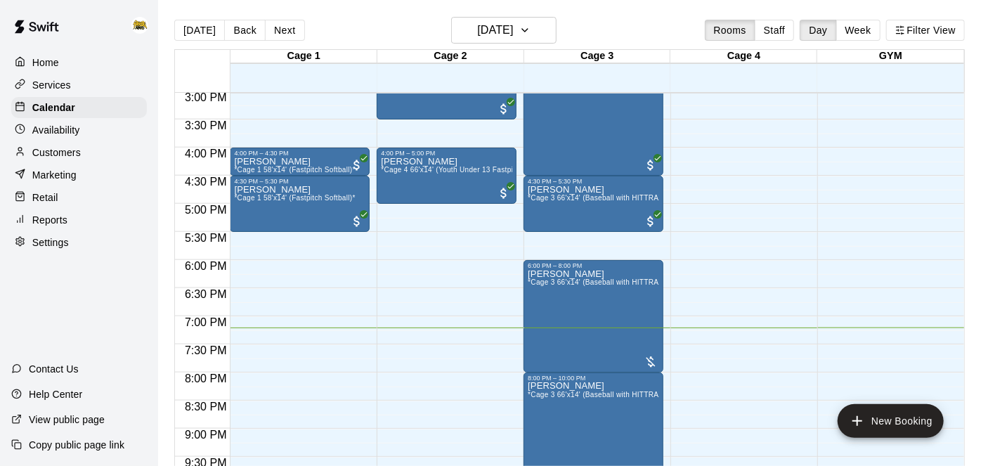
click at [67, 61] on div "Home" at bounding box center [79, 62] width 136 height 21
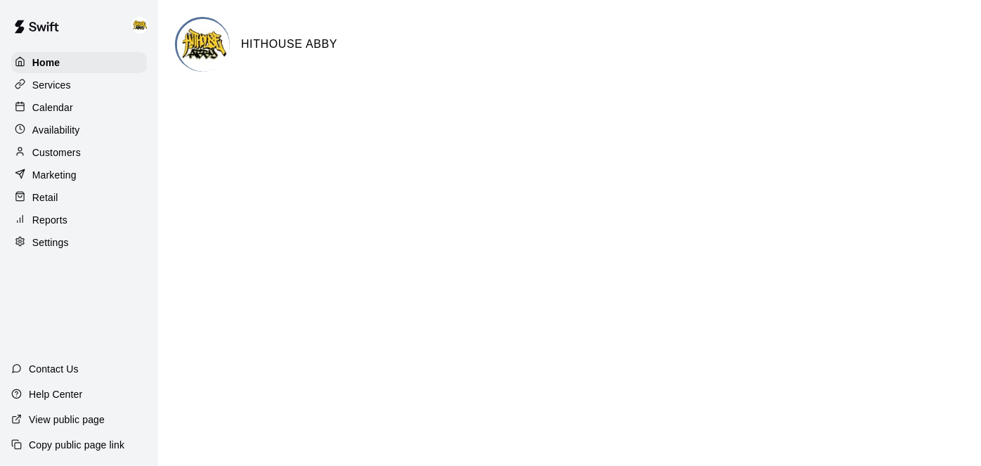
click at [38, 113] on p "Calendar" at bounding box center [52, 107] width 41 height 14
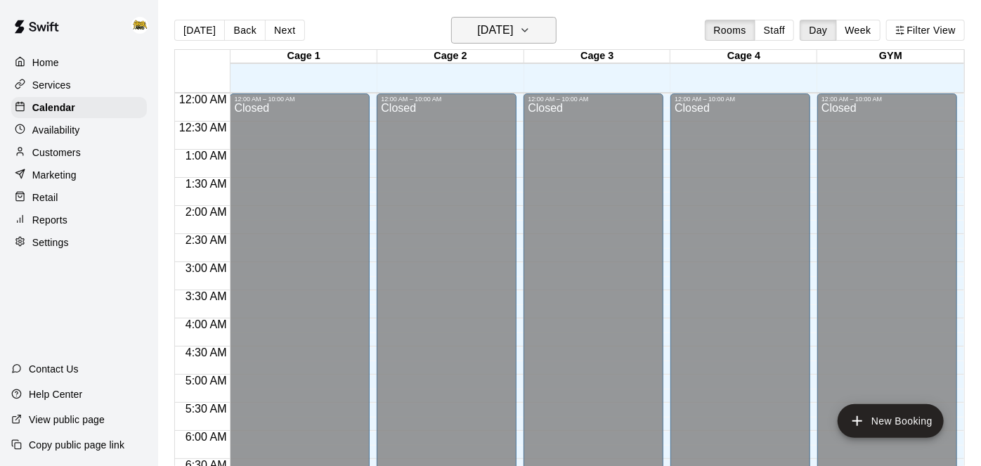
scroll to position [917, 0]
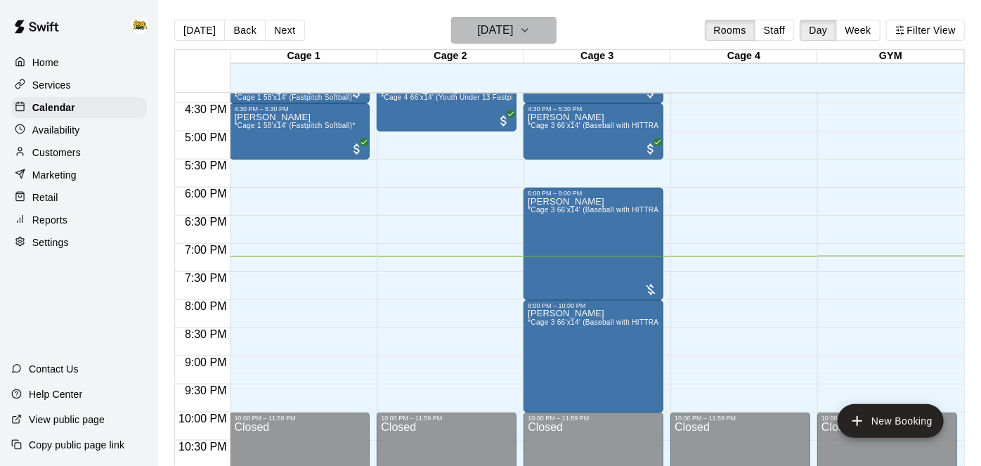
click at [513, 32] on h6 "[DATE]" at bounding box center [495, 30] width 36 height 20
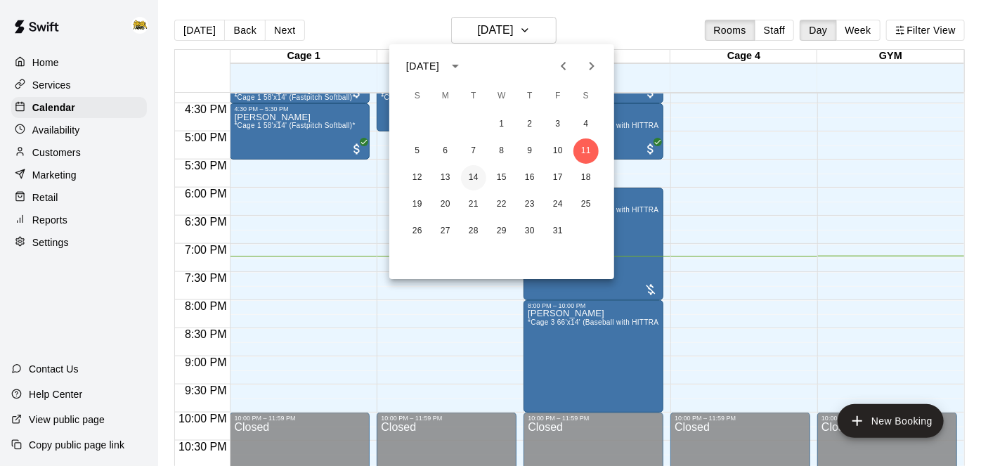
click at [469, 178] on button "14" at bounding box center [473, 177] width 25 height 25
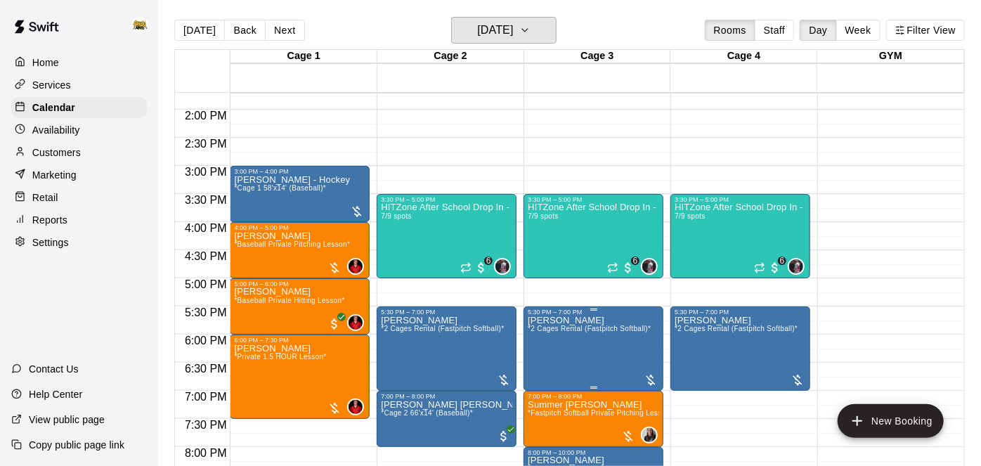
scroll to position [771, 0]
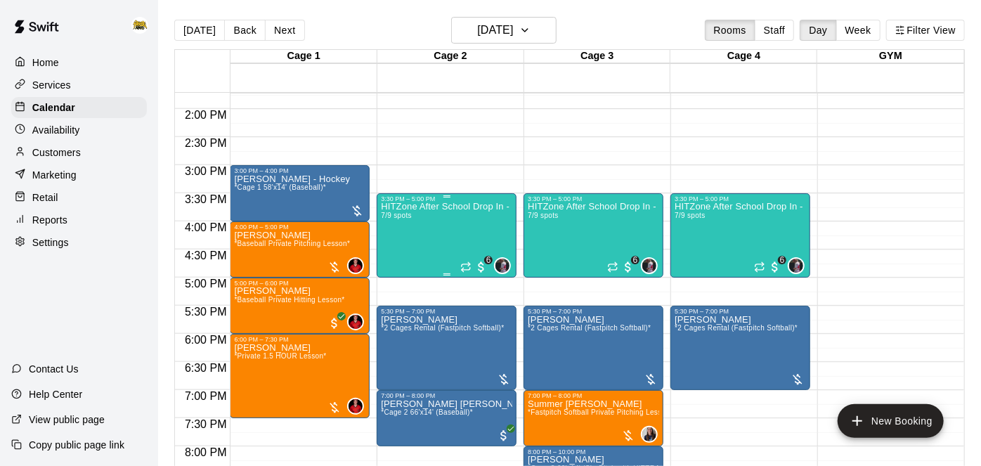
click at [450, 229] on div "HITZone After School Drop In - Registration Required 7/9 spots" at bounding box center [446, 435] width 131 height 466
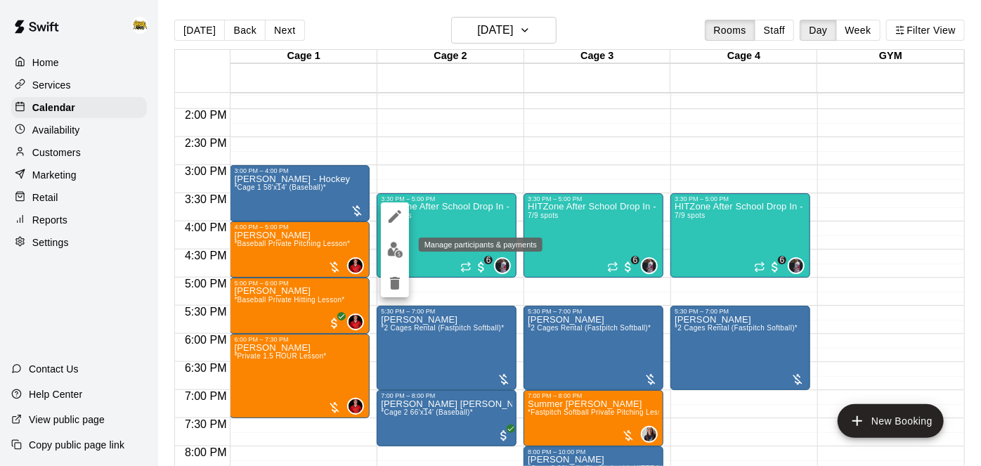
click at [398, 254] on img "edit" at bounding box center [395, 250] width 16 height 16
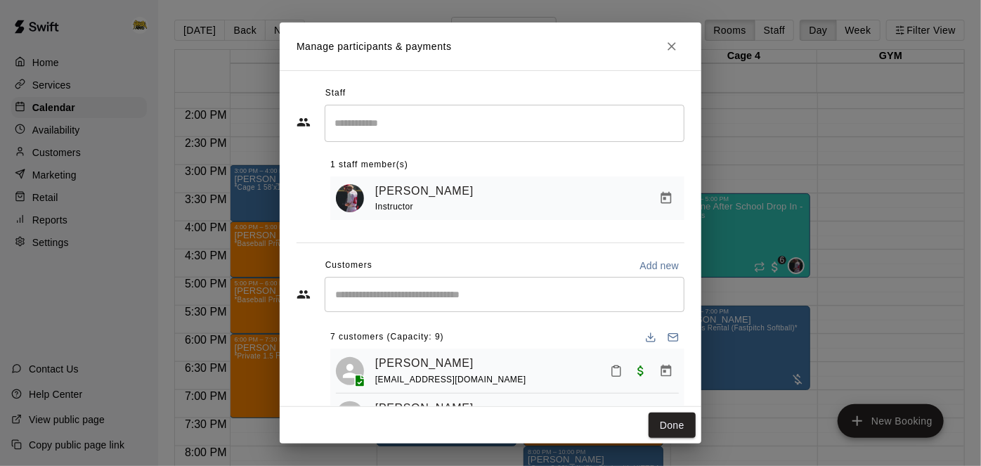
click at [542, 299] on input "Start typing to search customers..." at bounding box center [504, 294] width 347 height 14
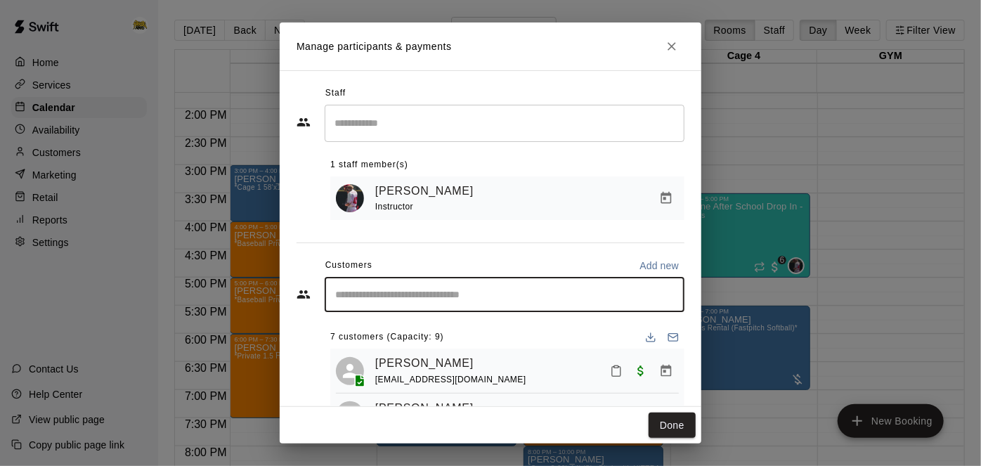
click at [496, 136] on div "​" at bounding box center [505, 123] width 360 height 37
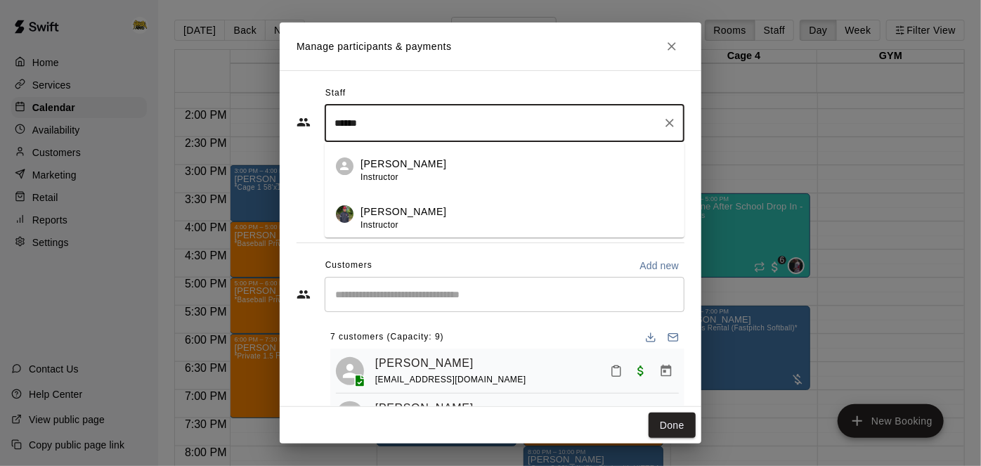
click at [413, 164] on p "[PERSON_NAME]" at bounding box center [403, 164] width 86 height 15
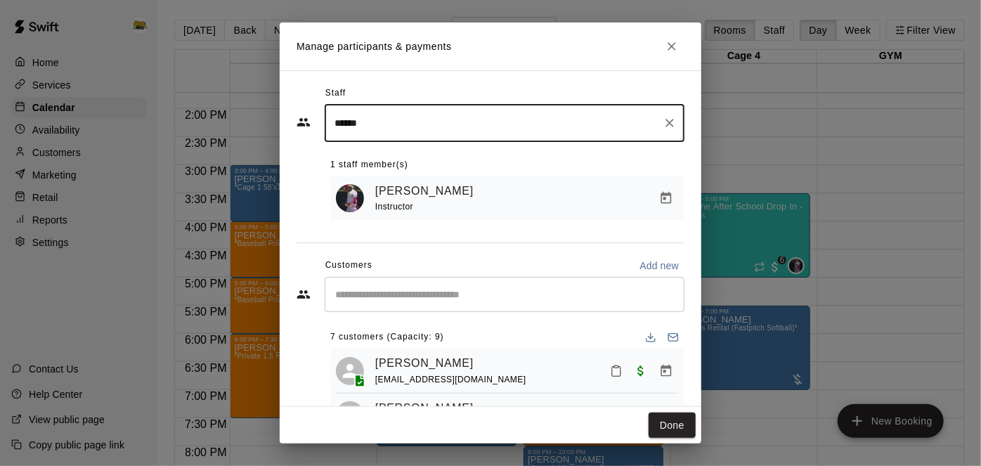
type input "*****"
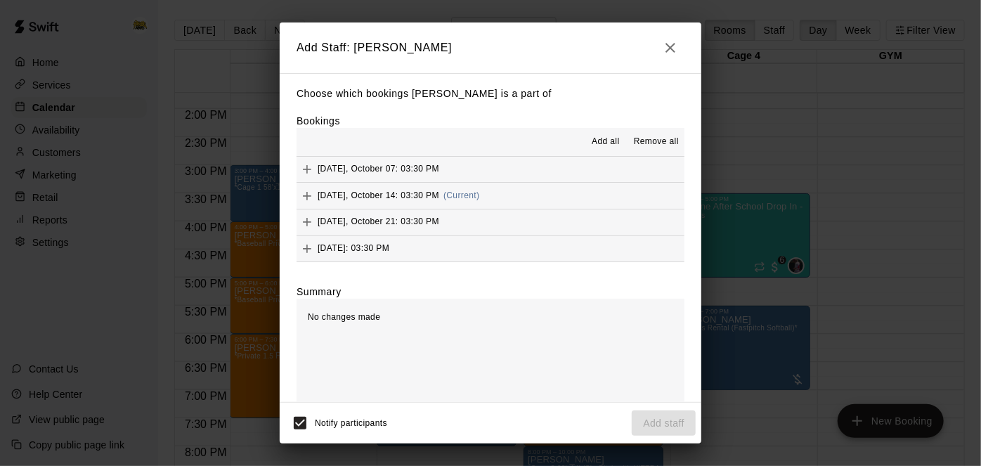
click at [569, 197] on button "[DATE], October 14: 03:30 PM (Current)" at bounding box center [490, 196] width 388 height 26
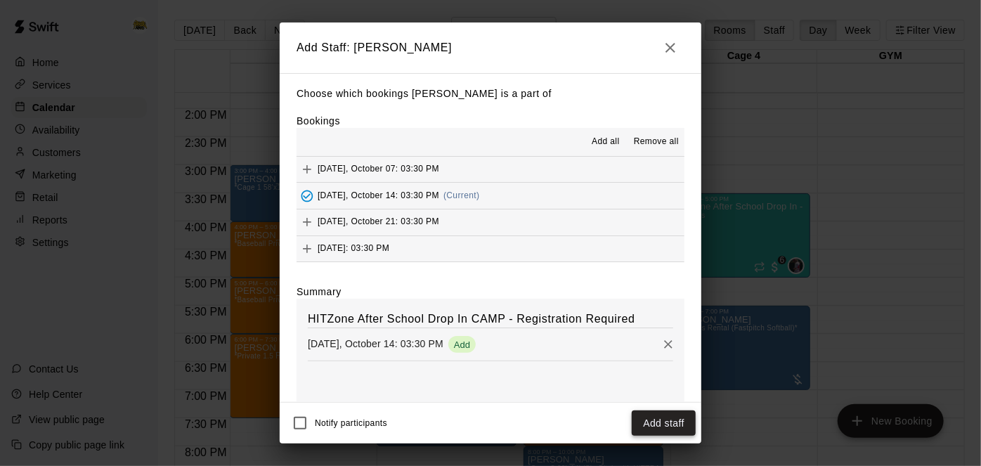
click at [677, 424] on button "Add staff" at bounding box center [664, 423] width 64 height 26
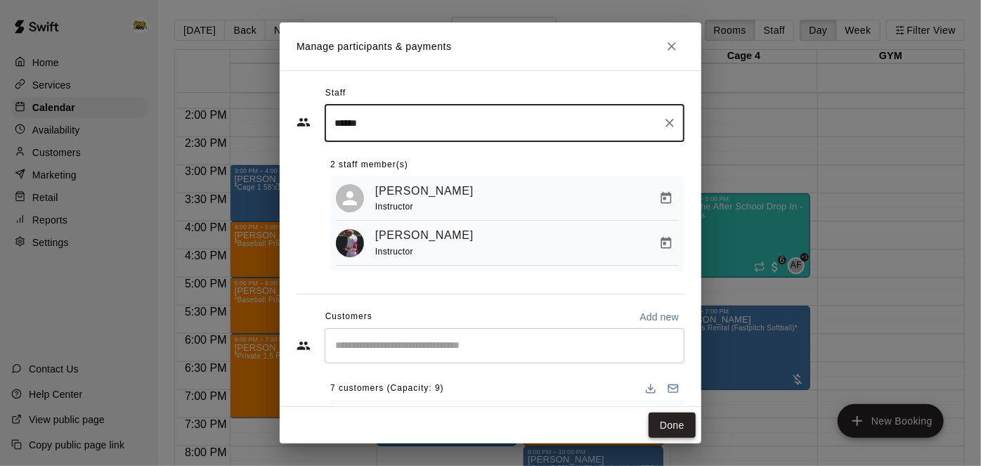
click at [677, 426] on button "Done" at bounding box center [671, 425] width 47 height 26
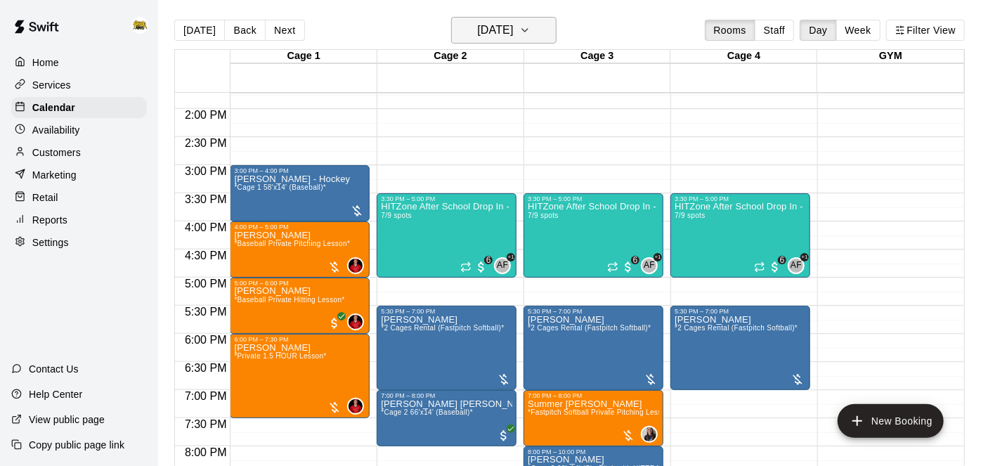
click at [528, 29] on icon "button" at bounding box center [525, 30] width 6 height 3
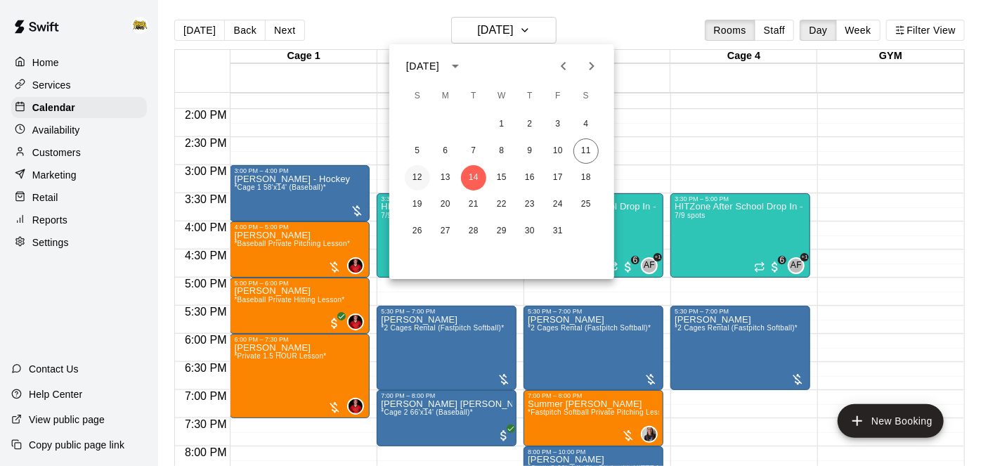
click at [418, 178] on button "12" at bounding box center [417, 177] width 25 height 25
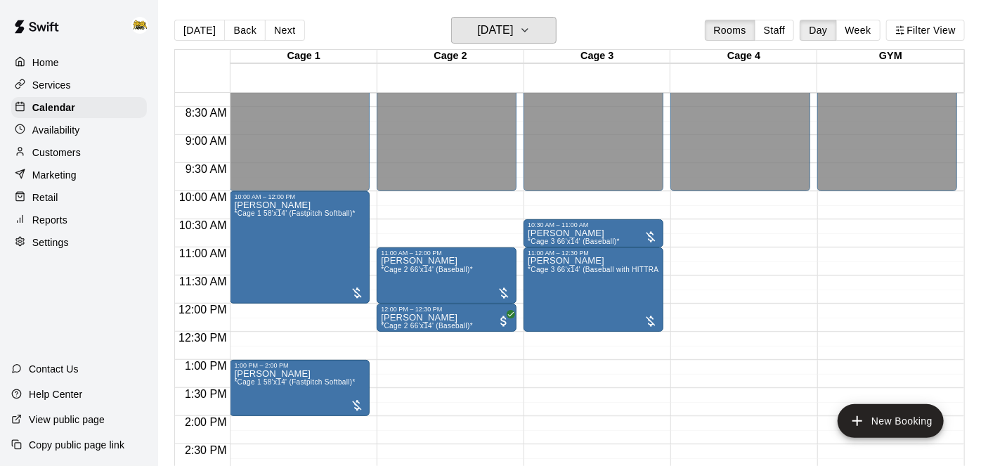
scroll to position [464, 0]
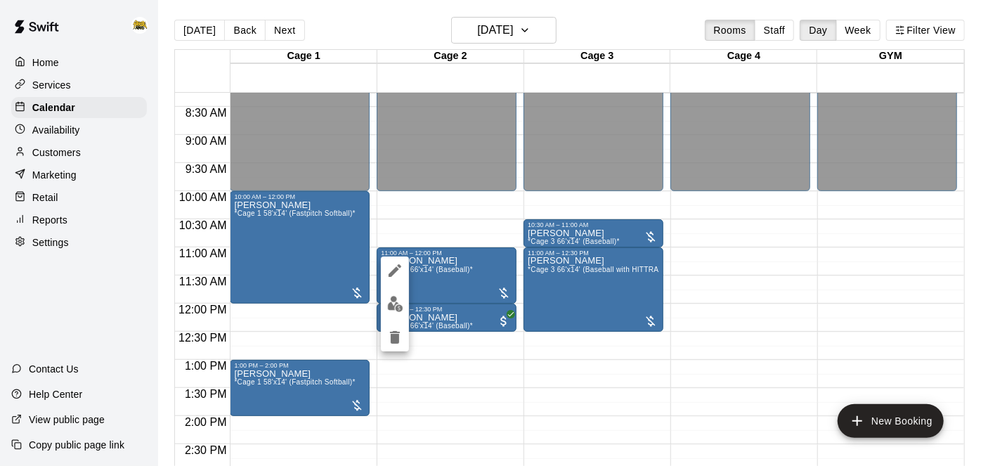
click at [429, 219] on div at bounding box center [490, 233] width 981 height 466
click at [258, 244] on div "[PERSON_NAME] *Cage 1 58'x14' (Fastpitch Softball)*" at bounding box center [294, 433] width 121 height 466
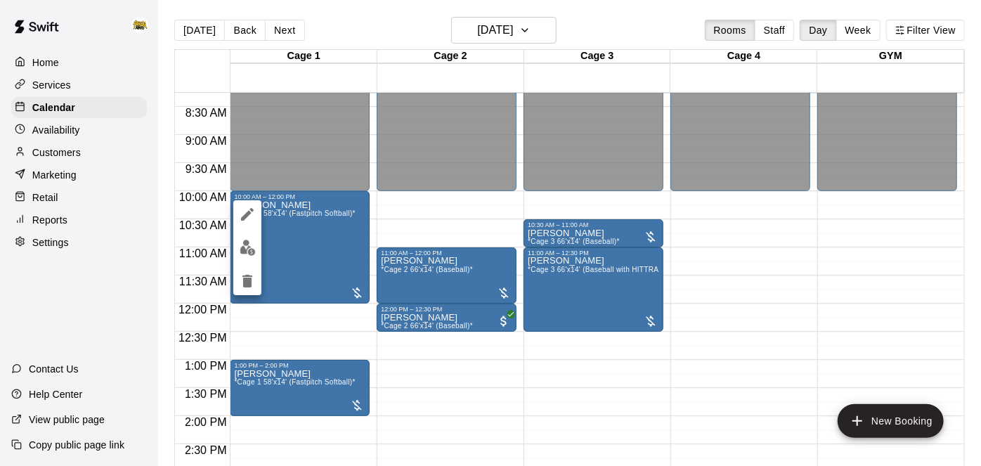
click at [53, 58] on div at bounding box center [490, 233] width 981 height 466
click at [52, 63] on p "Home" at bounding box center [45, 62] width 27 height 14
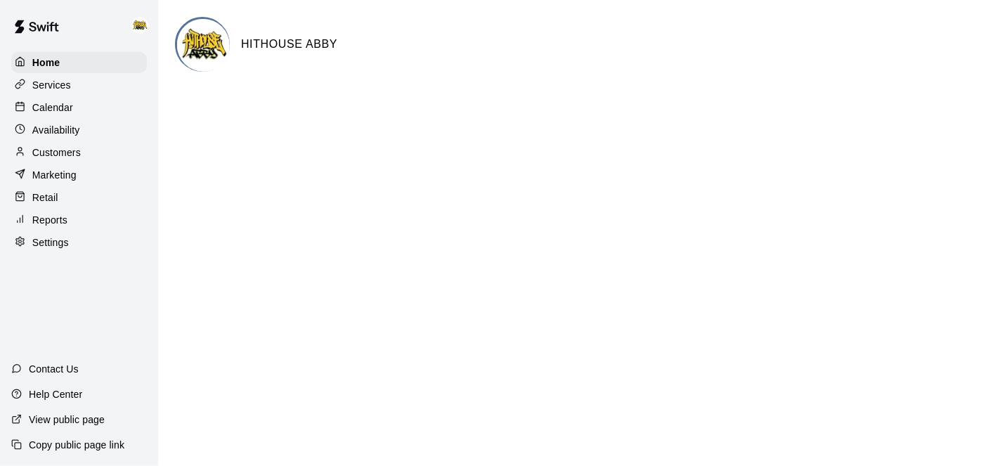
click at [53, 112] on p "Calendar" at bounding box center [52, 107] width 41 height 14
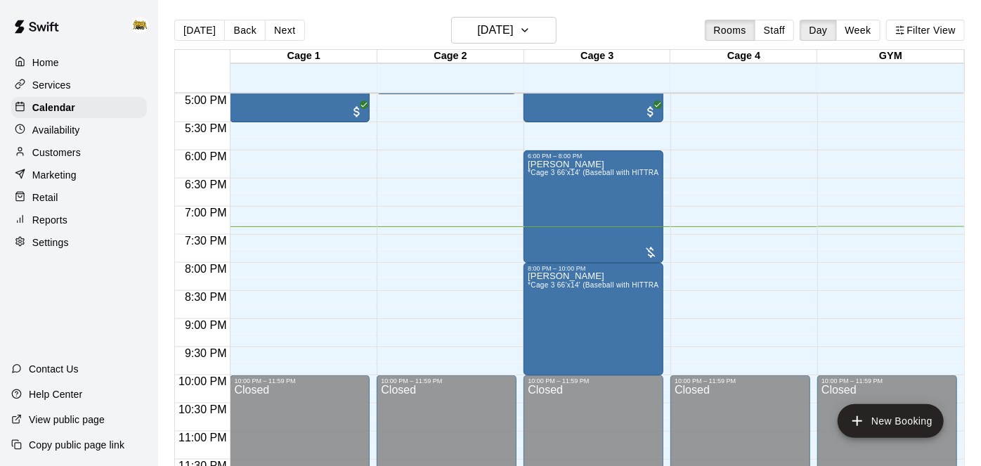
scroll to position [960, 0]
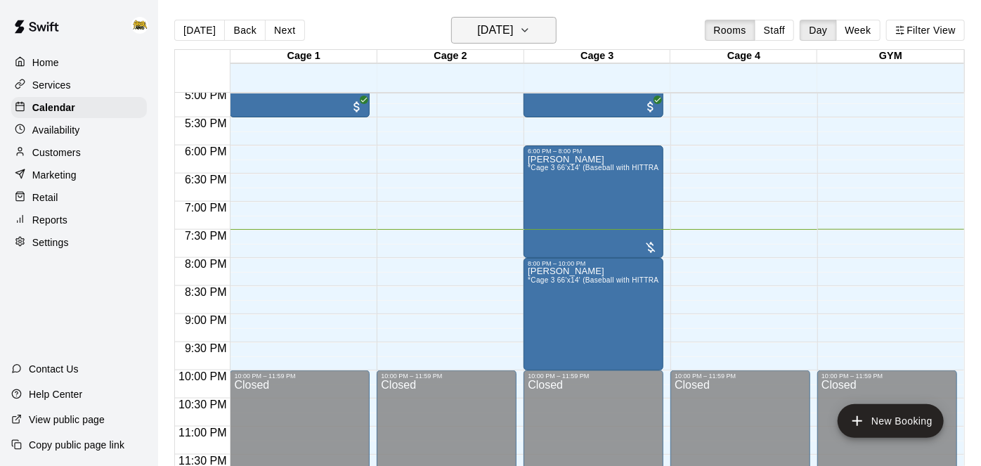
click at [480, 39] on h6 "[DATE]" at bounding box center [495, 30] width 36 height 20
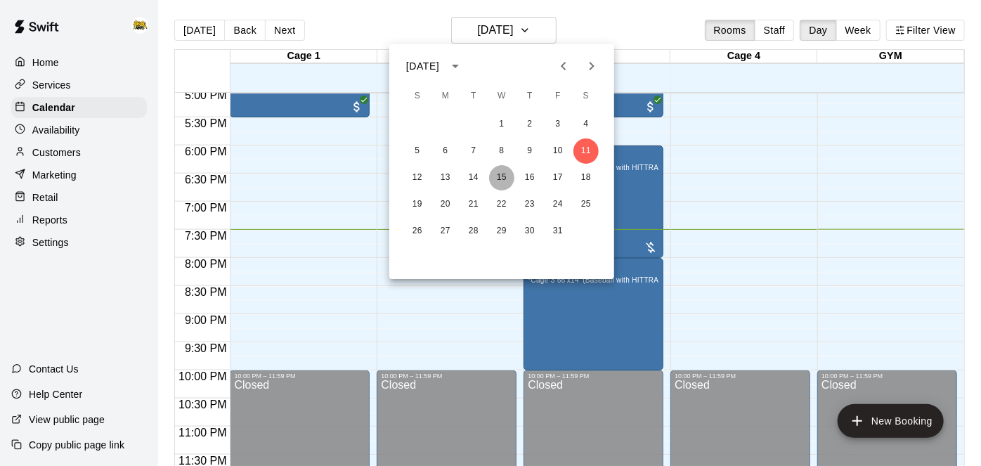
click at [501, 181] on button "15" at bounding box center [501, 177] width 25 height 25
